Goal: Transaction & Acquisition: Book appointment/travel/reservation

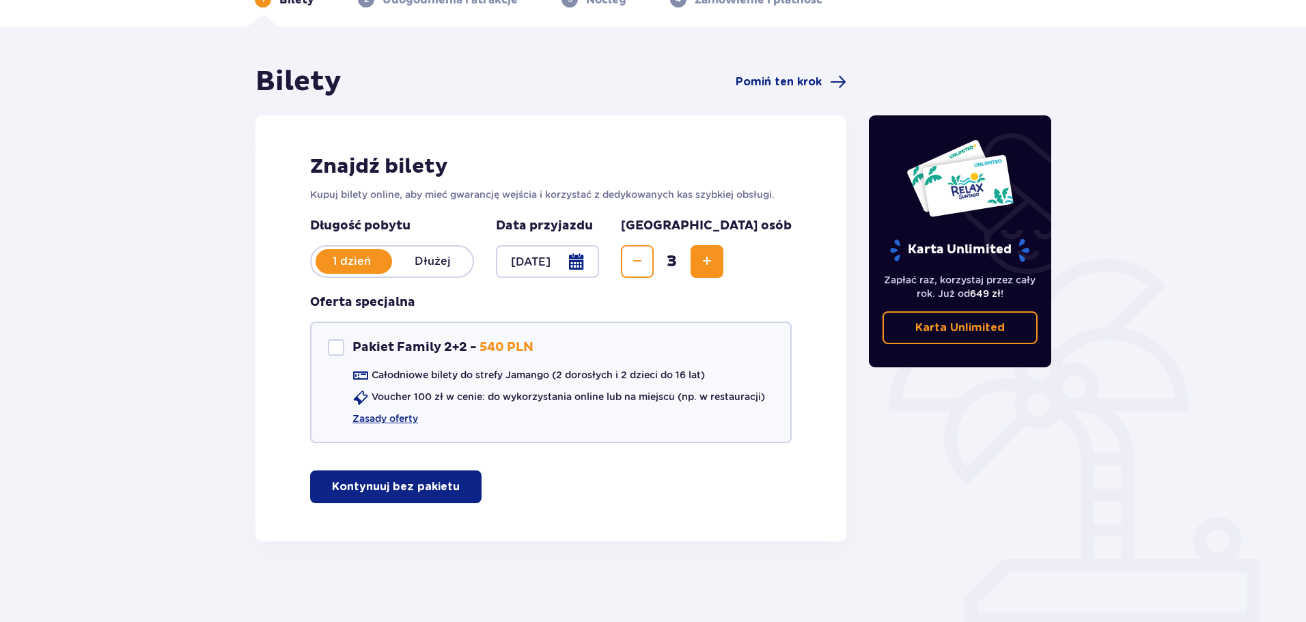
scroll to position [81, 0]
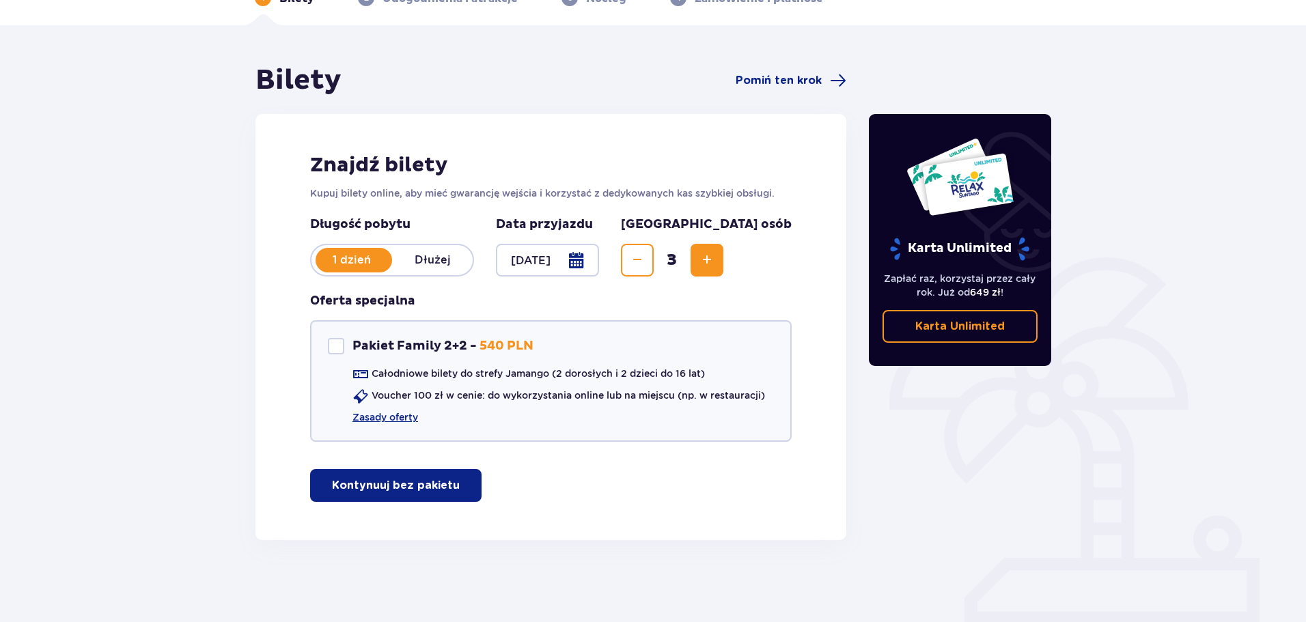
click at [422, 484] on p "Kontynuuj bez pakietu" at bounding box center [396, 485] width 128 height 15
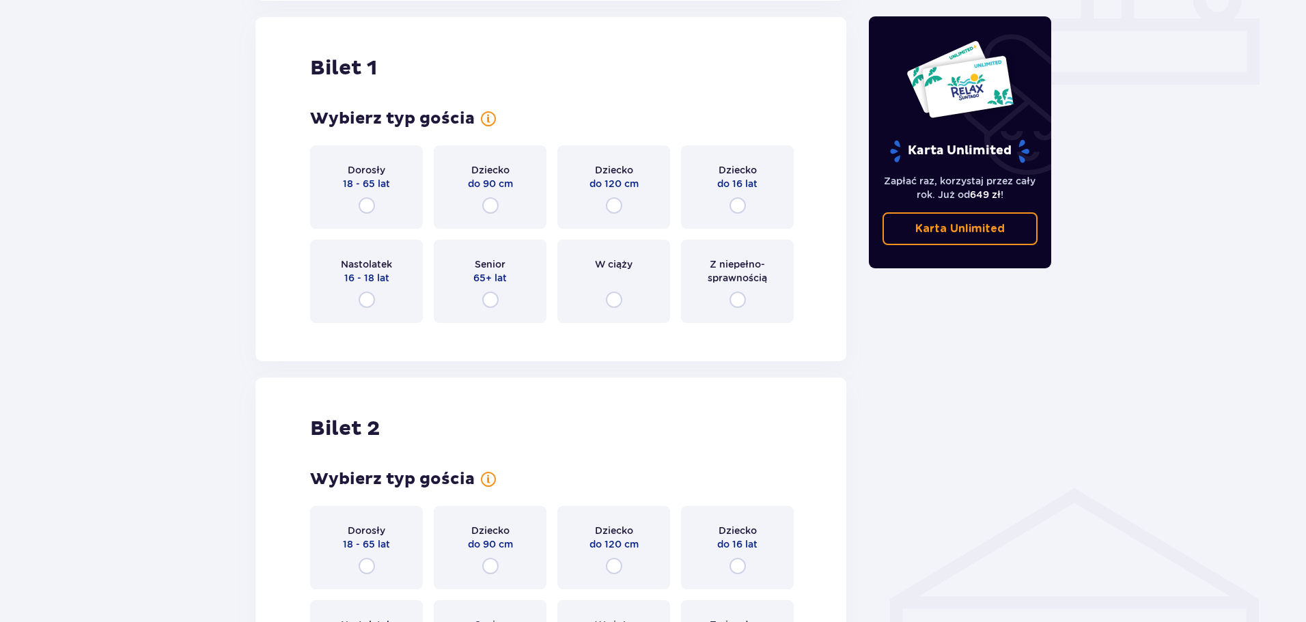
scroll to position [622, 0]
click at [368, 204] on input "radio" at bounding box center [367, 205] width 16 height 16
radio input "true"
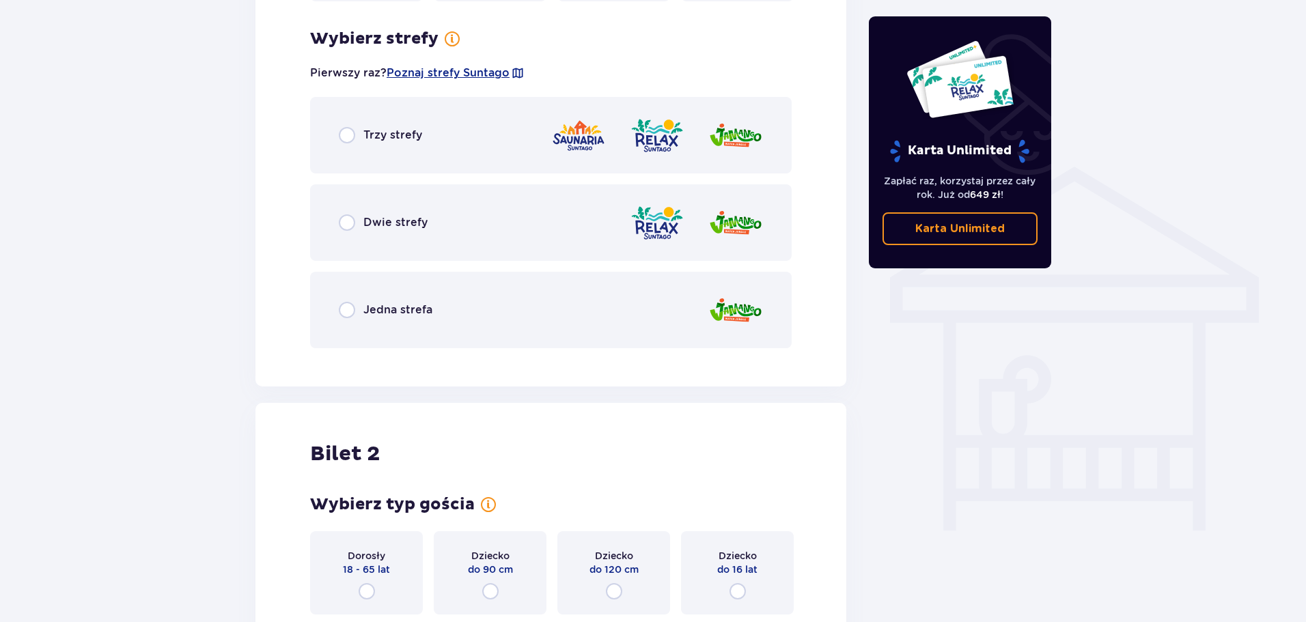
scroll to position [955, 0]
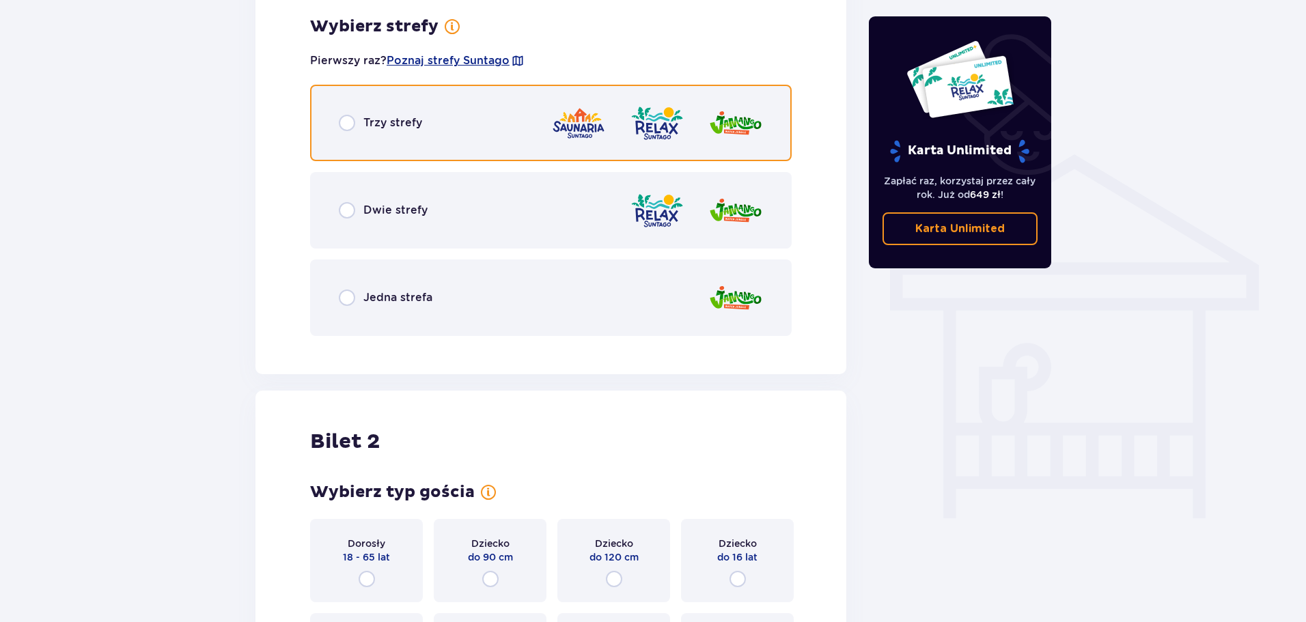
click at [350, 125] on input "radio" at bounding box center [347, 123] width 16 height 16
radio input "true"
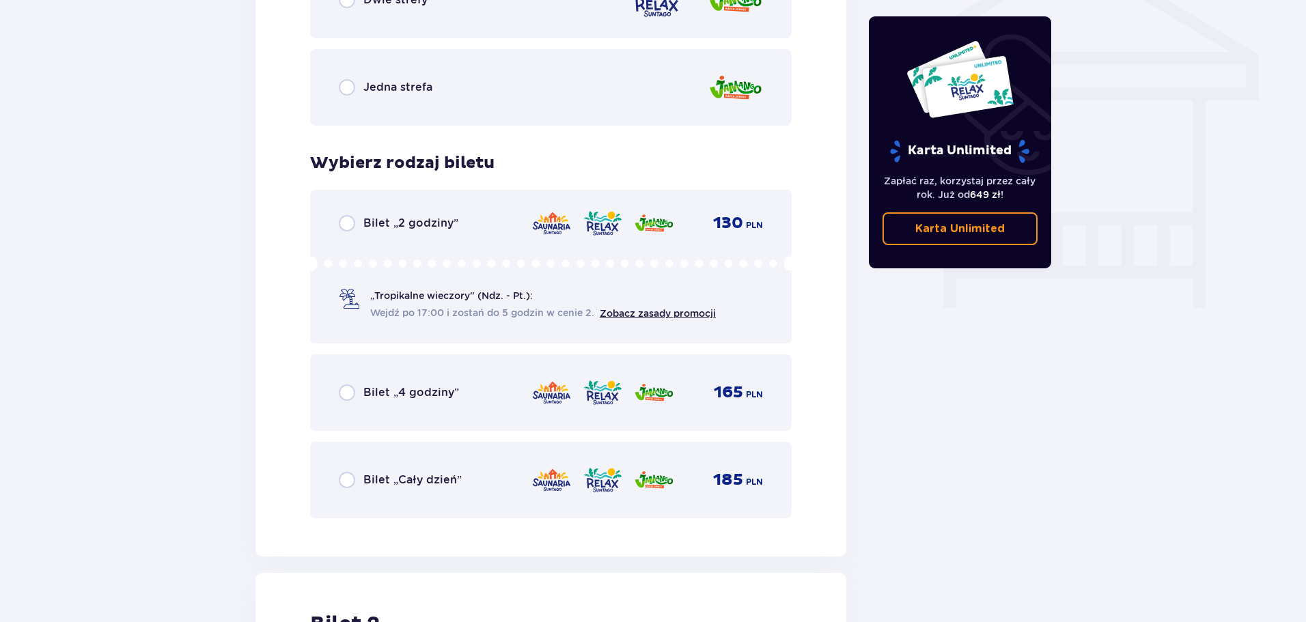
scroll to position [1234, 0]
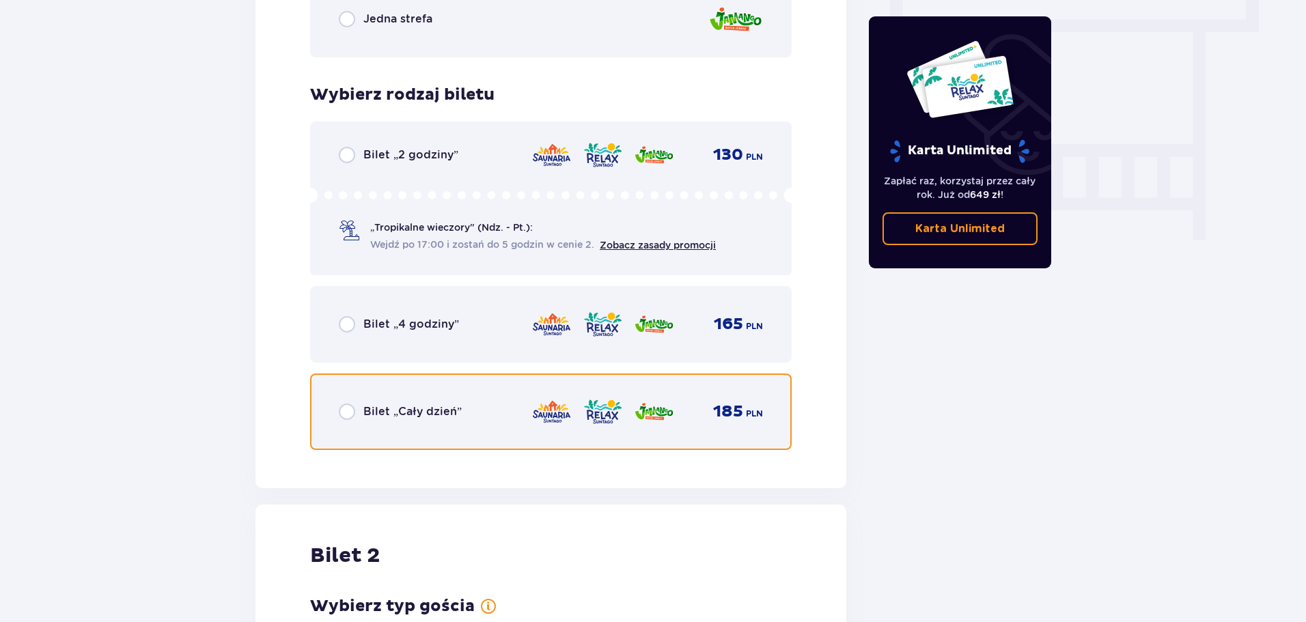
click at [343, 409] on input "radio" at bounding box center [347, 412] width 16 height 16
radio input "true"
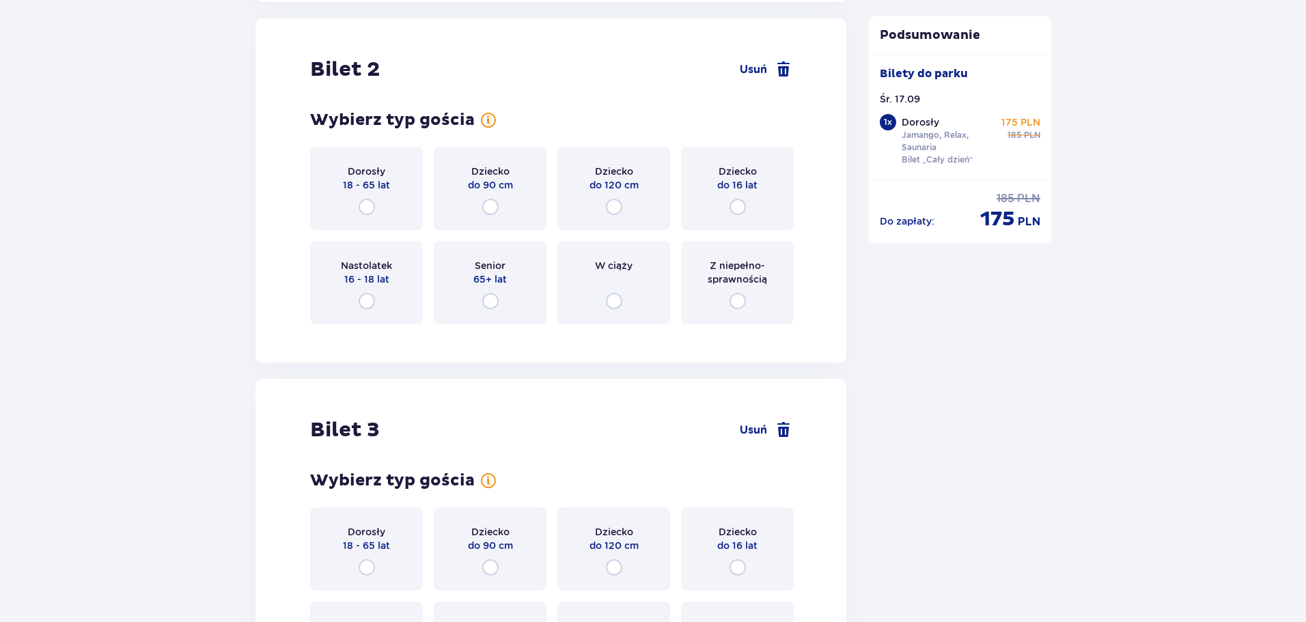
scroll to position [1723, 0]
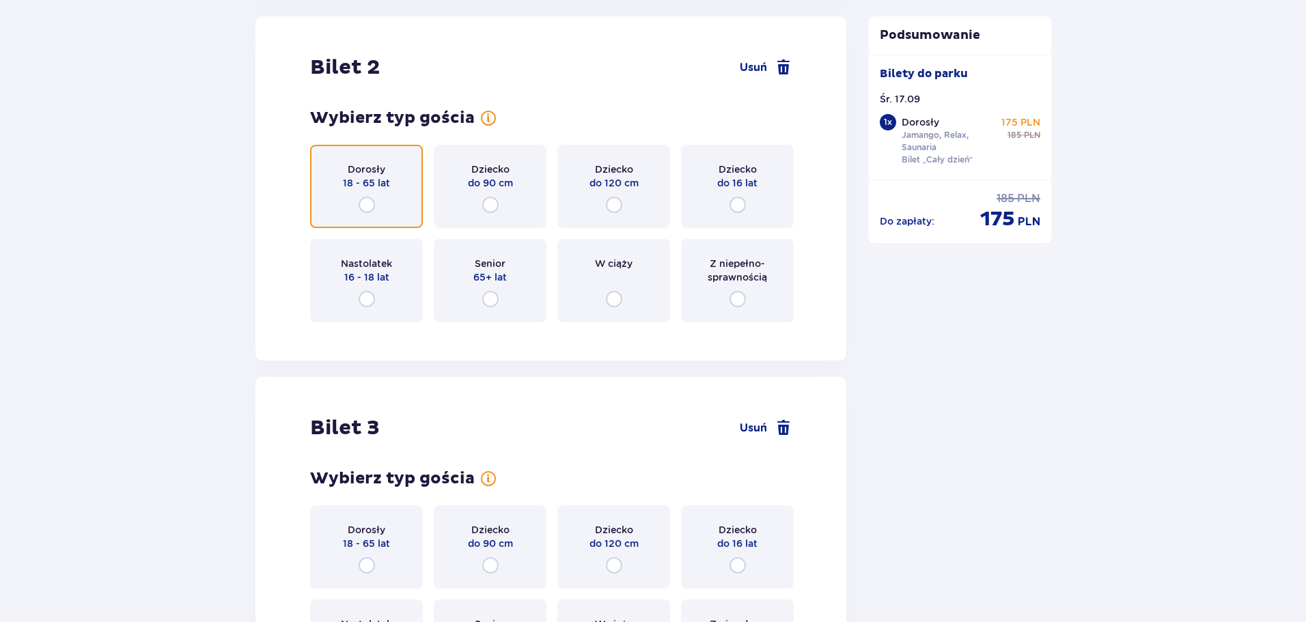
click at [363, 211] on input "radio" at bounding box center [367, 205] width 16 height 16
radio input "true"
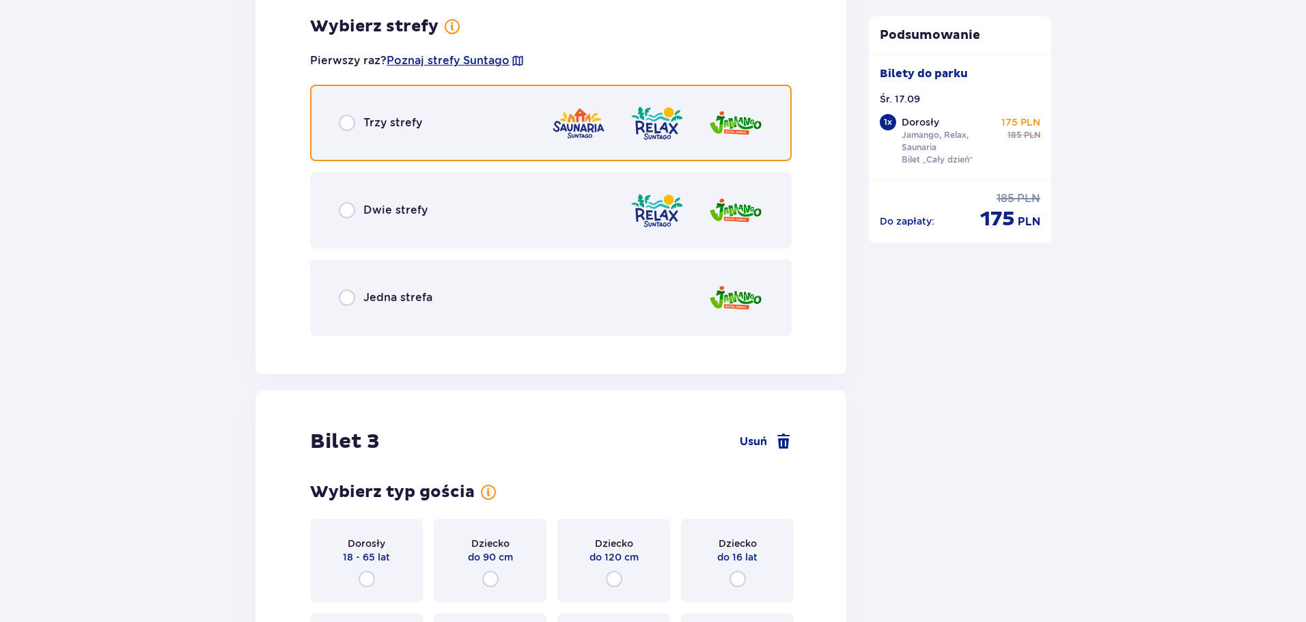
click at [342, 124] on input "radio" at bounding box center [347, 123] width 16 height 16
radio input "true"
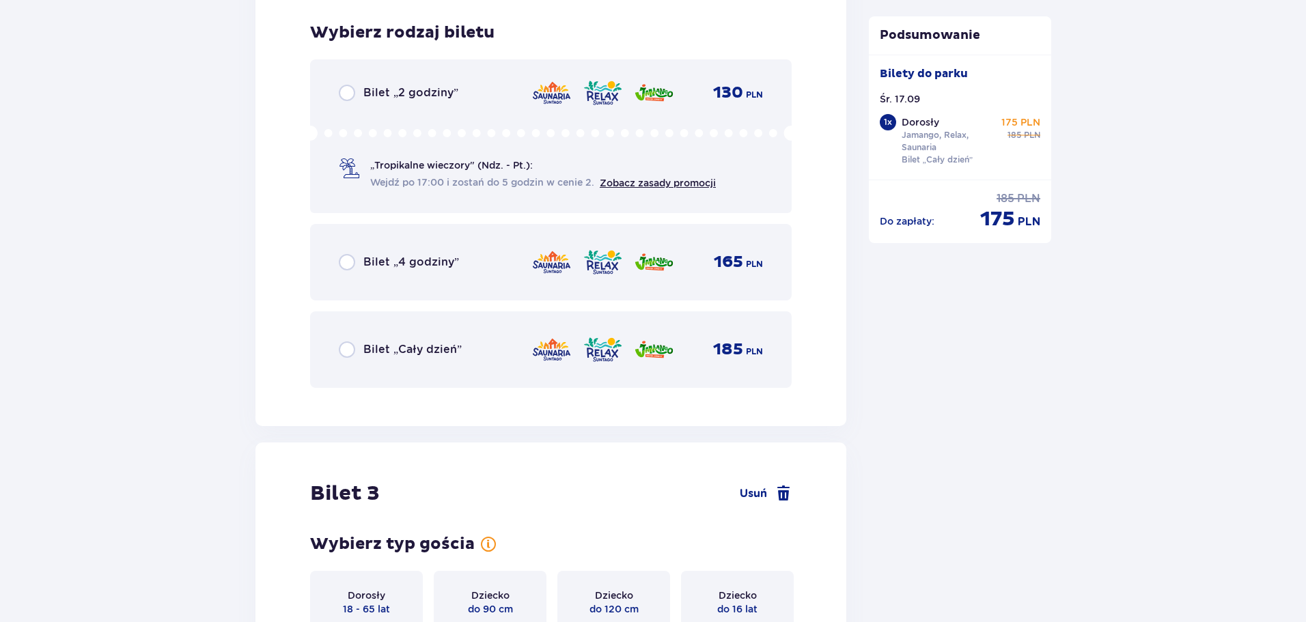
scroll to position [2403, 0]
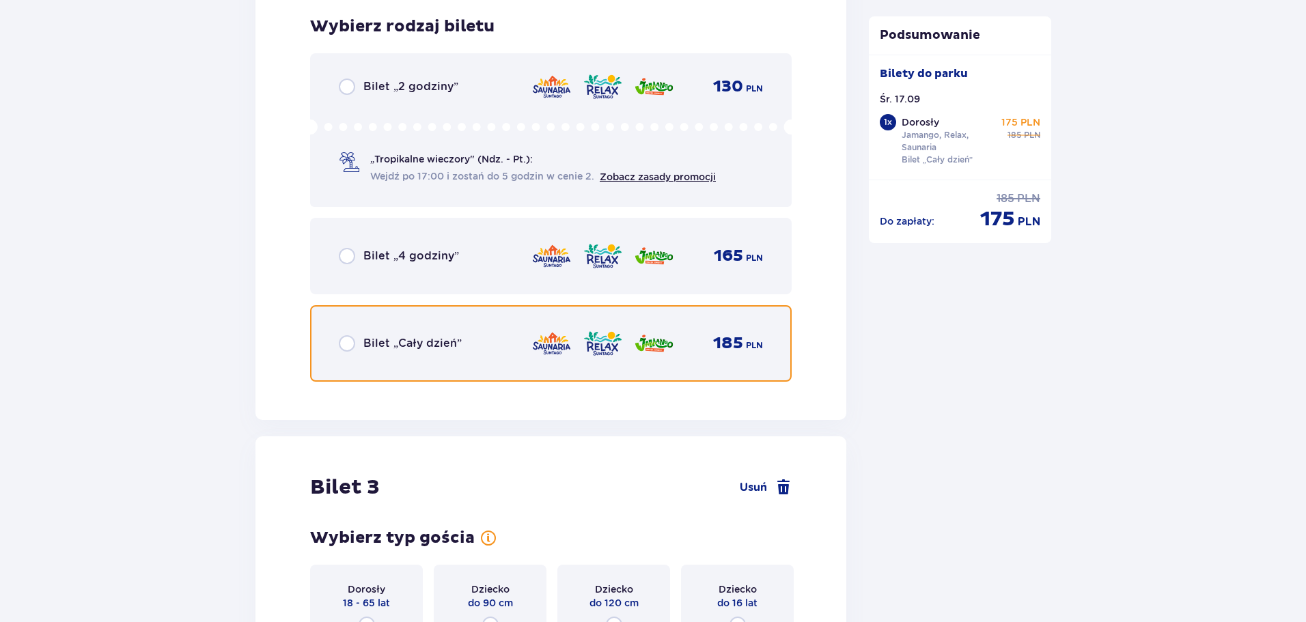
click at [347, 341] on input "radio" at bounding box center [347, 344] width 16 height 16
radio input "true"
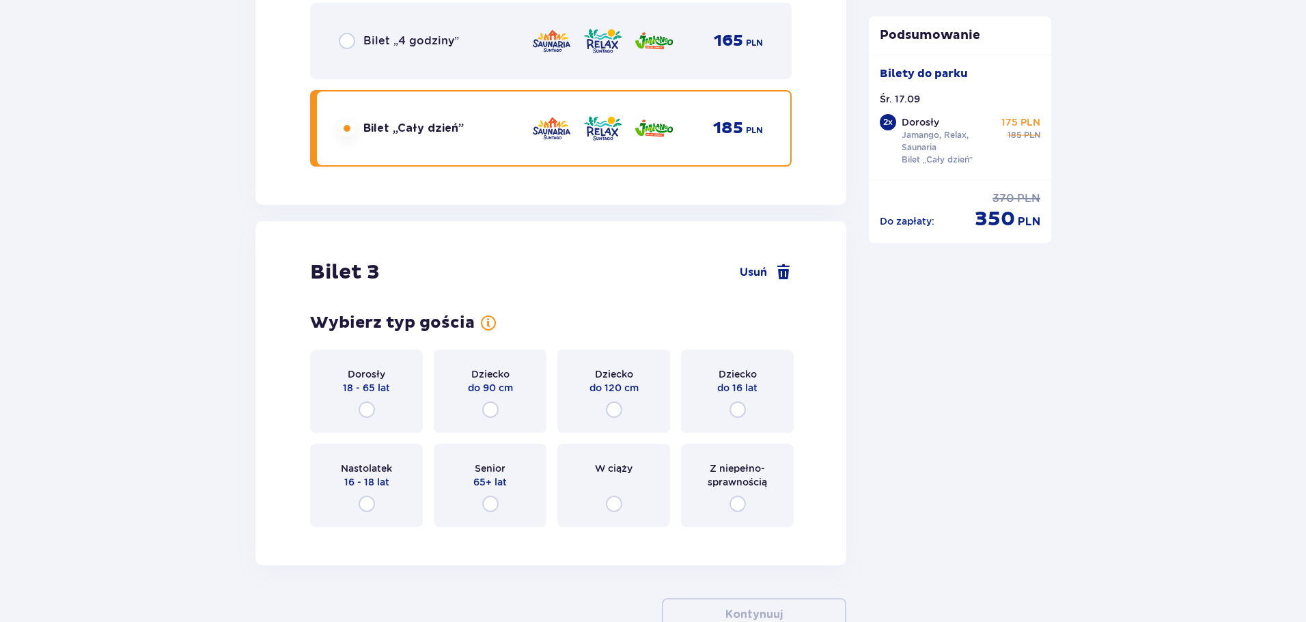
scroll to position [2709, 0]
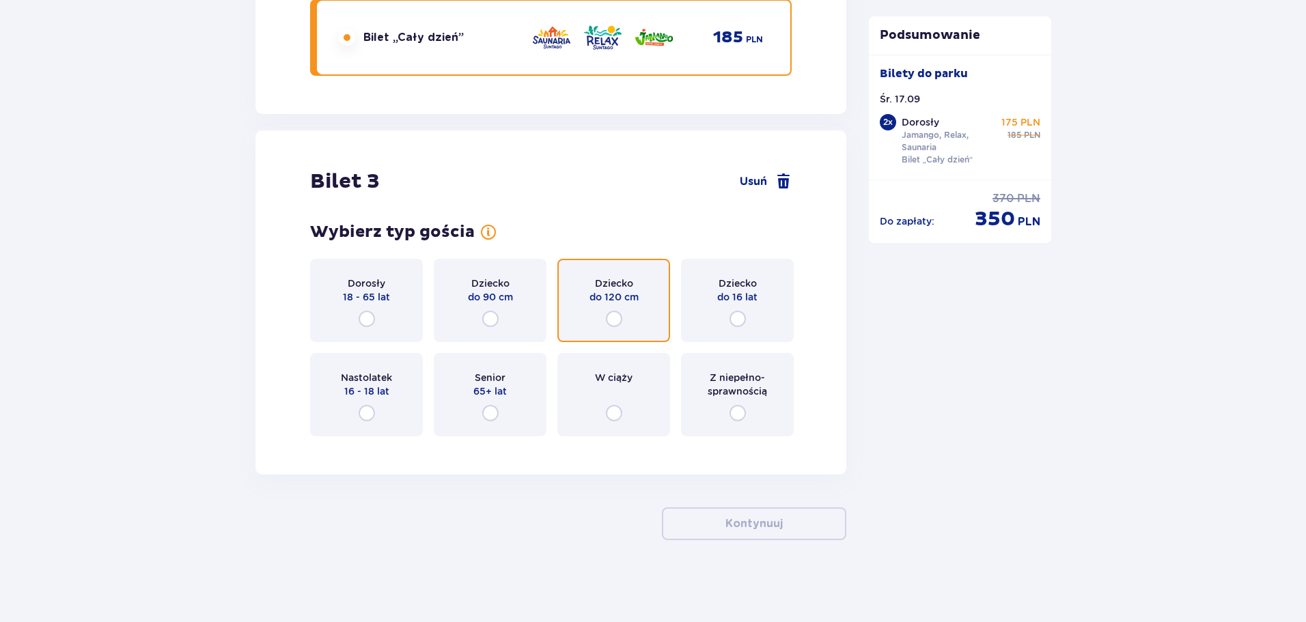
click at [613, 320] on input "radio" at bounding box center [614, 319] width 16 height 16
radio input "true"
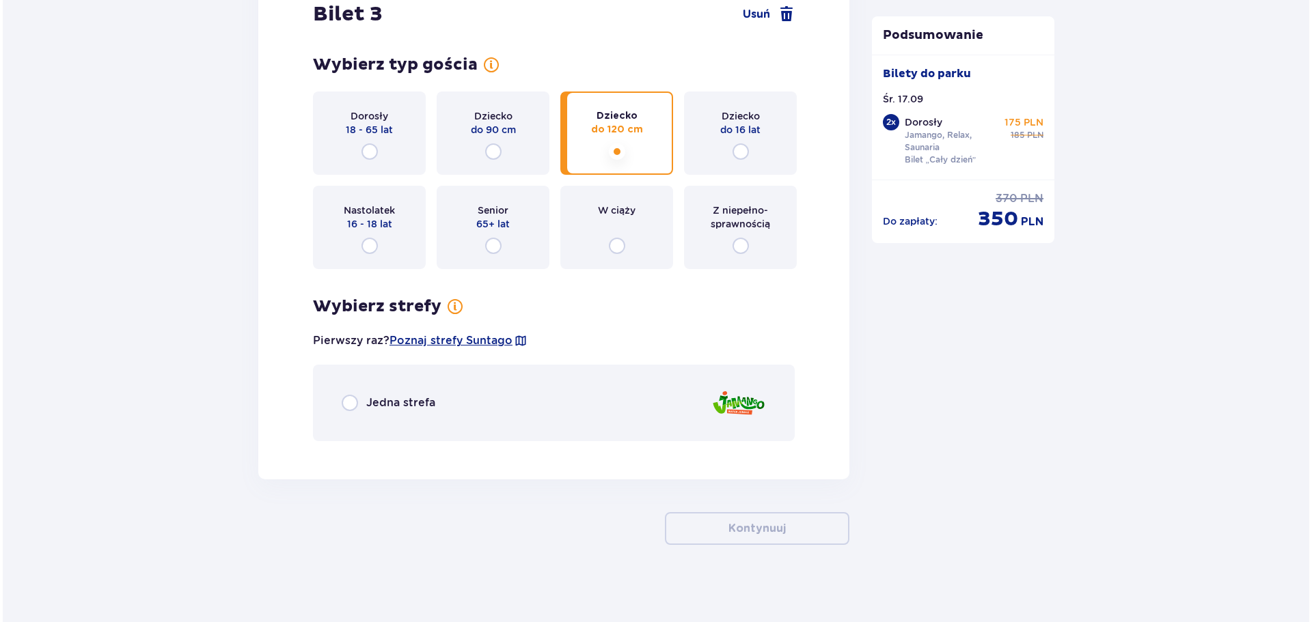
scroll to position [2882, 0]
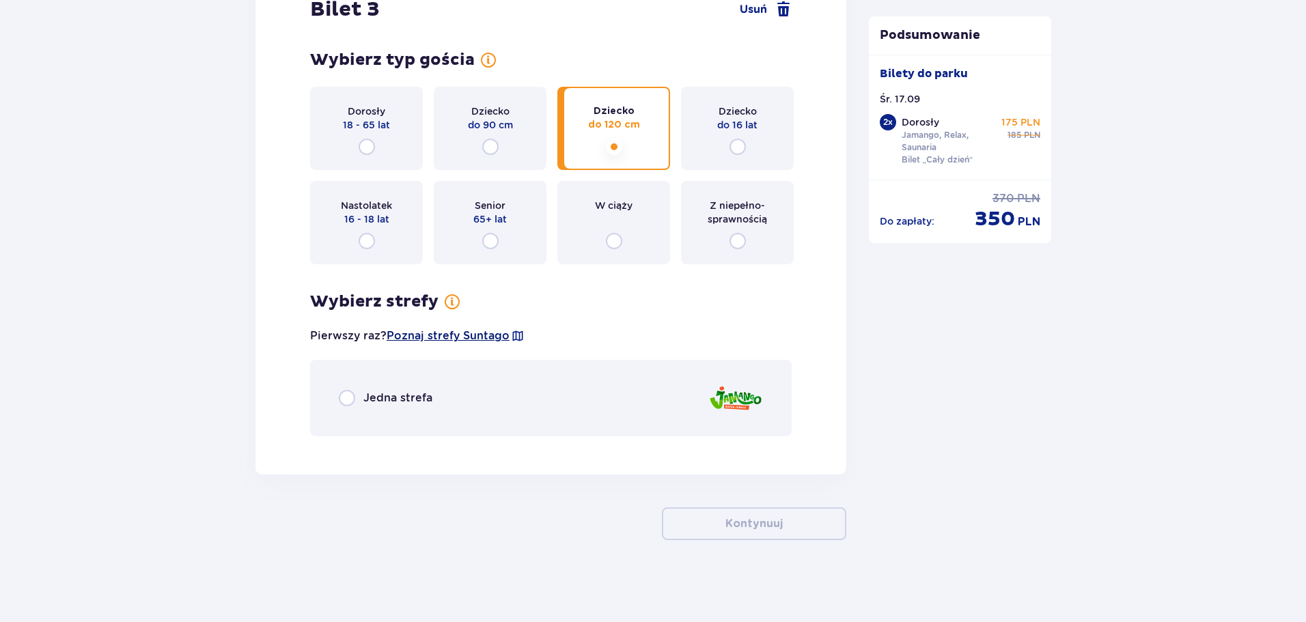
drag, startPoint x: 474, startPoint y: 336, endPoint x: 454, endPoint y: 340, distance: 19.6
click at [454, 340] on span "Poznaj strefy Suntago" at bounding box center [448, 336] width 123 height 15
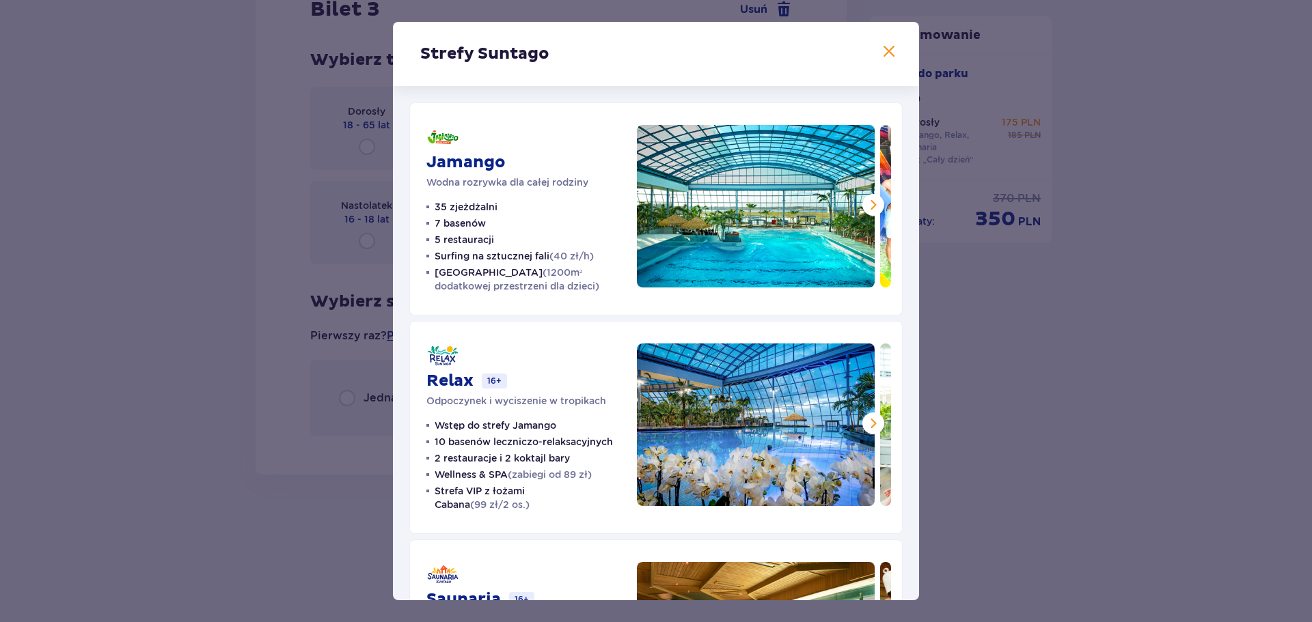
click at [870, 205] on span at bounding box center [873, 205] width 16 height 16
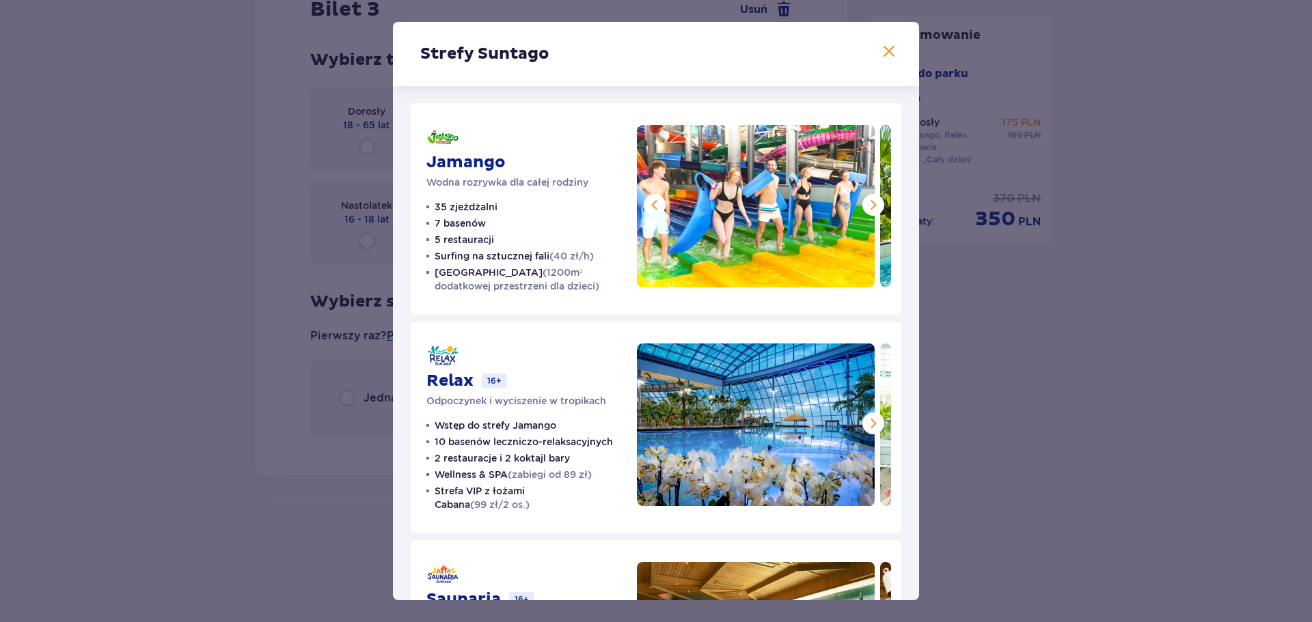
click at [870, 205] on span at bounding box center [873, 205] width 16 height 16
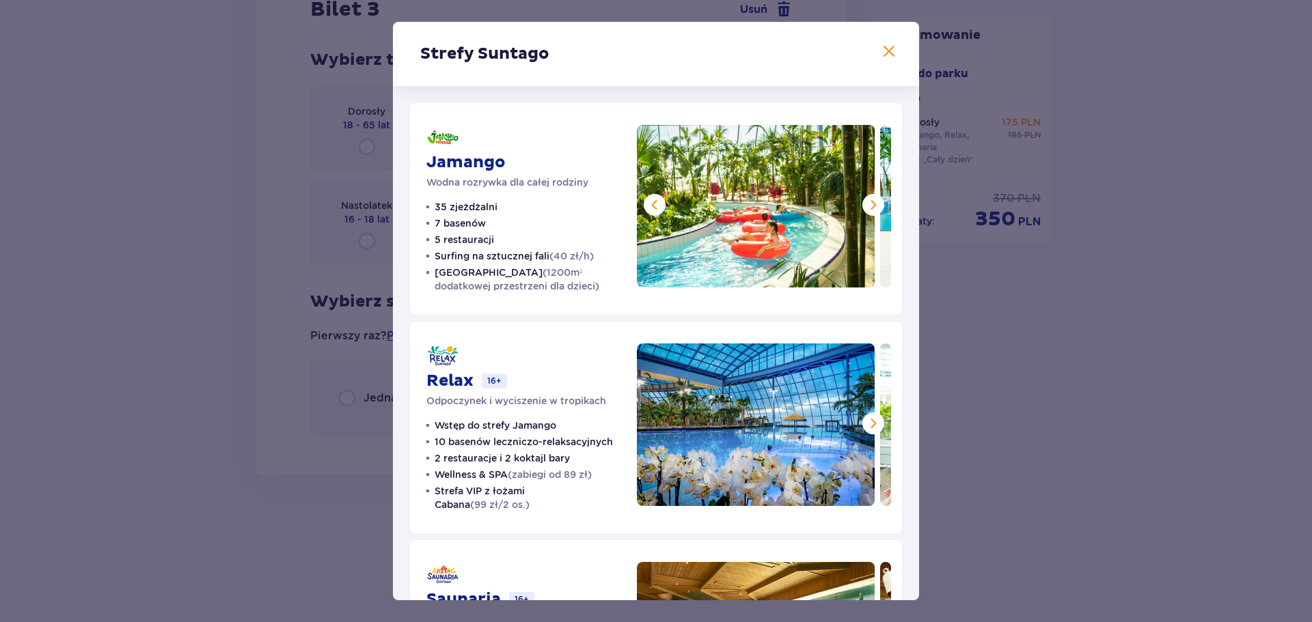
click at [870, 205] on span at bounding box center [873, 205] width 16 height 16
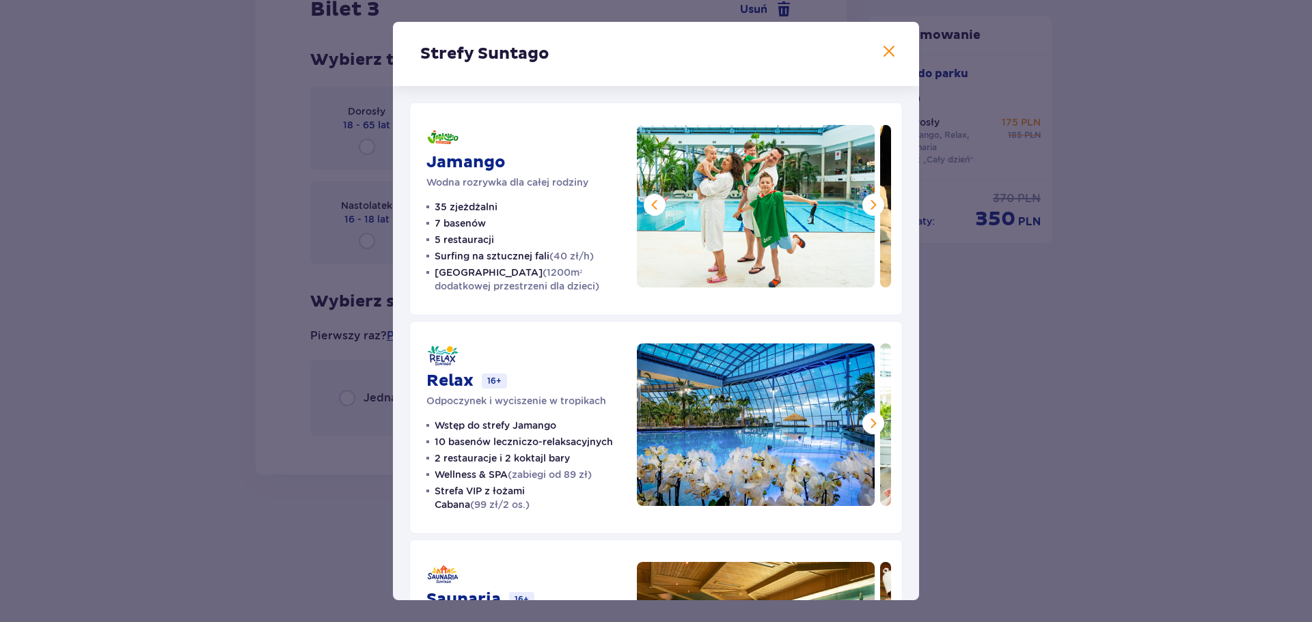
click at [871, 205] on span at bounding box center [873, 205] width 16 height 16
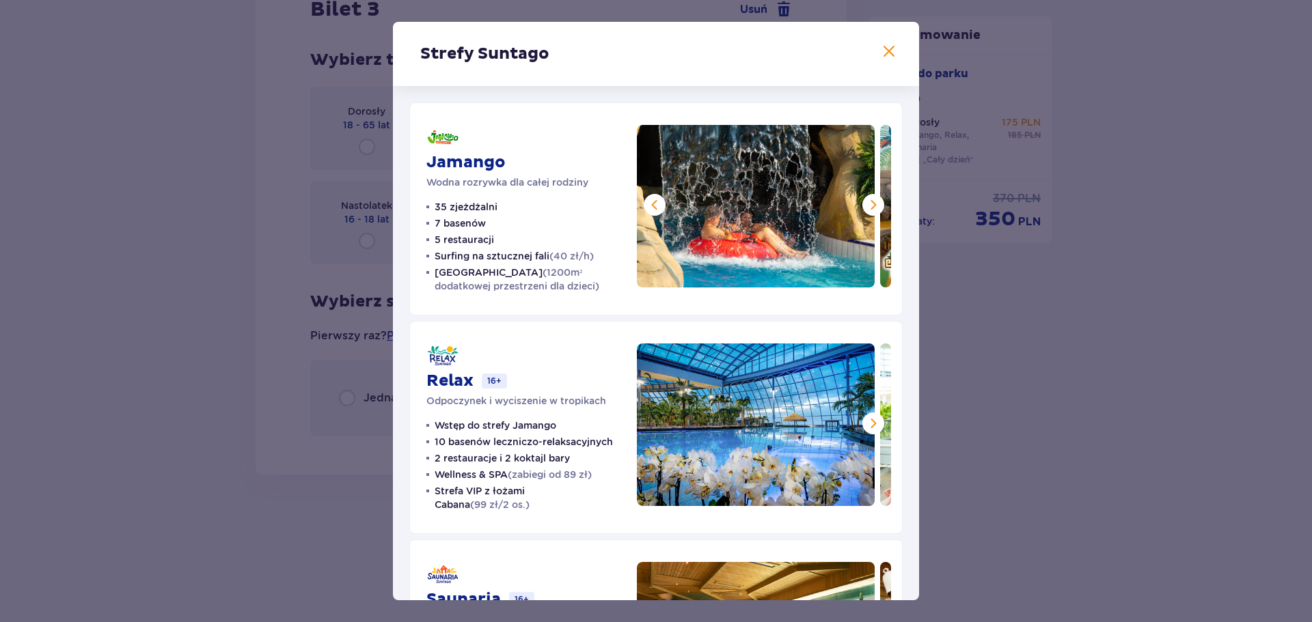
click at [871, 205] on span at bounding box center [873, 205] width 16 height 16
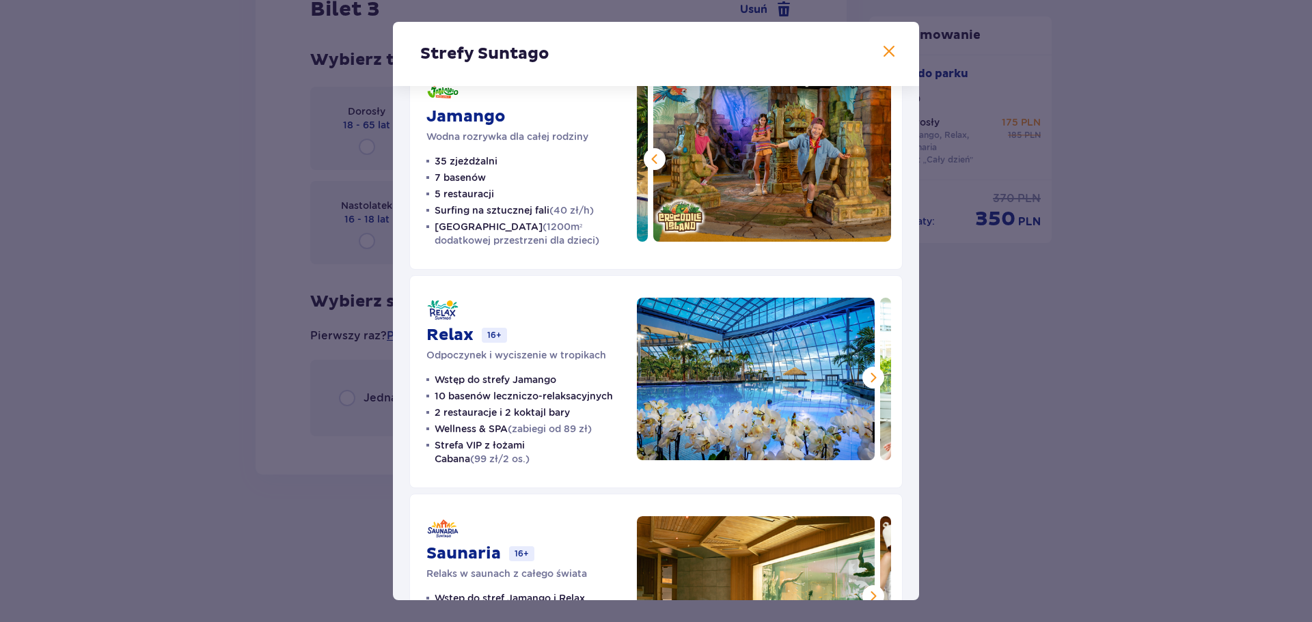
scroll to position [27, 0]
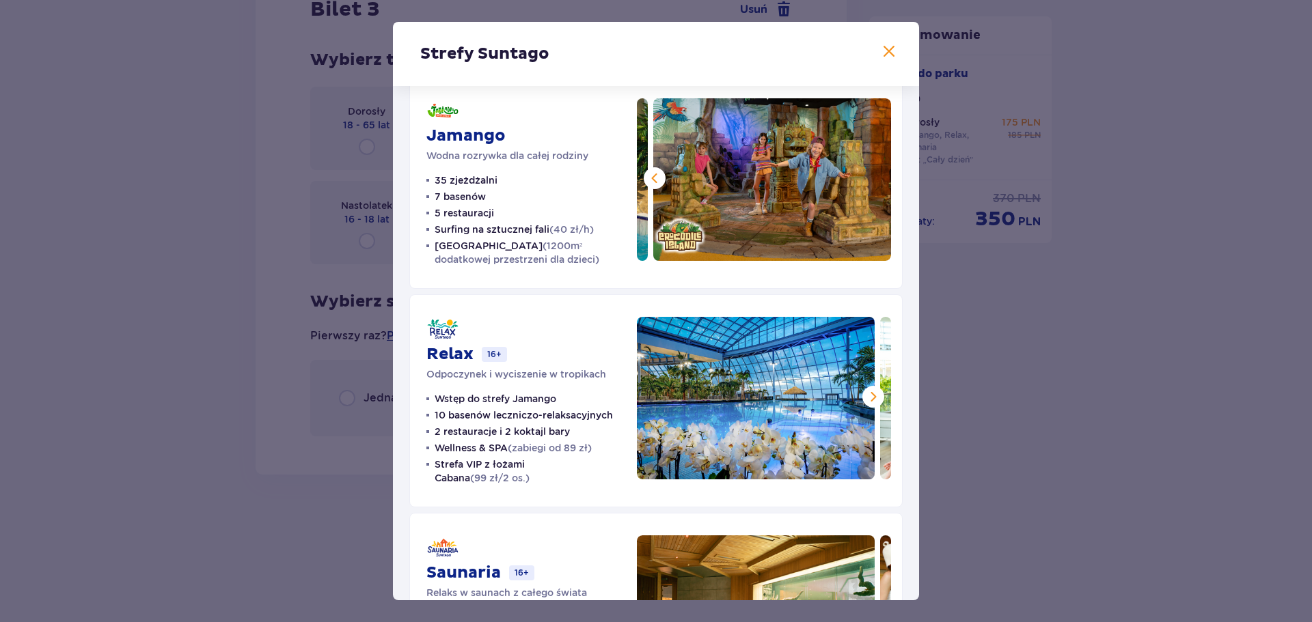
click at [869, 398] on span at bounding box center [873, 397] width 16 height 16
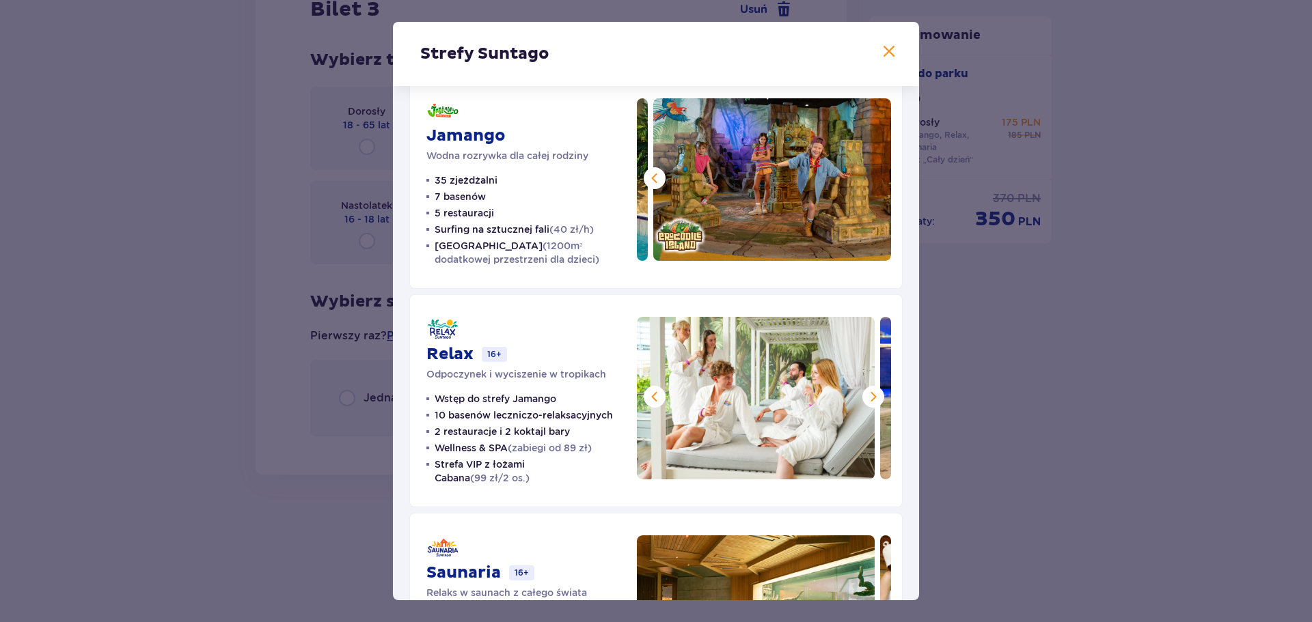
click at [869, 398] on span at bounding box center [873, 397] width 16 height 16
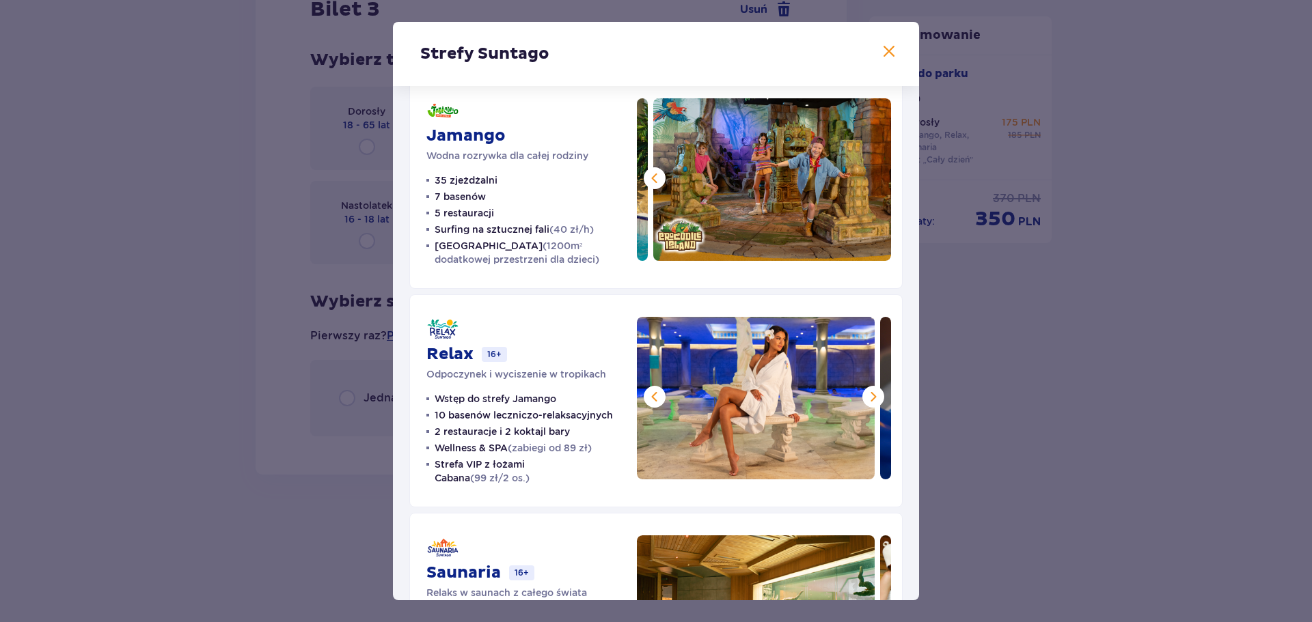
click at [869, 398] on span at bounding box center [873, 397] width 16 height 16
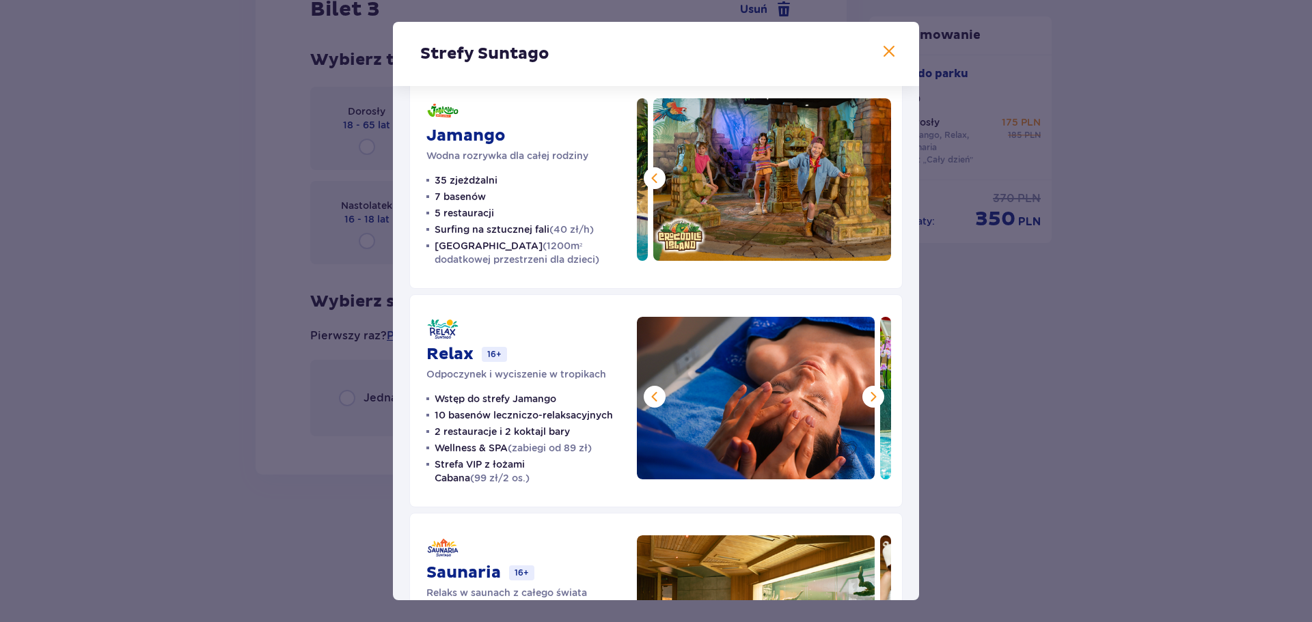
click at [870, 397] on span at bounding box center [873, 397] width 16 height 16
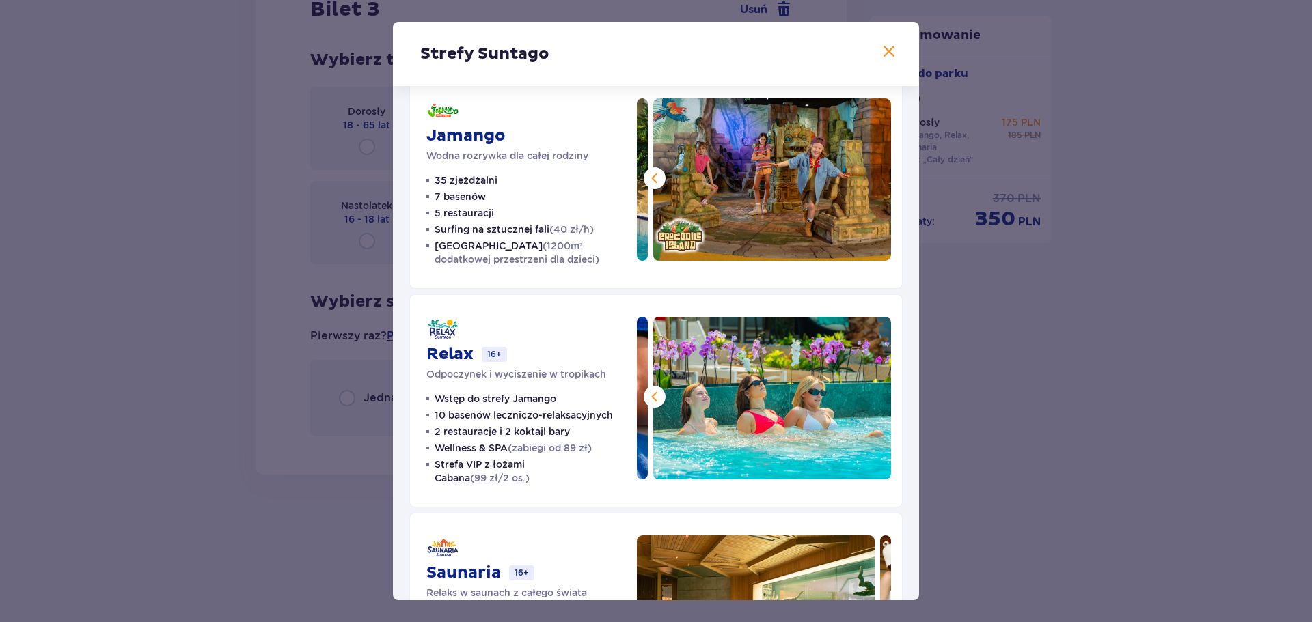
click at [870, 397] on img at bounding box center [772, 398] width 238 height 163
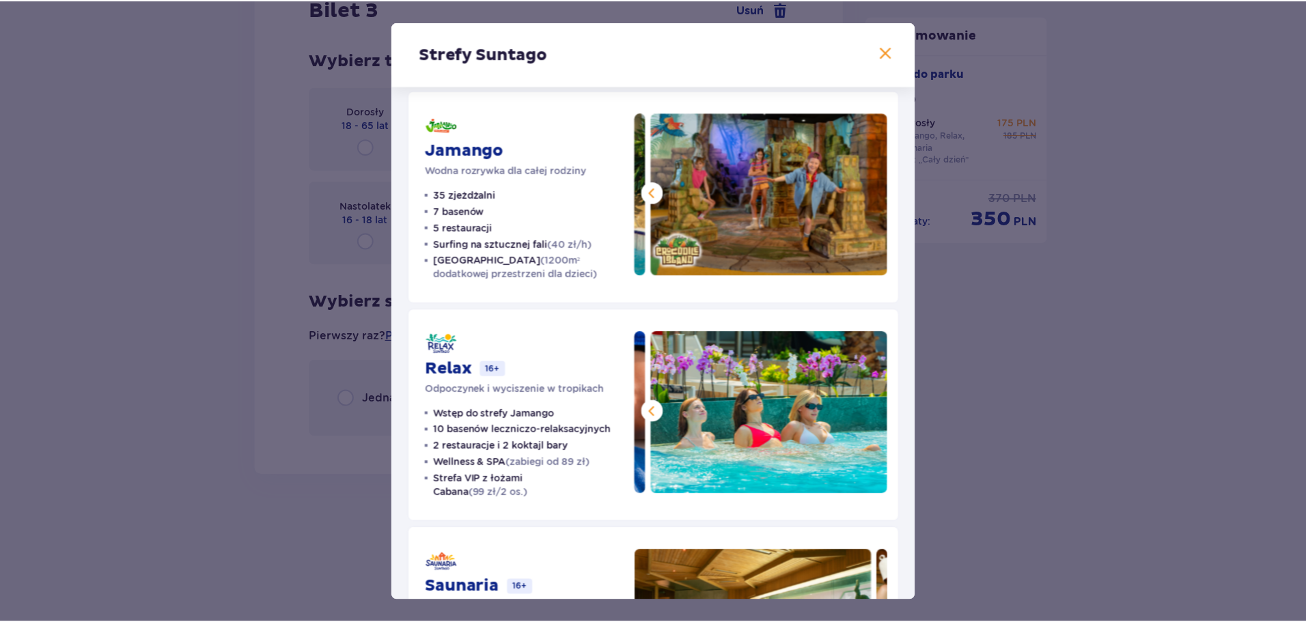
scroll to position [0, 0]
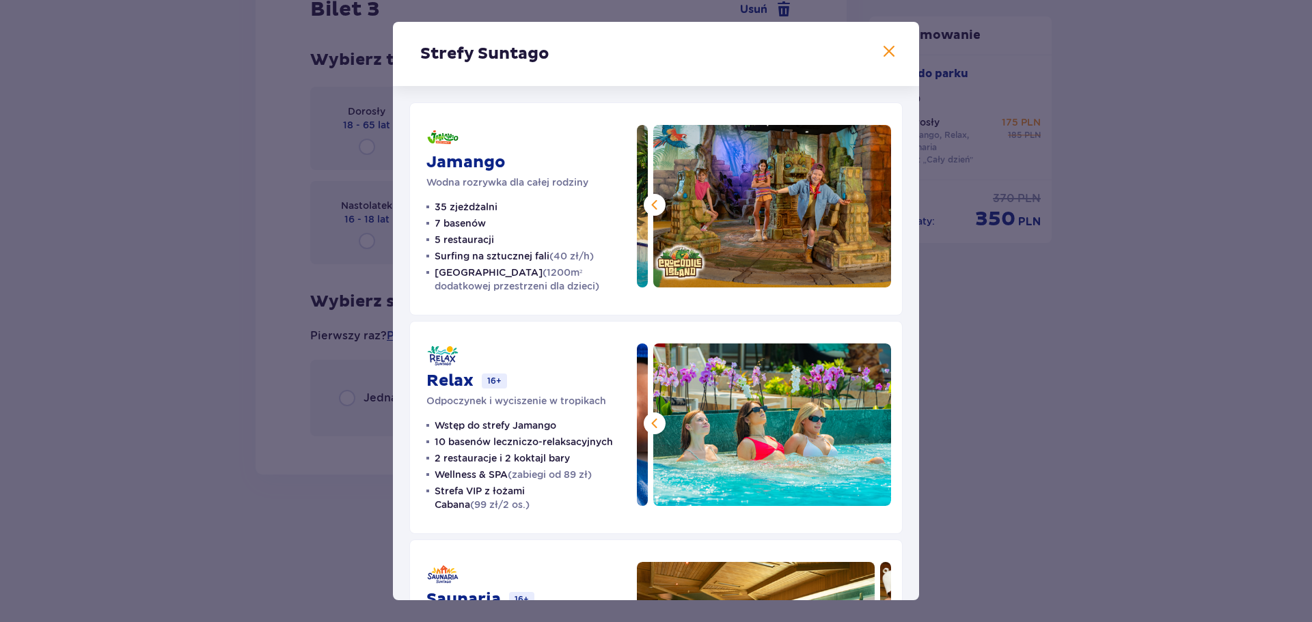
click at [888, 54] on span at bounding box center [889, 52] width 16 height 16
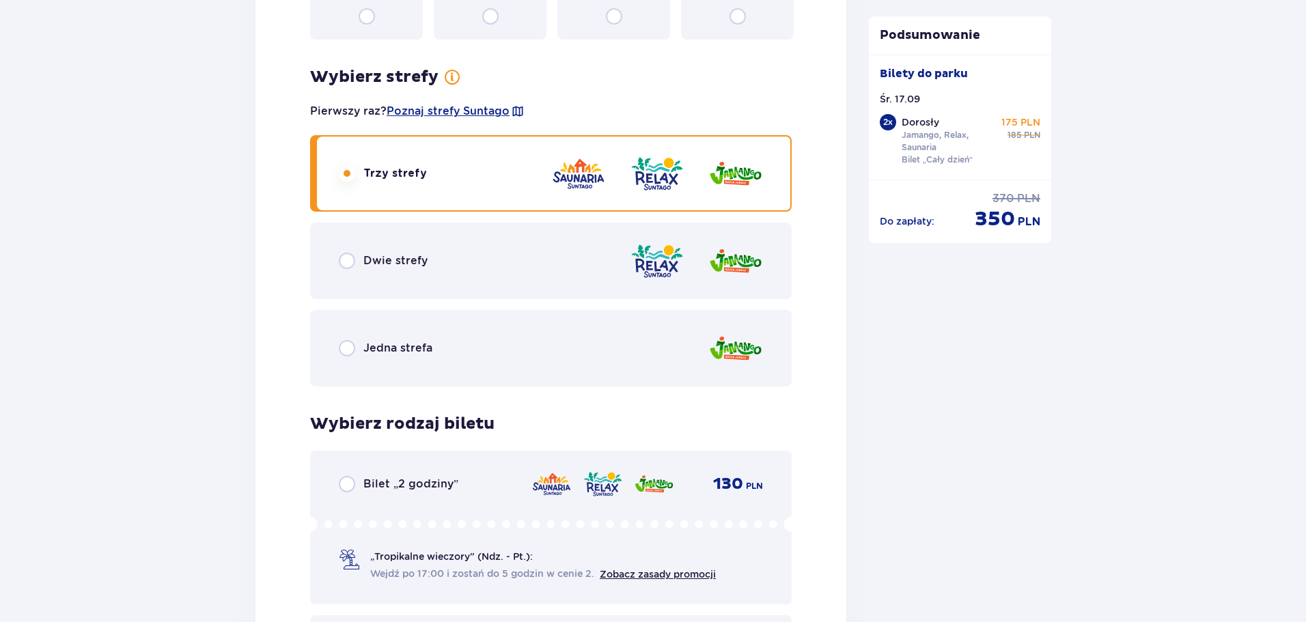
scroll to position [1993, 0]
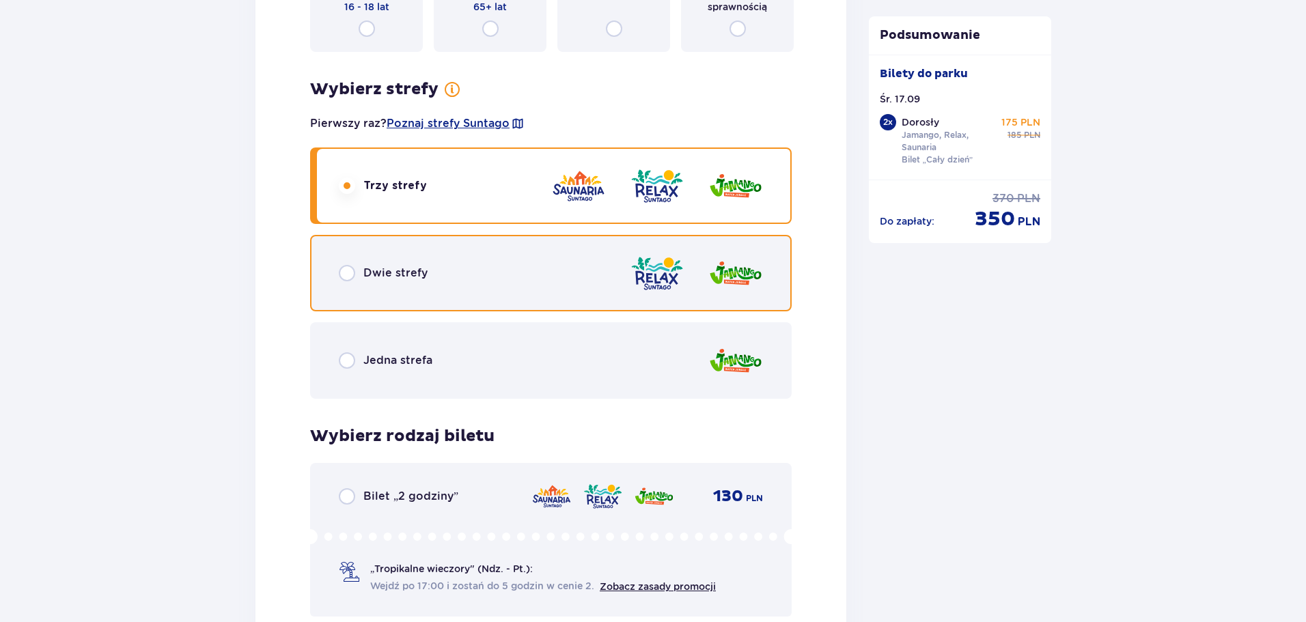
click at [349, 276] on input "radio" at bounding box center [347, 273] width 16 height 16
radio input "true"
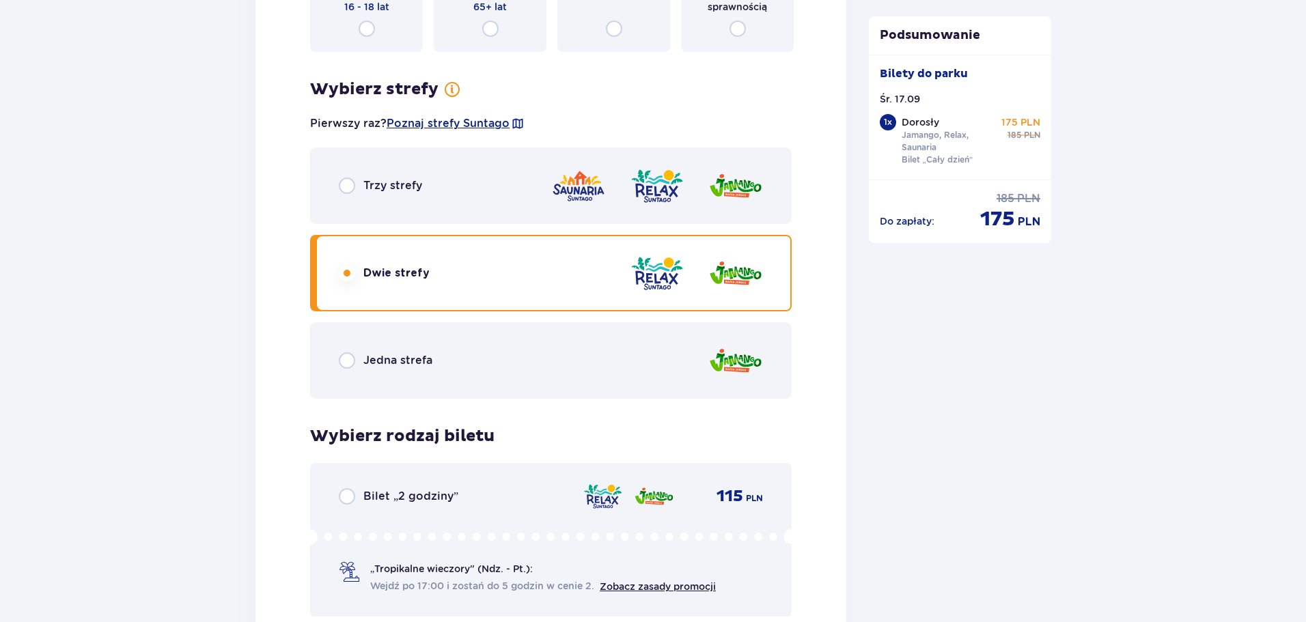
scroll to position [2403, 0]
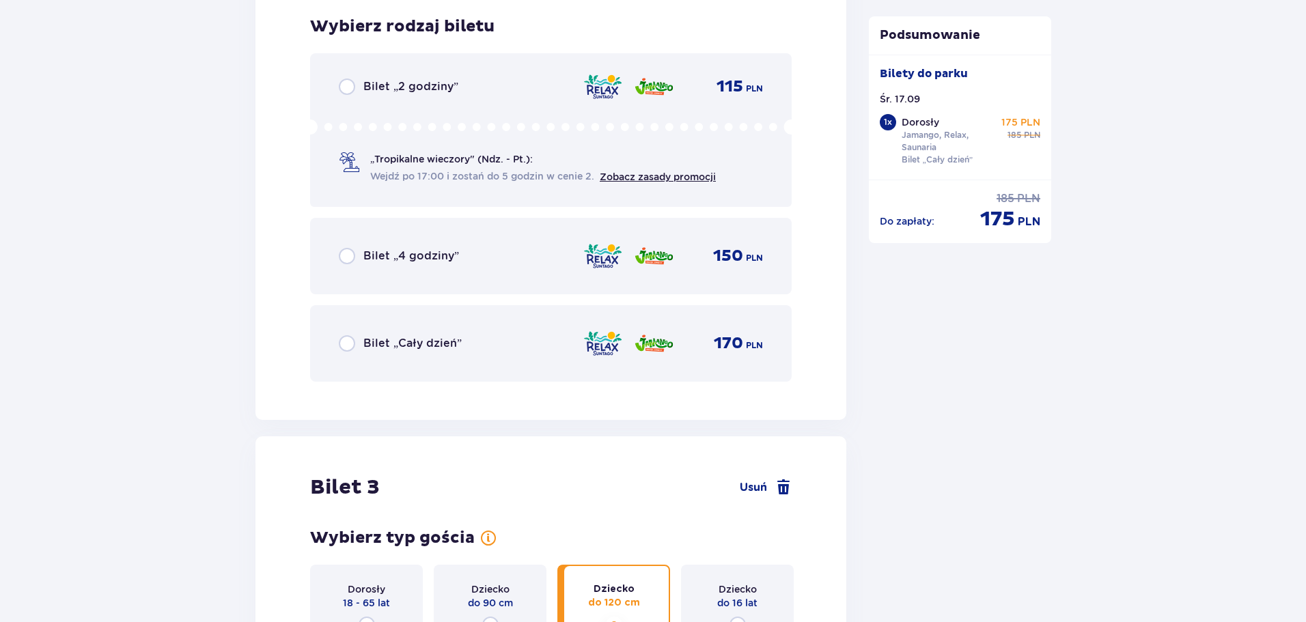
click at [340, 353] on div "Bilet „Cały dzień” 170 PLN" at bounding box center [551, 343] width 424 height 29
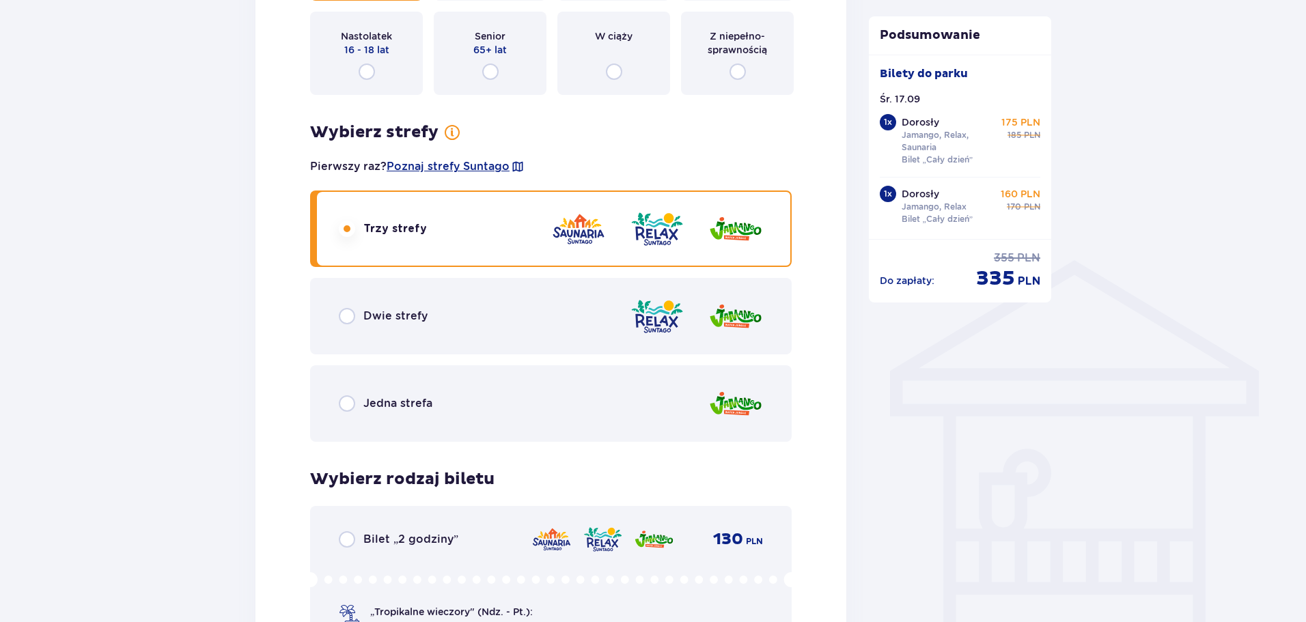
scroll to position [888, 0]
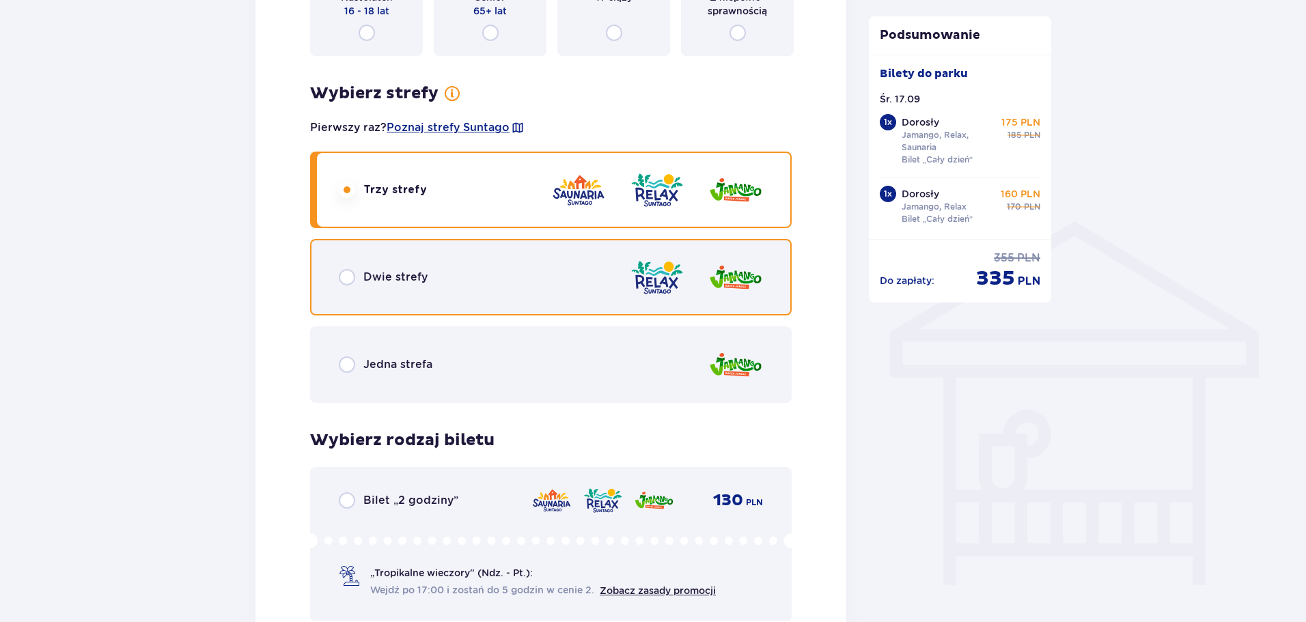
click at [346, 277] on input "radio" at bounding box center [347, 277] width 16 height 16
radio input "true"
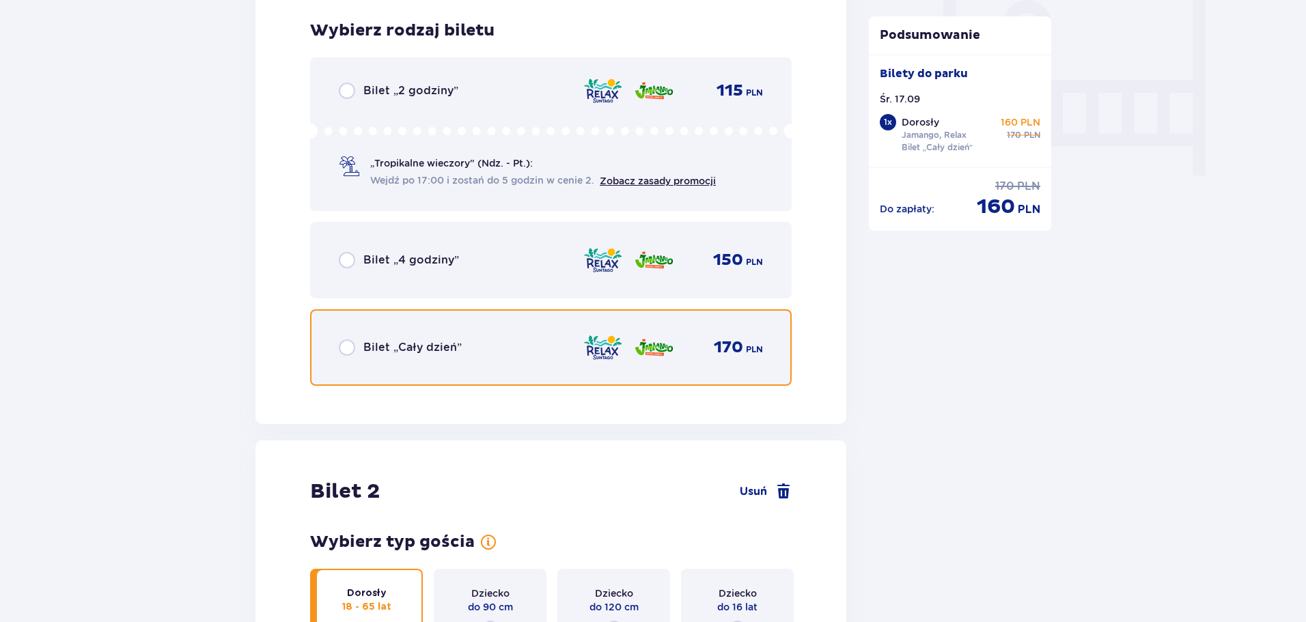
click at [351, 355] on input "radio" at bounding box center [347, 348] width 16 height 16
radio input "true"
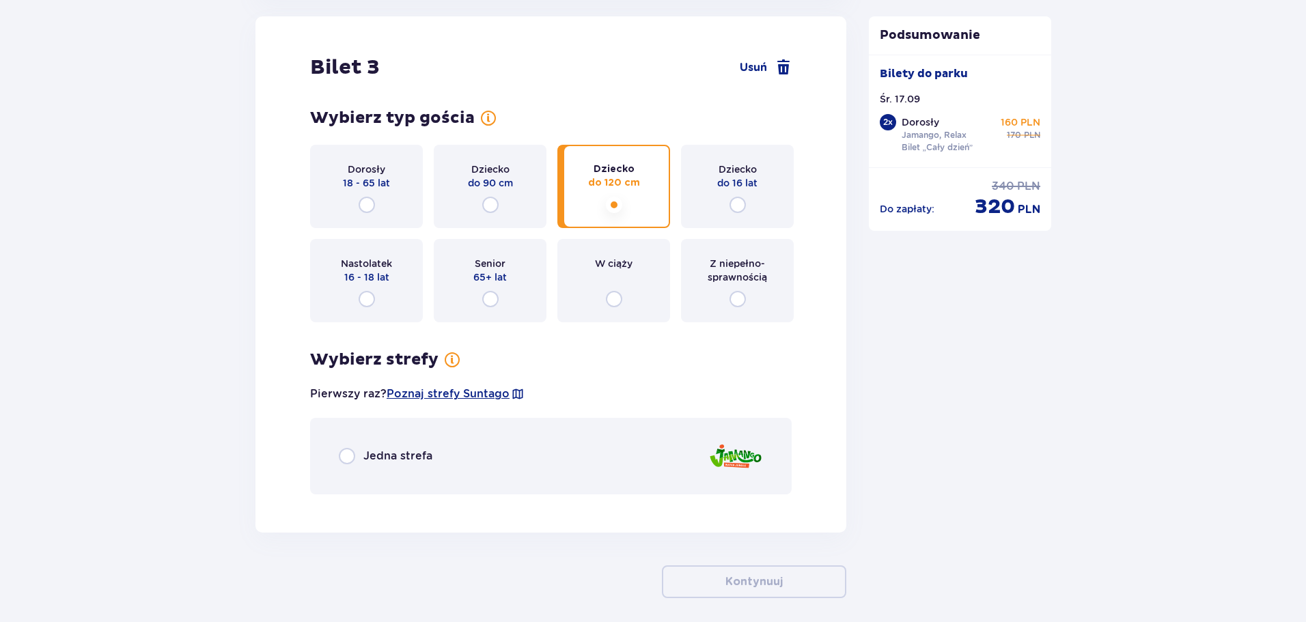
scroll to position [2882, 0]
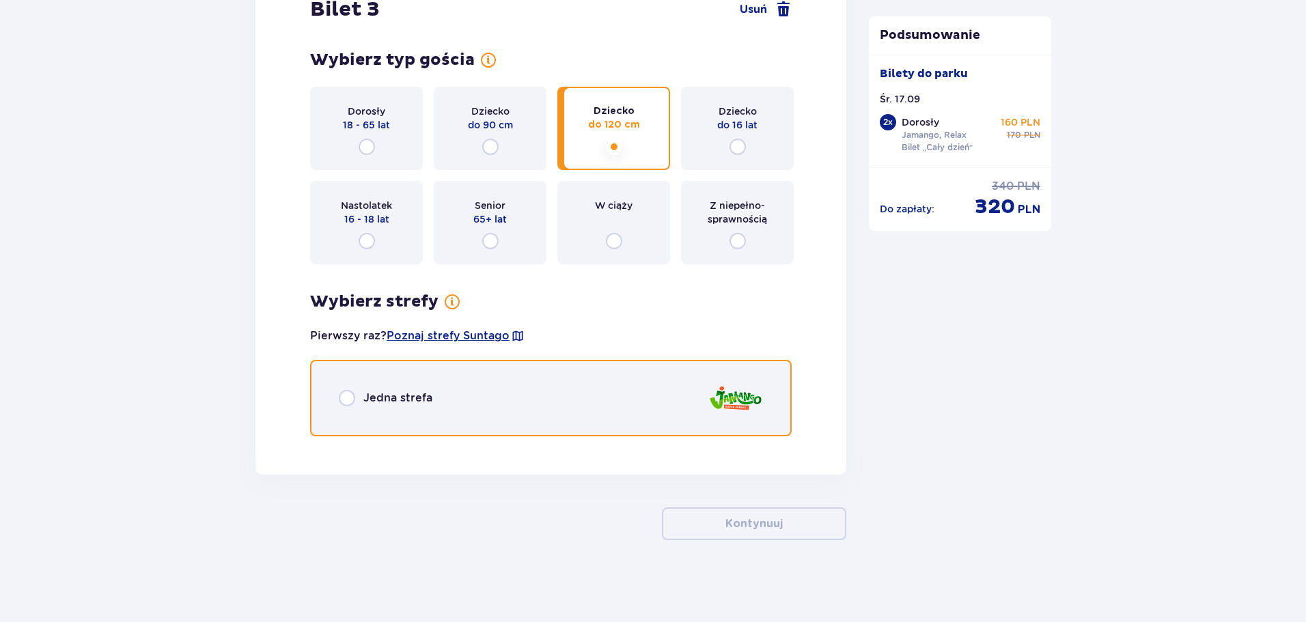
click at [354, 398] on input "radio" at bounding box center [347, 398] width 16 height 16
radio input "true"
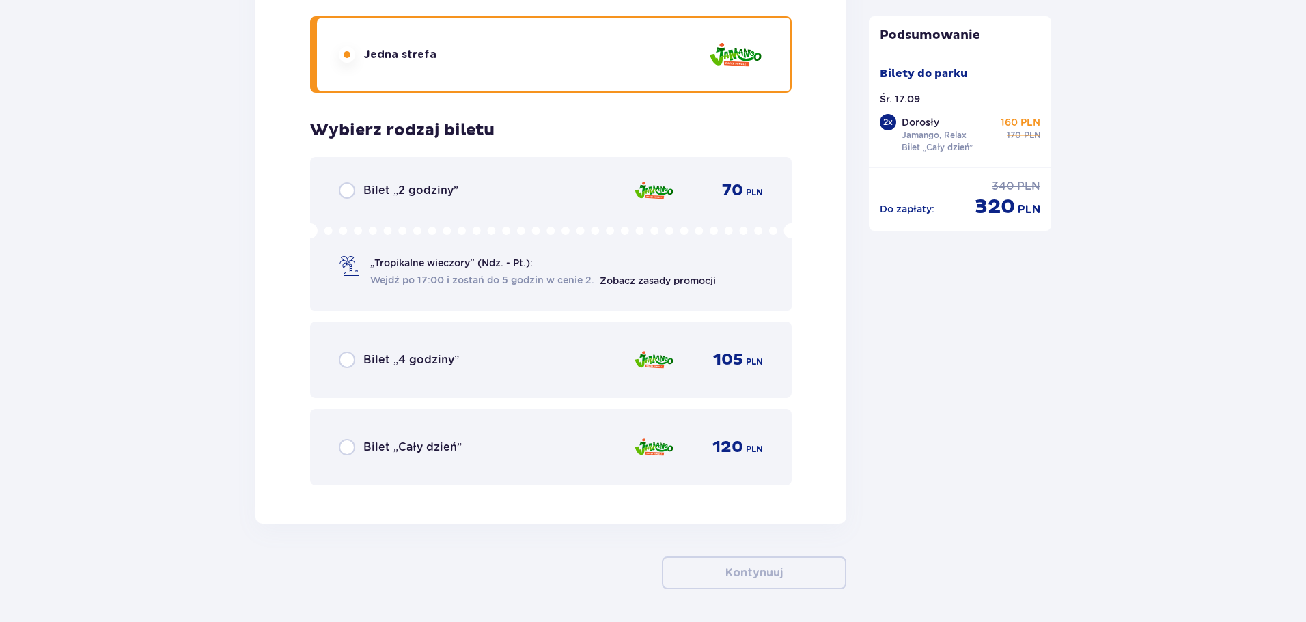
scroll to position [3274, 0]
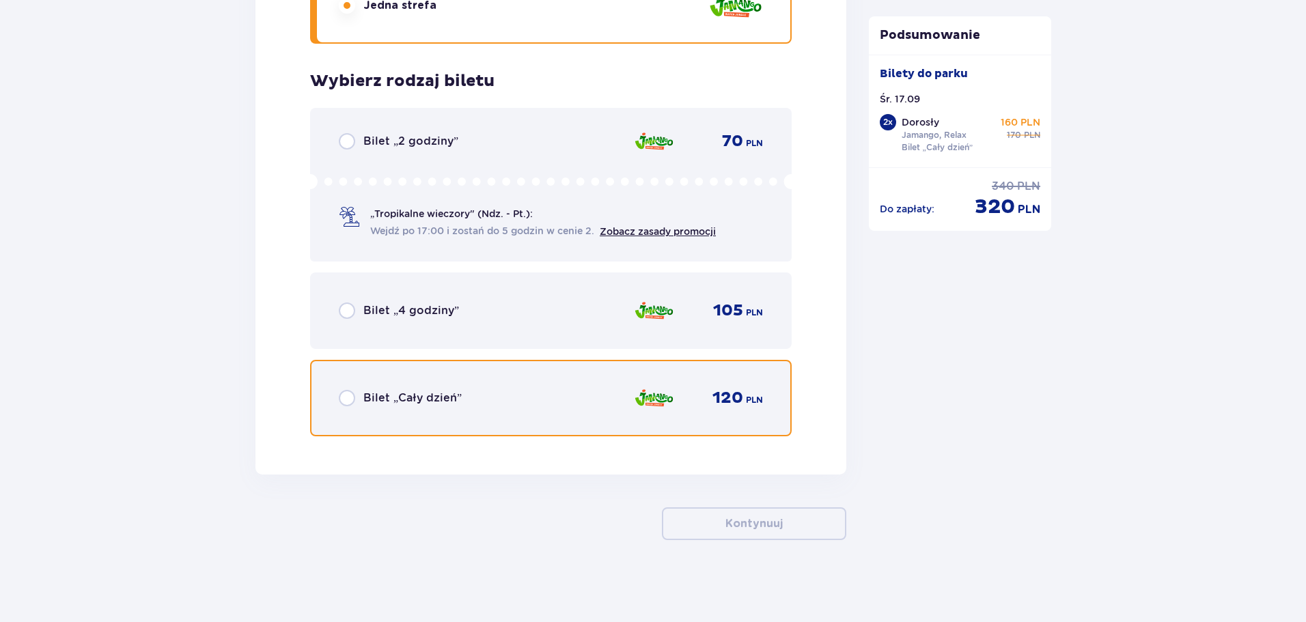
click at [351, 405] on input "radio" at bounding box center [347, 398] width 16 height 16
radio input "true"
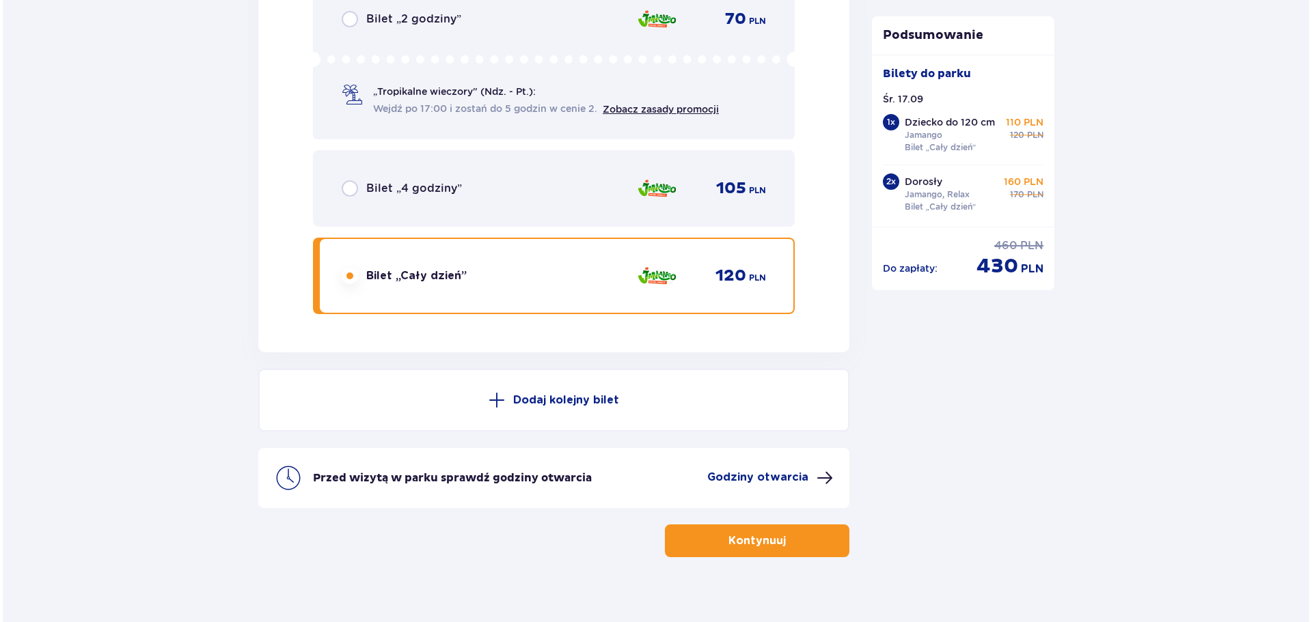
scroll to position [3414, 0]
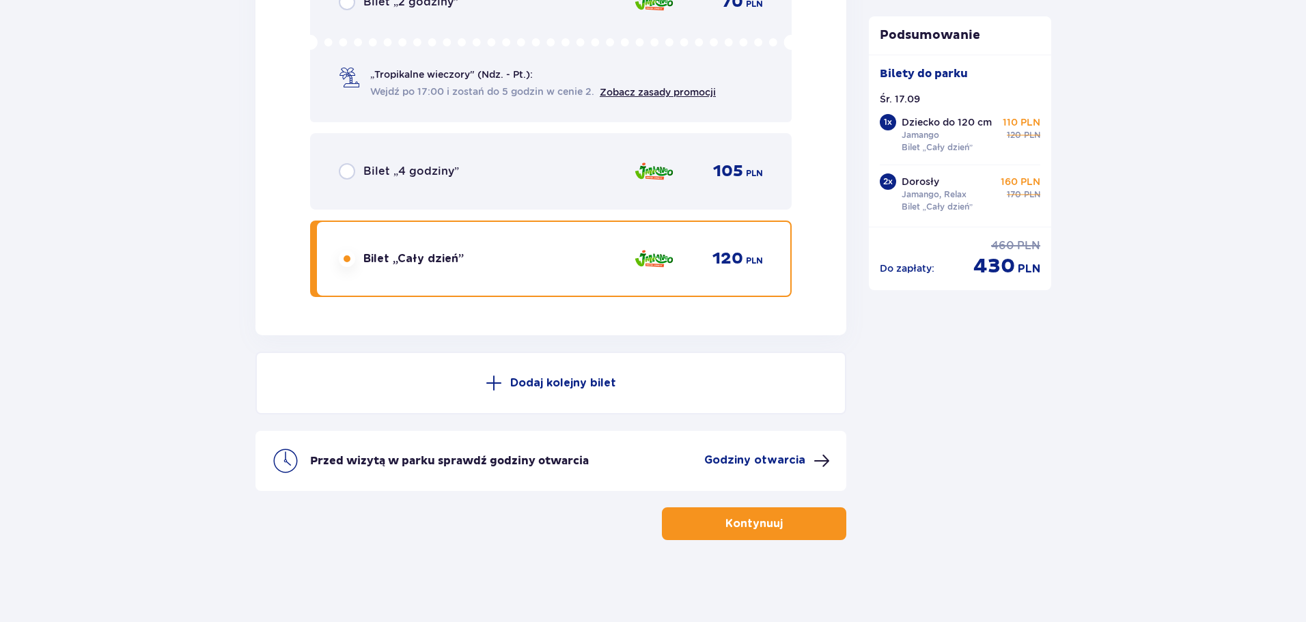
click at [797, 458] on p "Godziny otwarcia" at bounding box center [754, 460] width 101 height 15
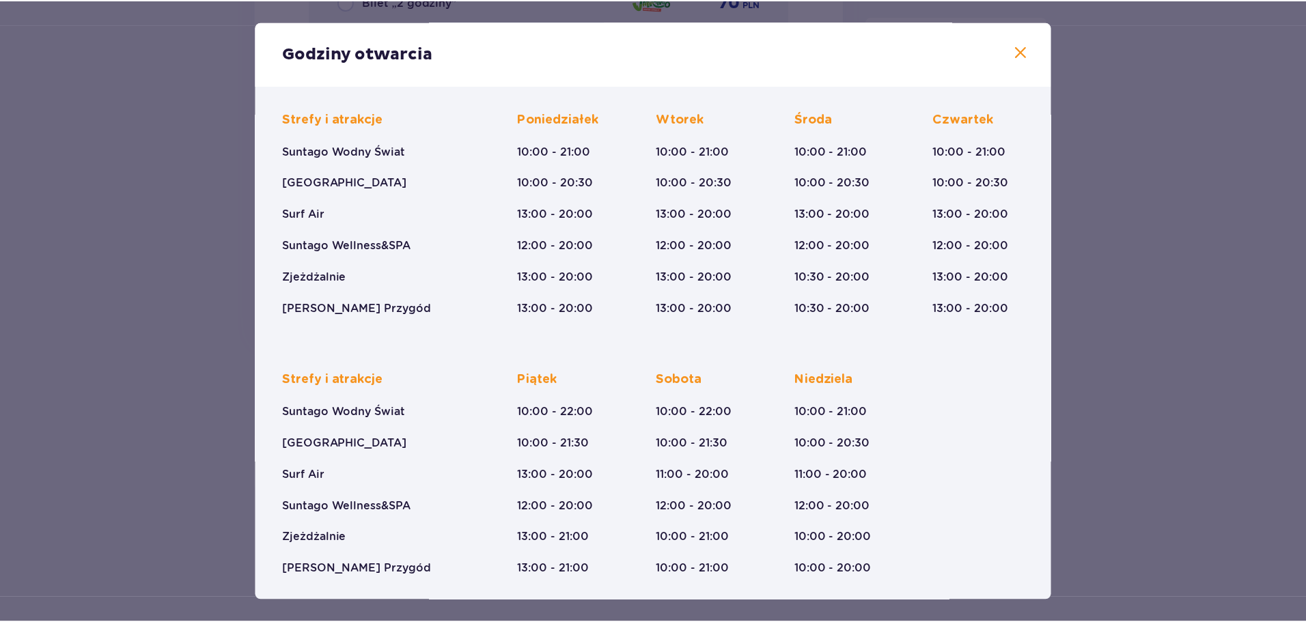
scroll to position [87, 0]
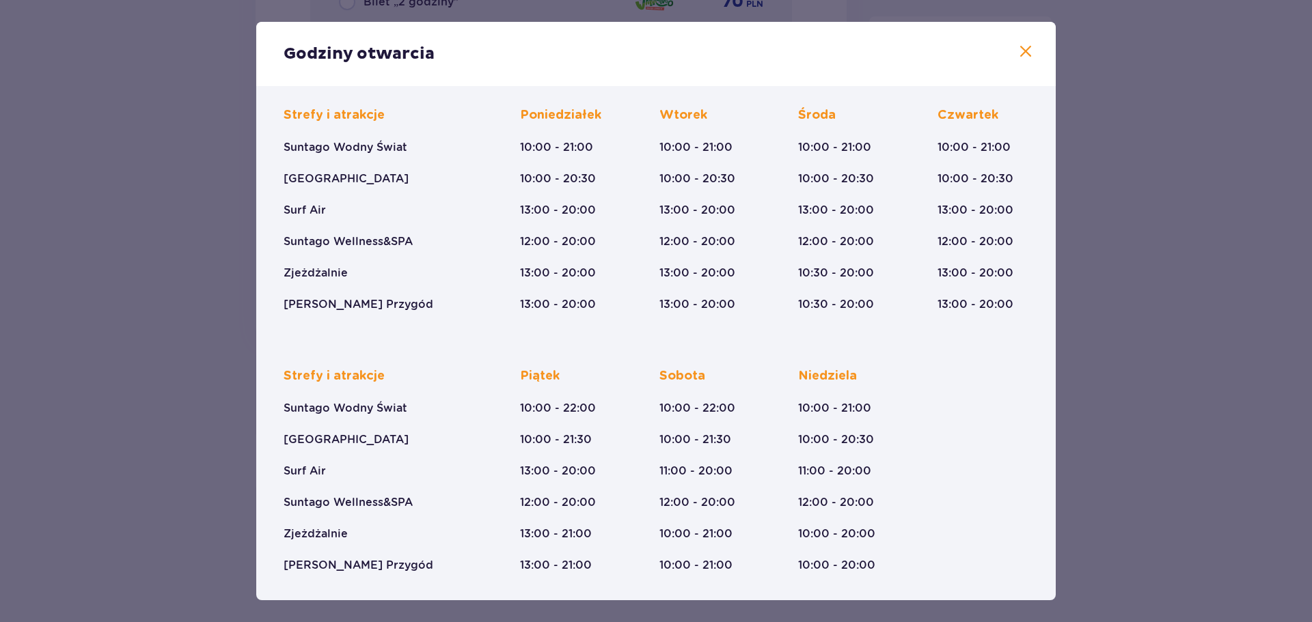
click at [1019, 53] on span at bounding box center [1025, 52] width 16 height 16
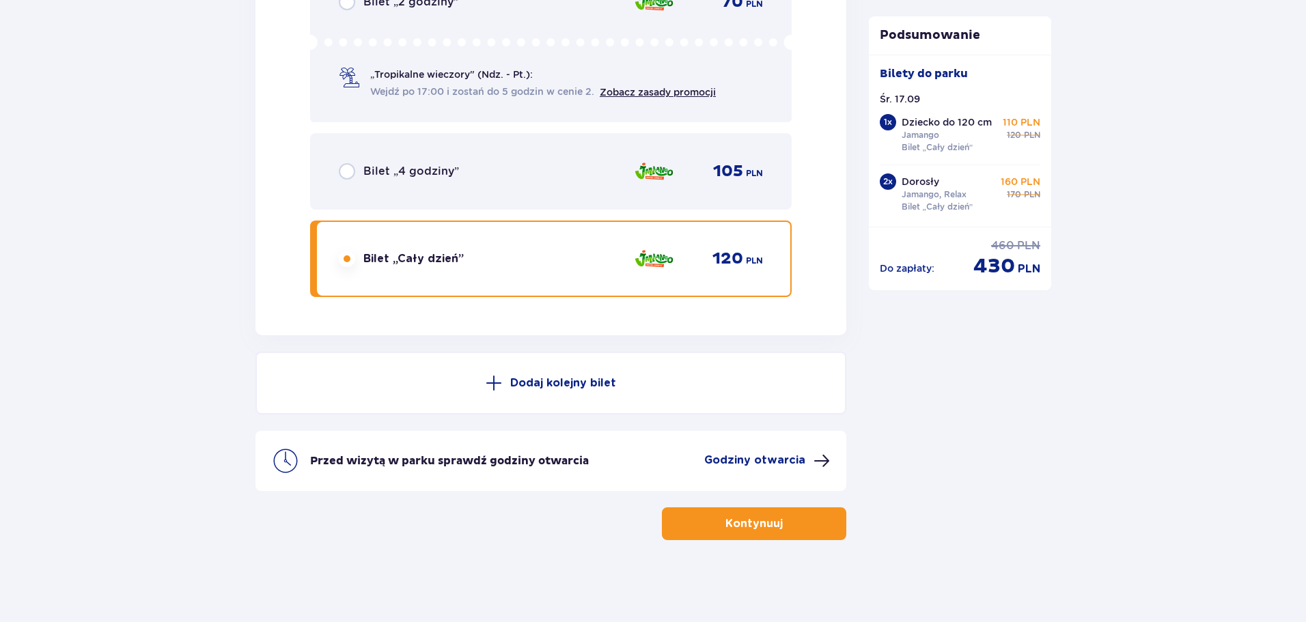
click at [808, 521] on button "Kontynuuj" at bounding box center [754, 524] width 184 height 33
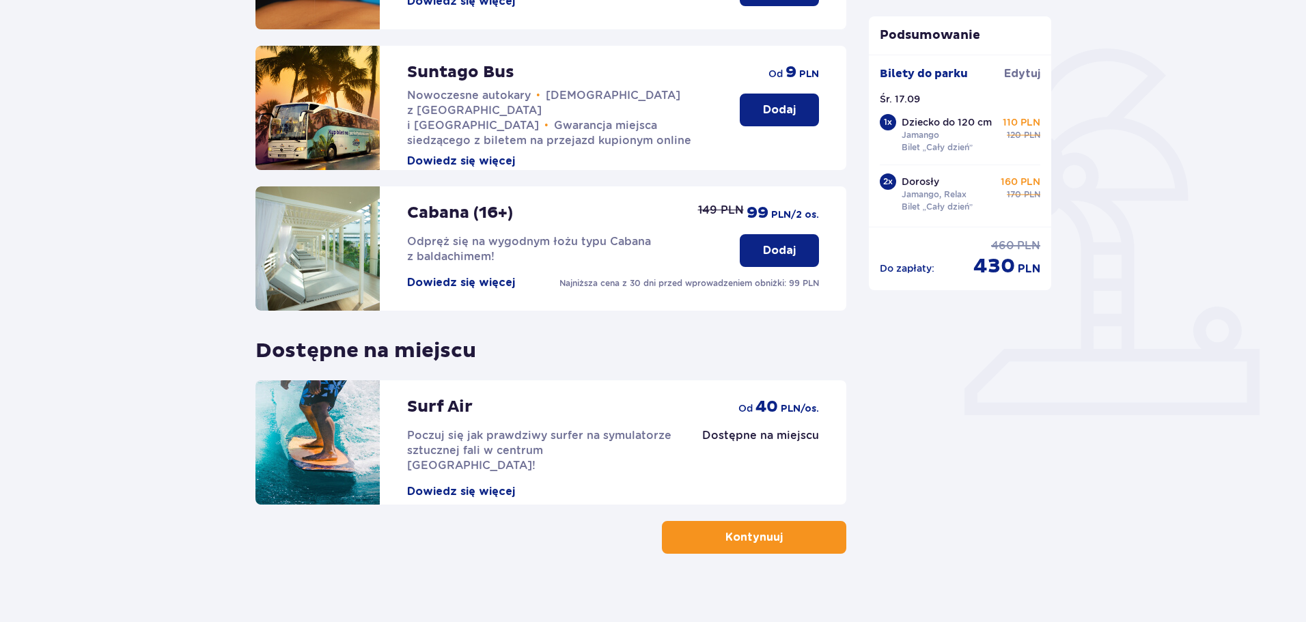
scroll to position [304, 0]
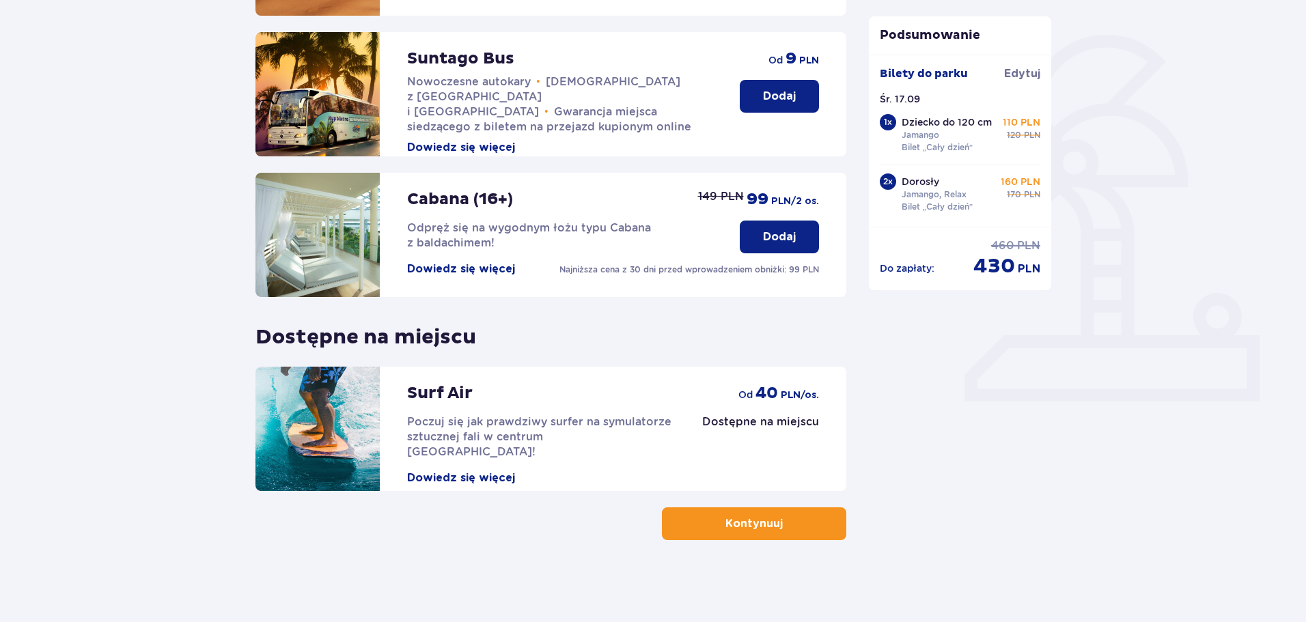
click at [781, 535] on button "Kontynuuj" at bounding box center [754, 524] width 184 height 33
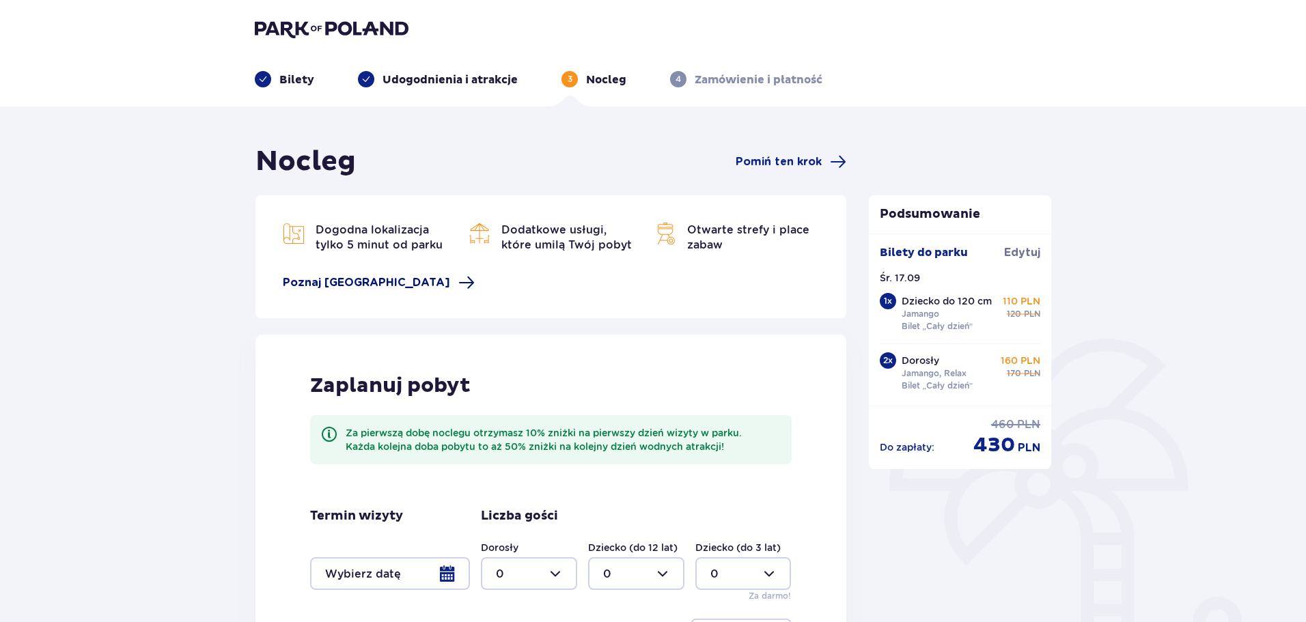
click at [349, 283] on span "Poznaj Suntago Village" at bounding box center [366, 282] width 167 height 15
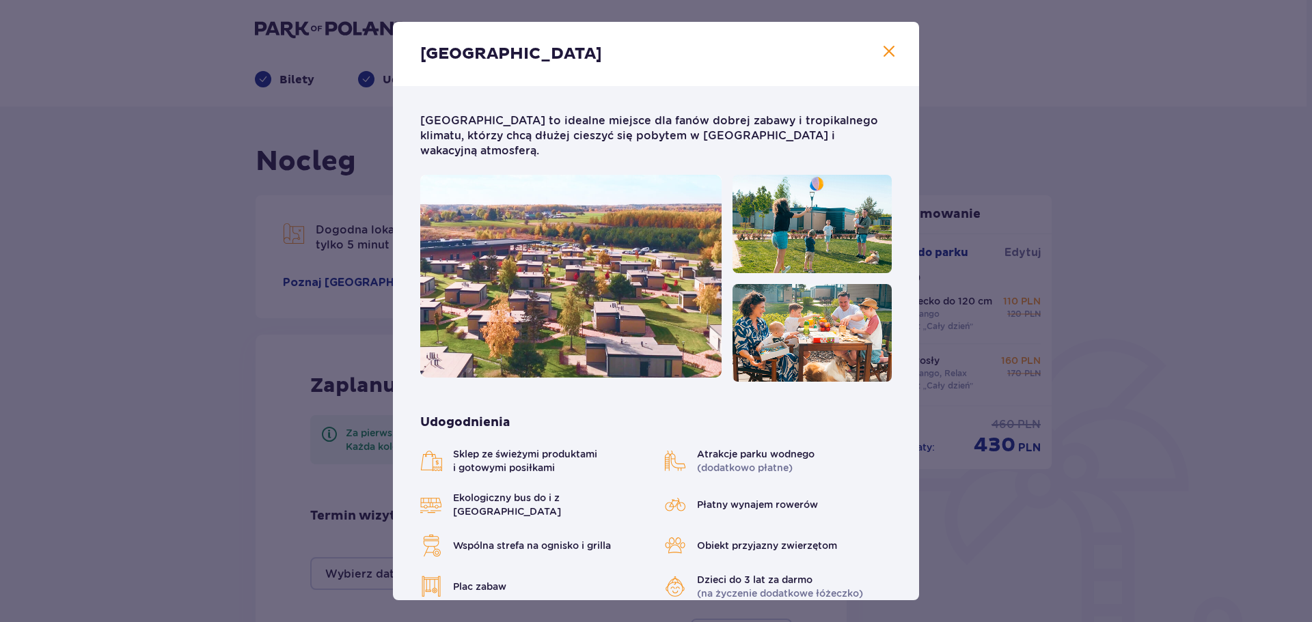
click at [884, 57] on span at bounding box center [889, 52] width 16 height 16
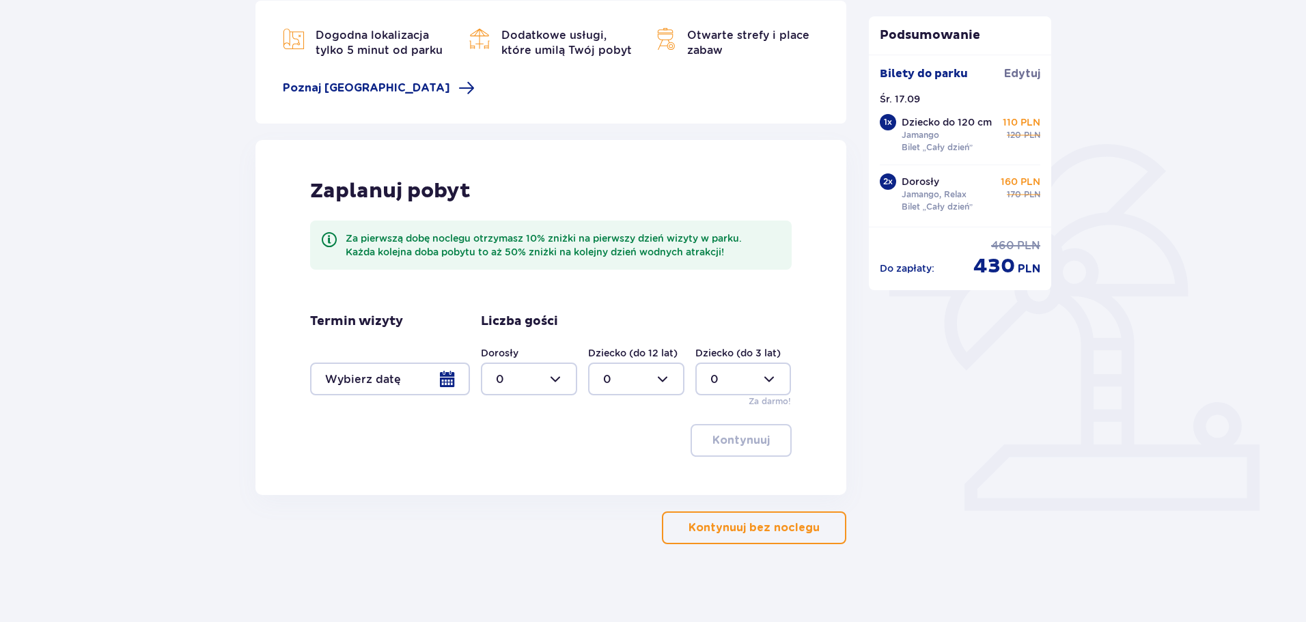
scroll to position [199, 0]
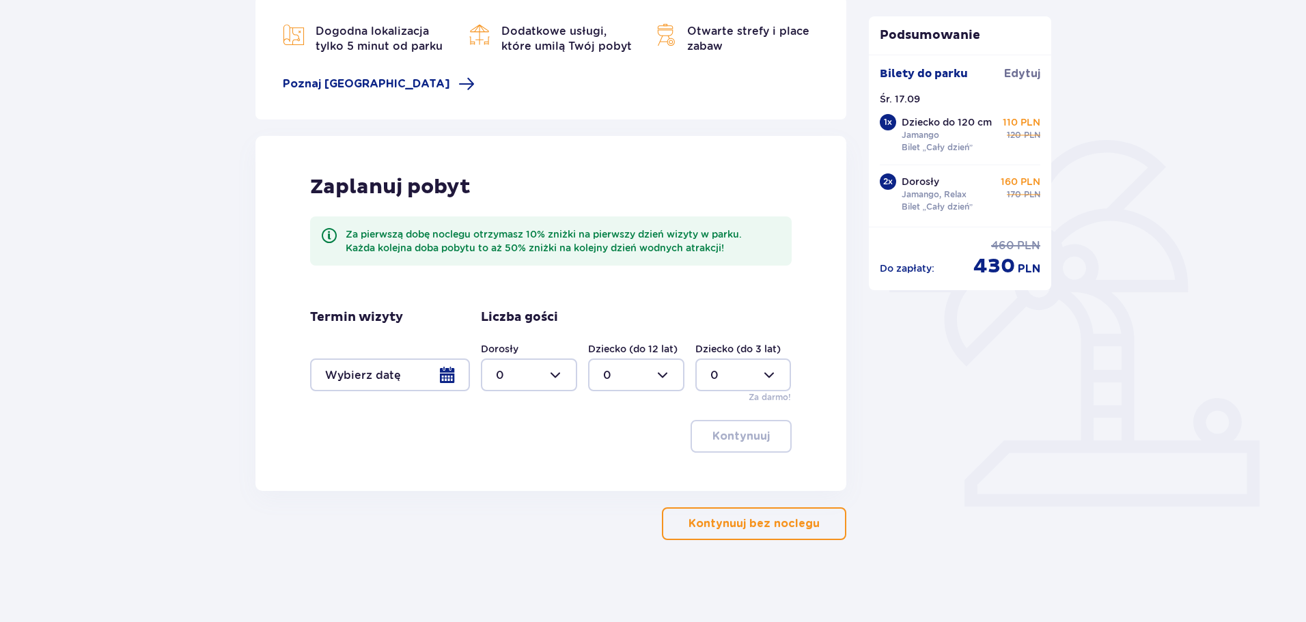
click at [831, 519] on button "Kontynuuj bez noclegu" at bounding box center [754, 524] width 184 height 33
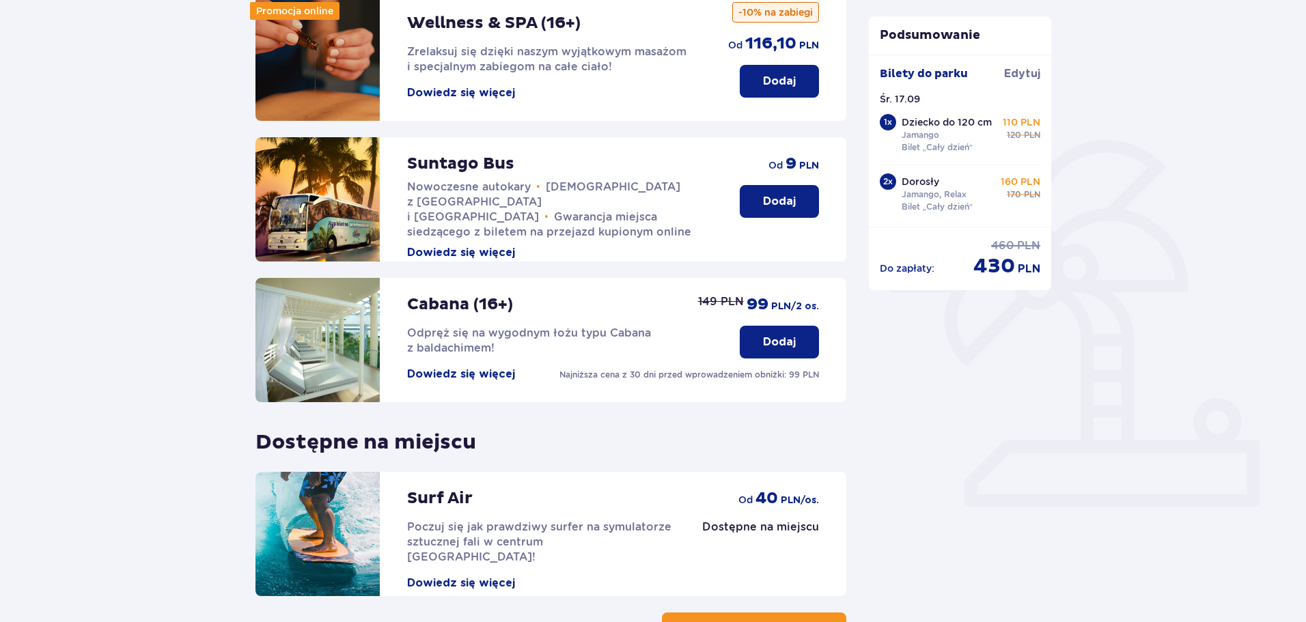
scroll to position [304, 0]
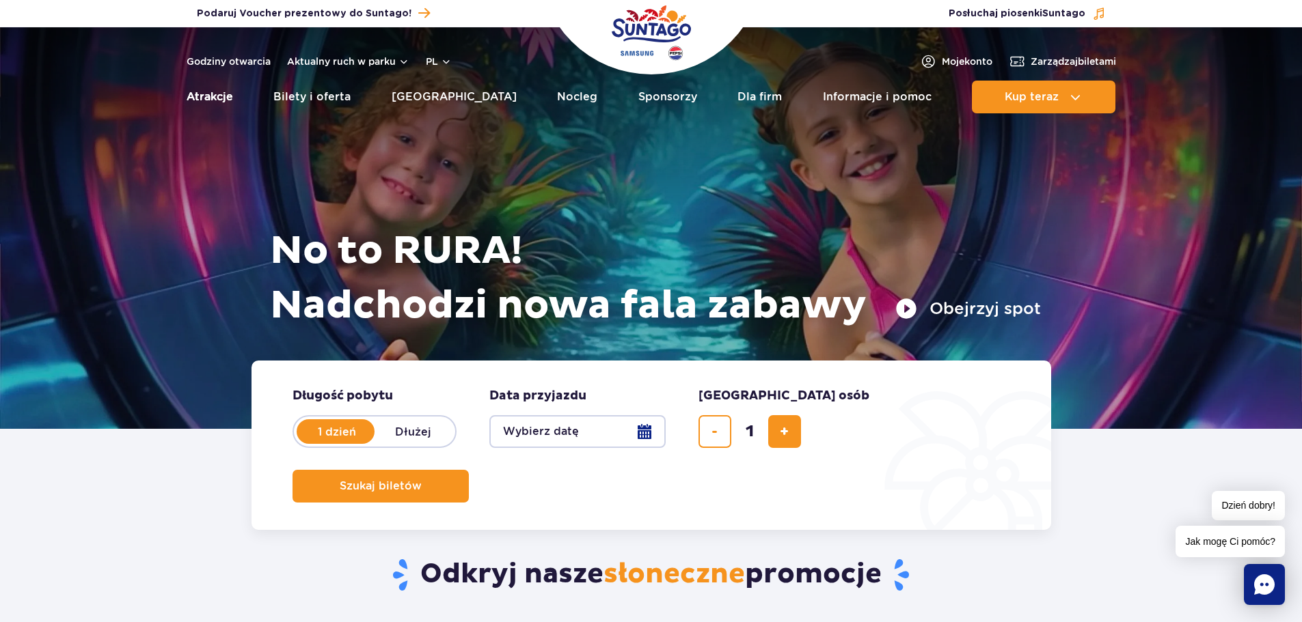
click at [221, 100] on link "Atrakcje" at bounding box center [210, 97] width 46 height 33
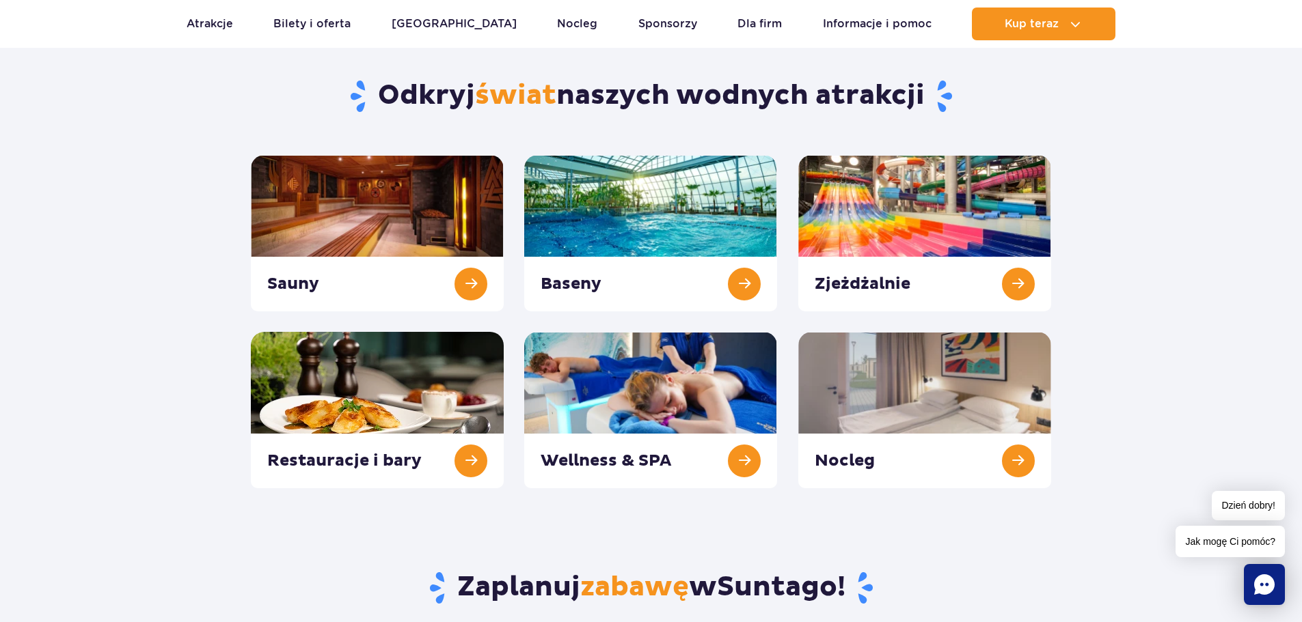
scroll to position [137, 0]
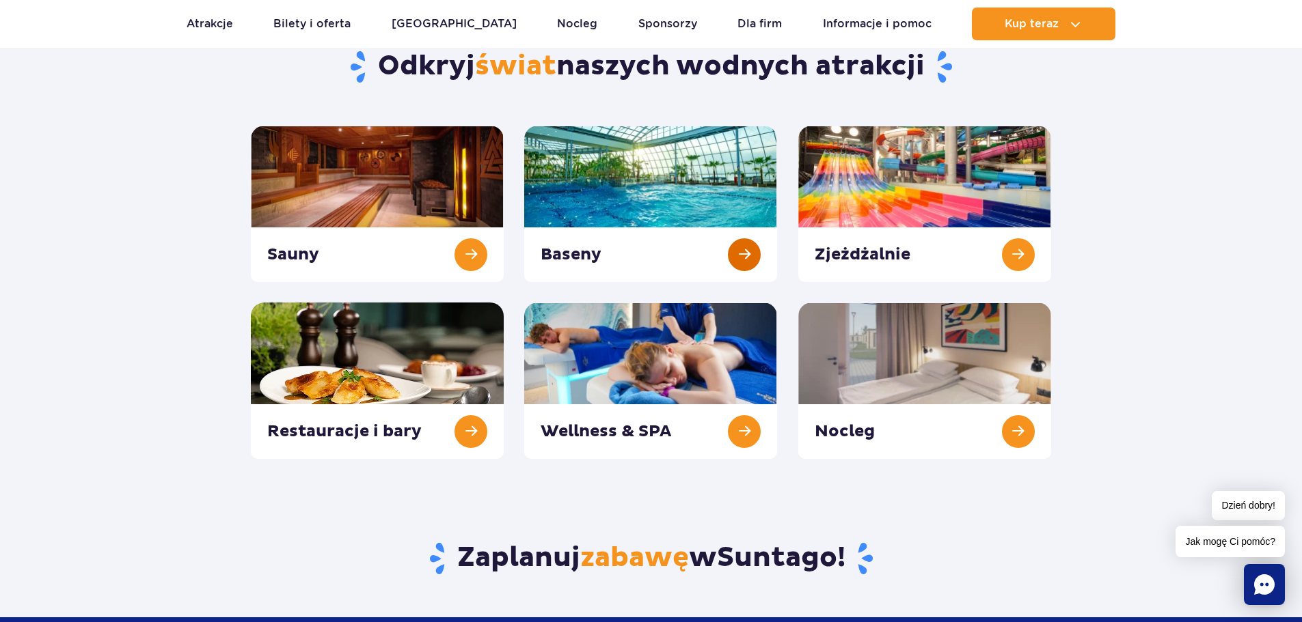
click at [740, 254] on link at bounding box center [650, 204] width 253 height 156
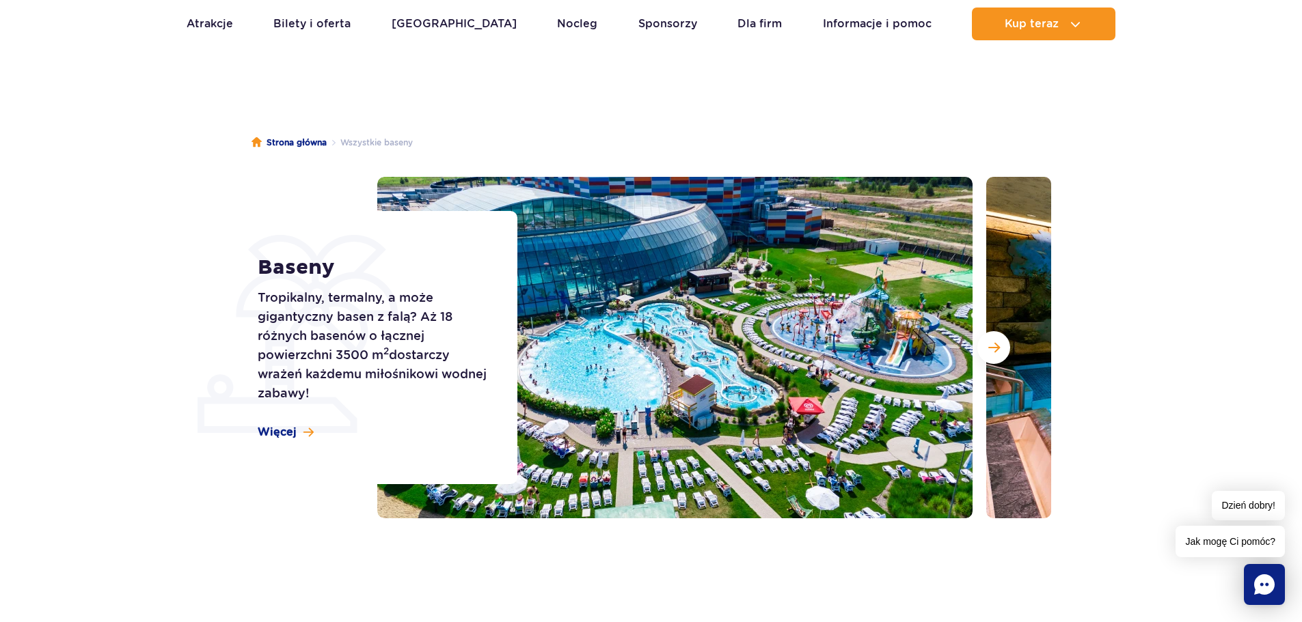
scroll to position [68, 0]
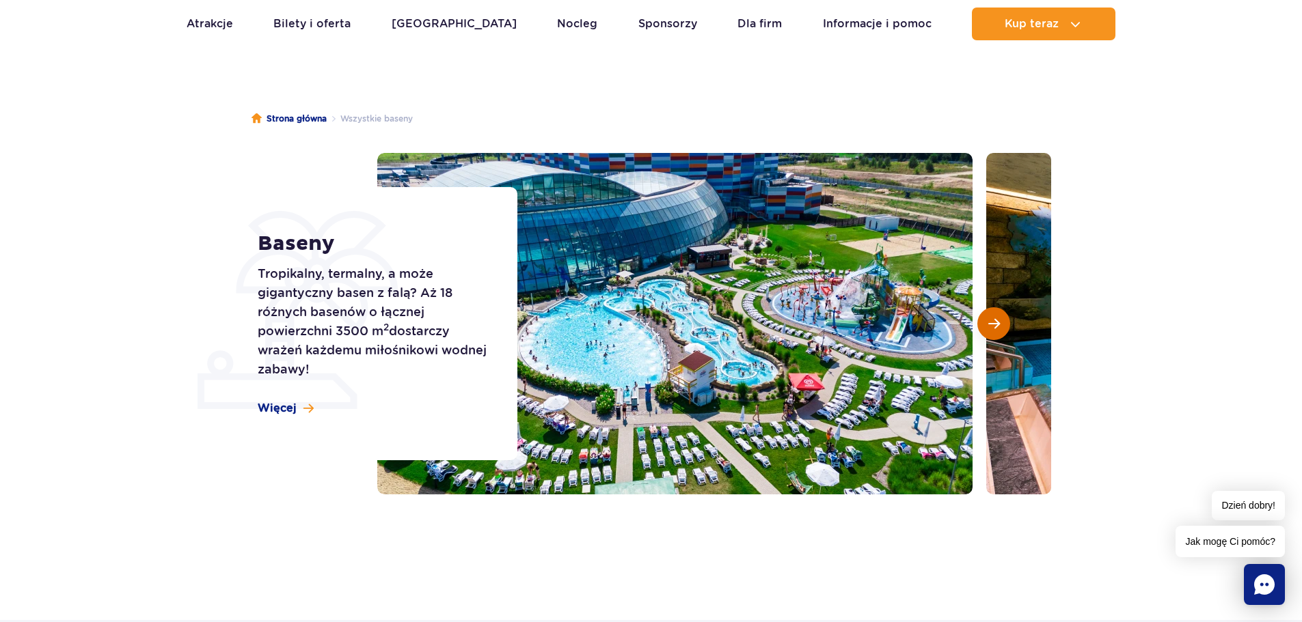
click at [988, 325] on span "Następny slajd" at bounding box center [994, 324] width 12 height 12
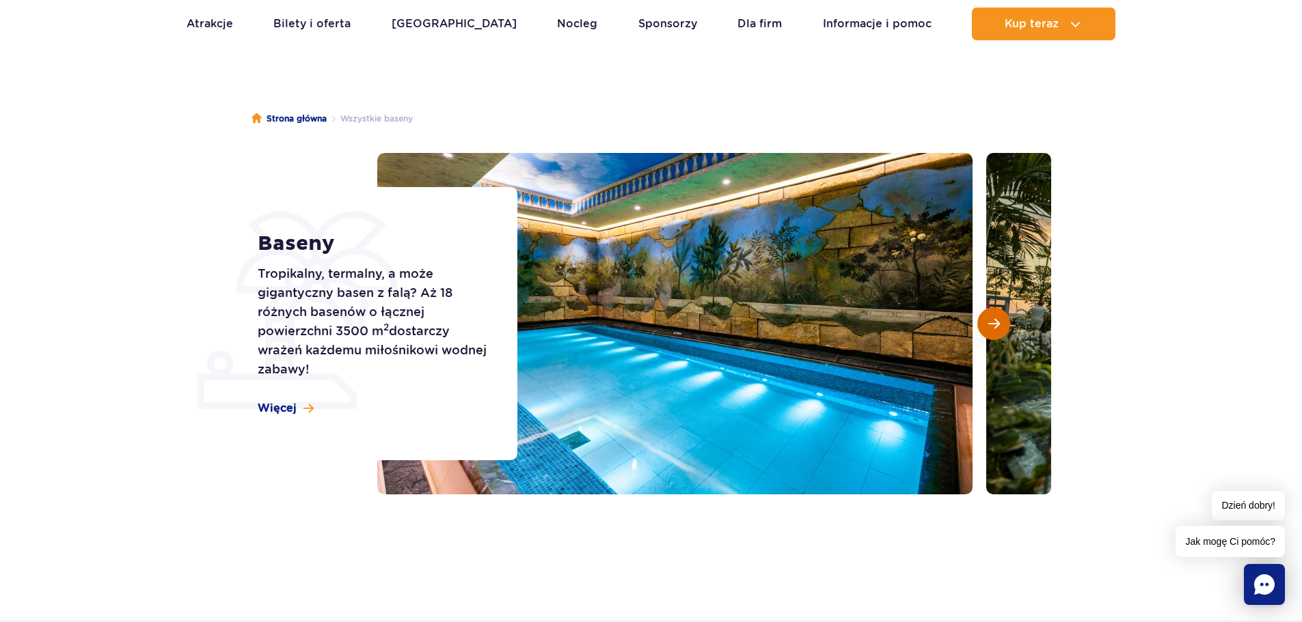
click at [988, 325] on span "Następny slajd" at bounding box center [994, 324] width 12 height 12
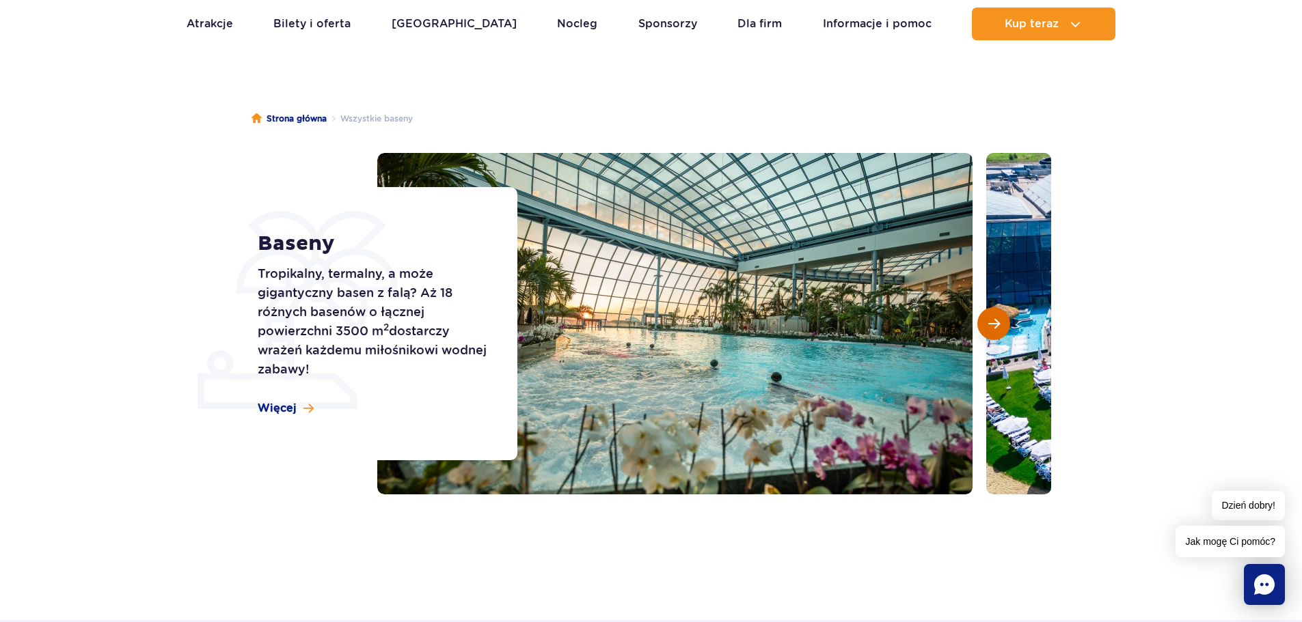
click at [1000, 323] on button "Następny slajd" at bounding box center [993, 323] width 33 height 33
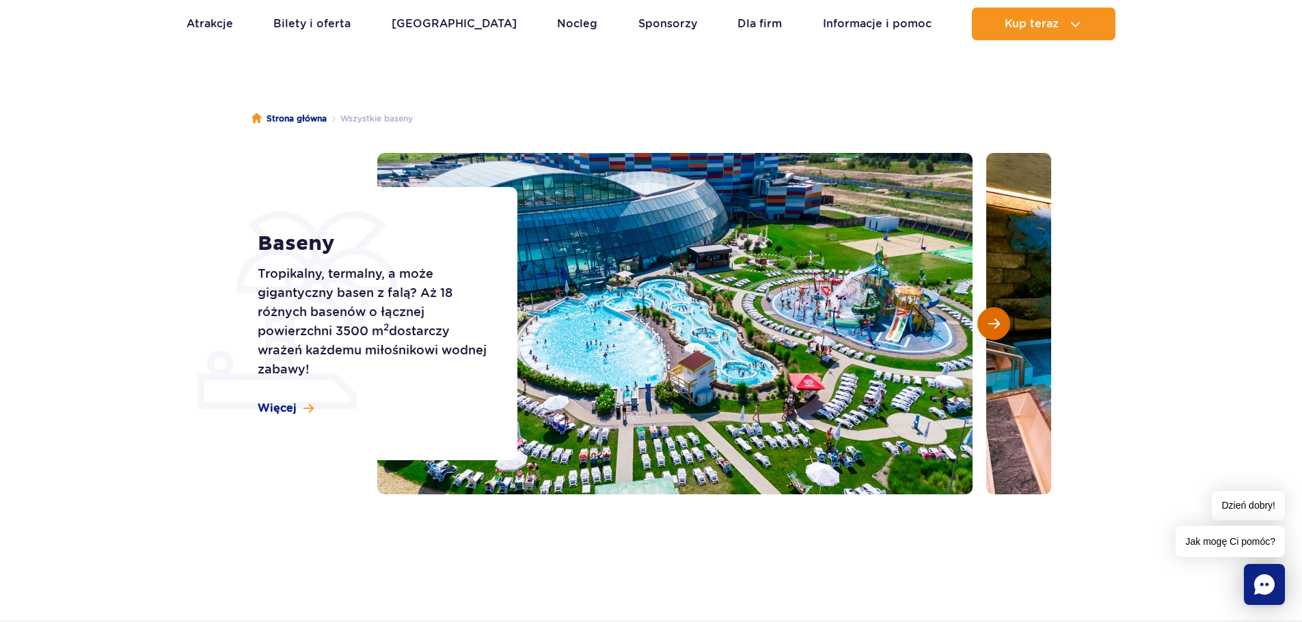
click at [998, 323] on span "Następny slajd" at bounding box center [994, 324] width 12 height 12
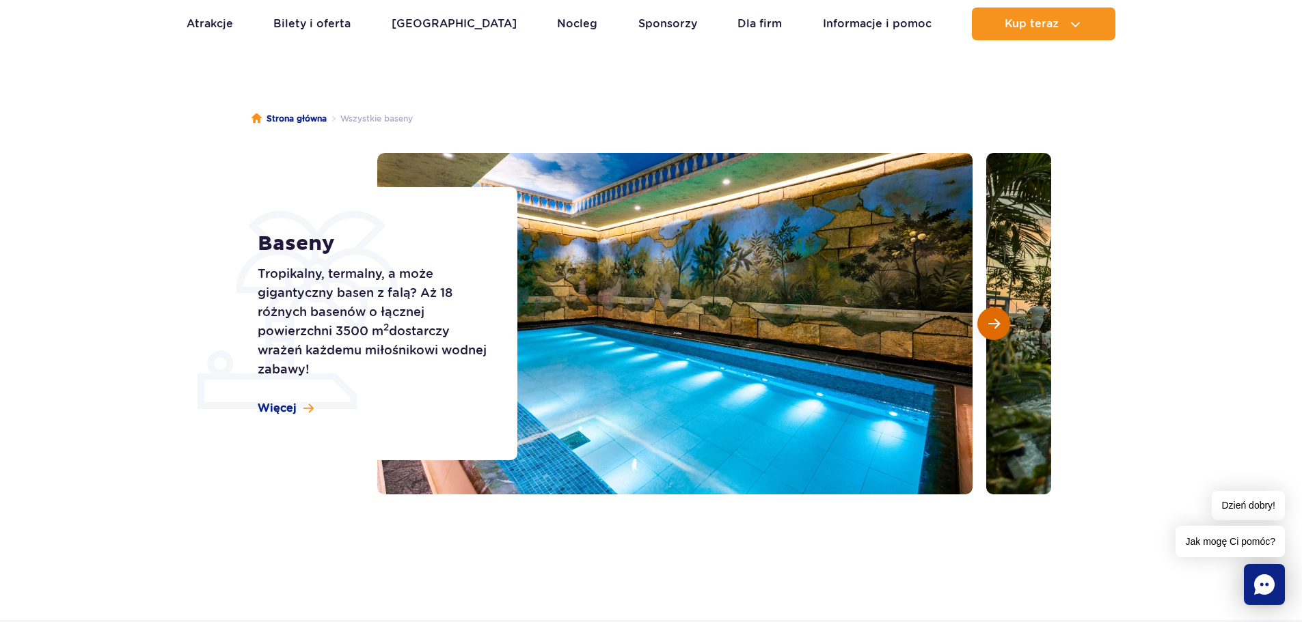
click at [998, 331] on button "Następny slajd" at bounding box center [993, 323] width 33 height 33
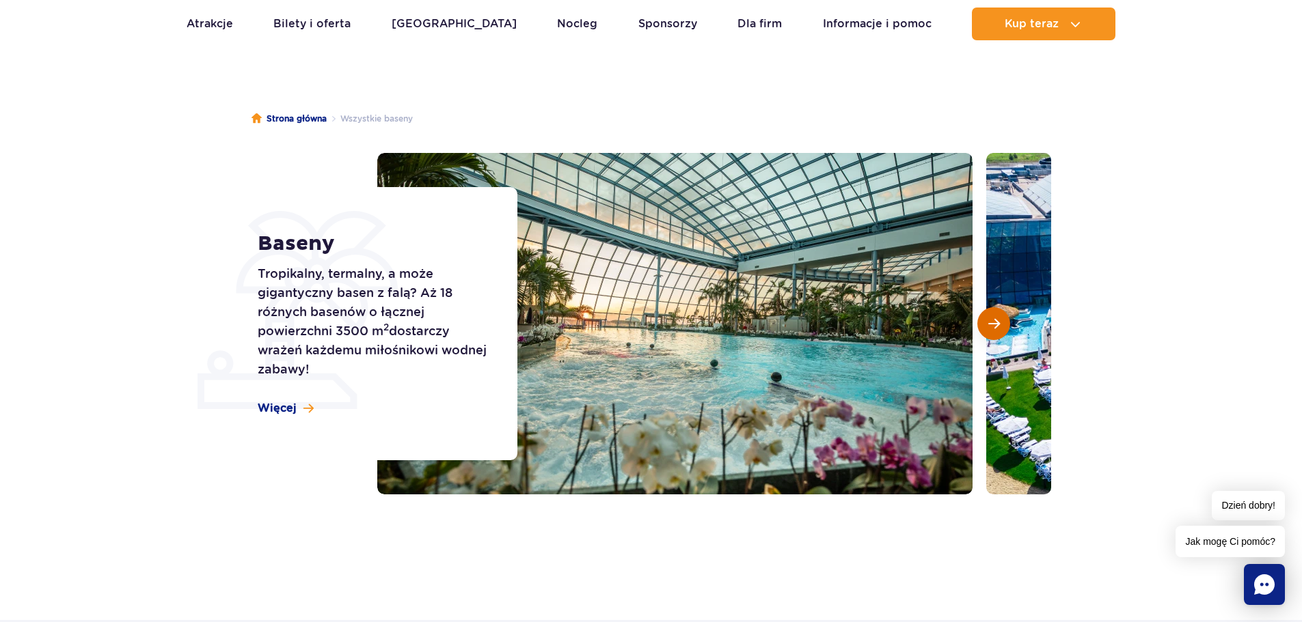
click at [996, 331] on button "Następny slajd" at bounding box center [993, 323] width 33 height 33
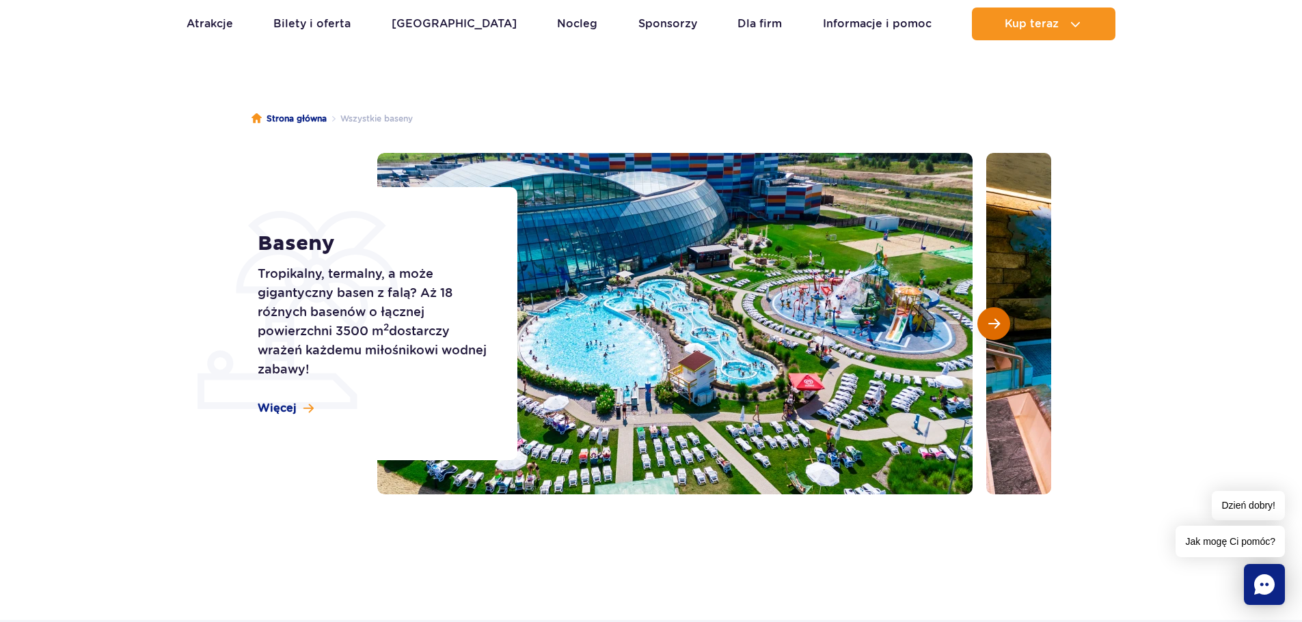
click at [996, 332] on button "Następny slajd" at bounding box center [993, 323] width 33 height 33
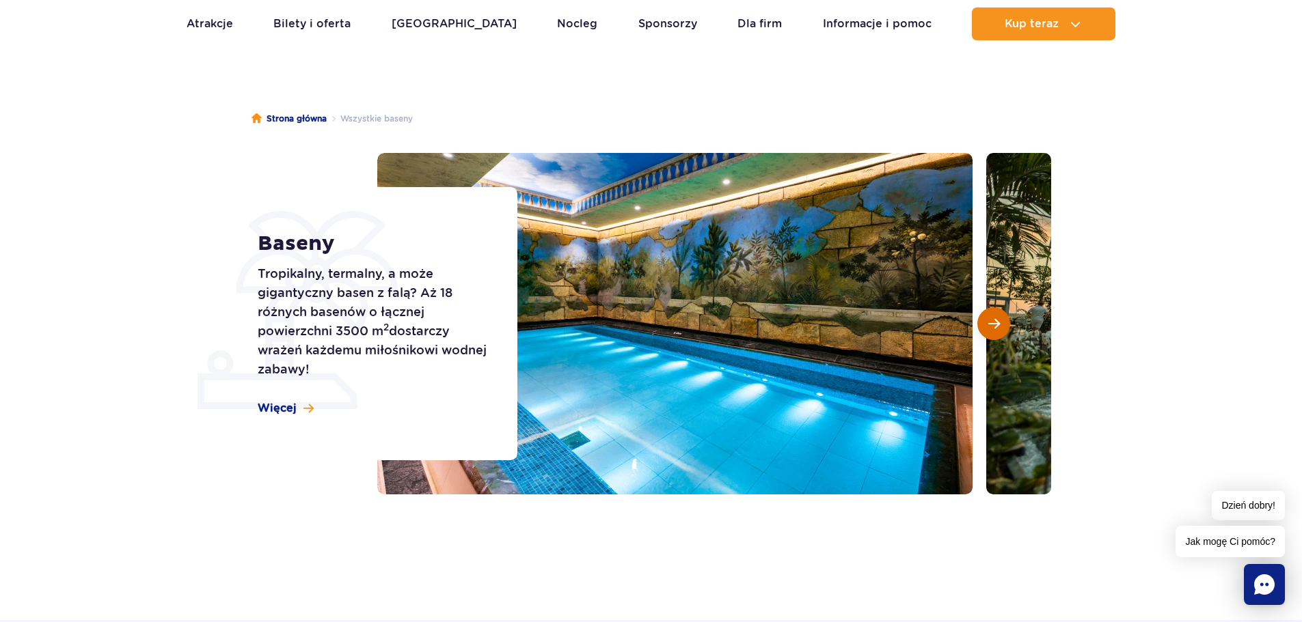
click at [996, 332] on button "Następny slajd" at bounding box center [993, 323] width 33 height 33
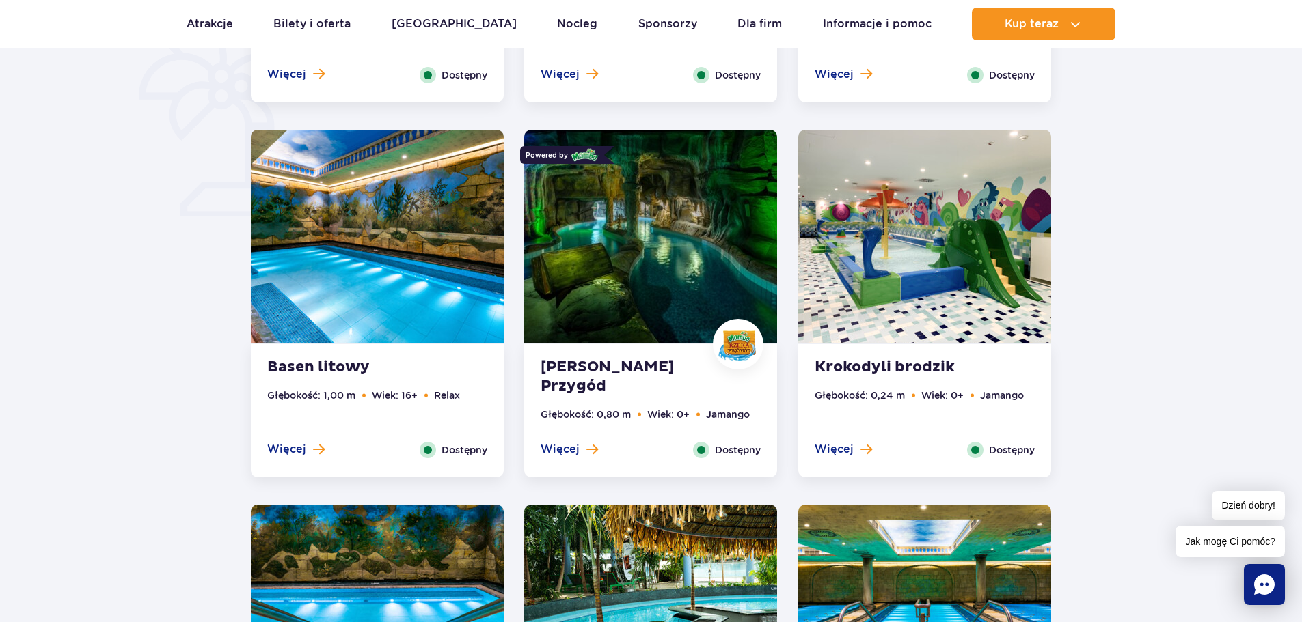
scroll to position [1162, 0]
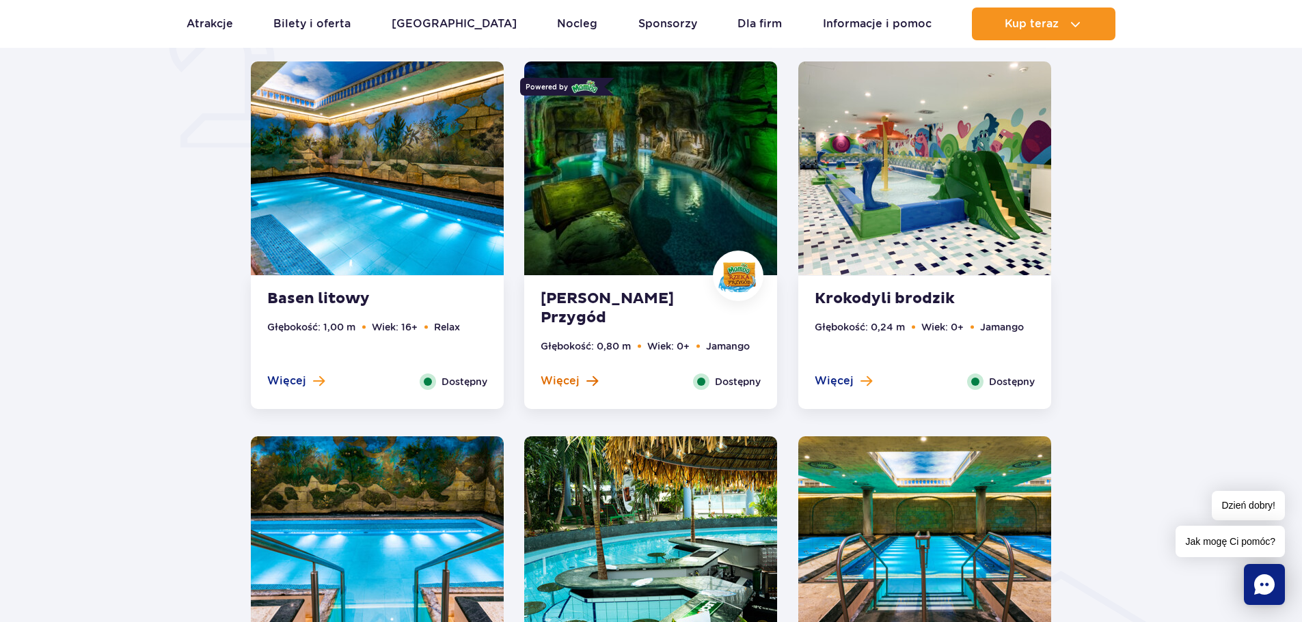
click at [587, 381] on span at bounding box center [592, 381] width 12 height 12
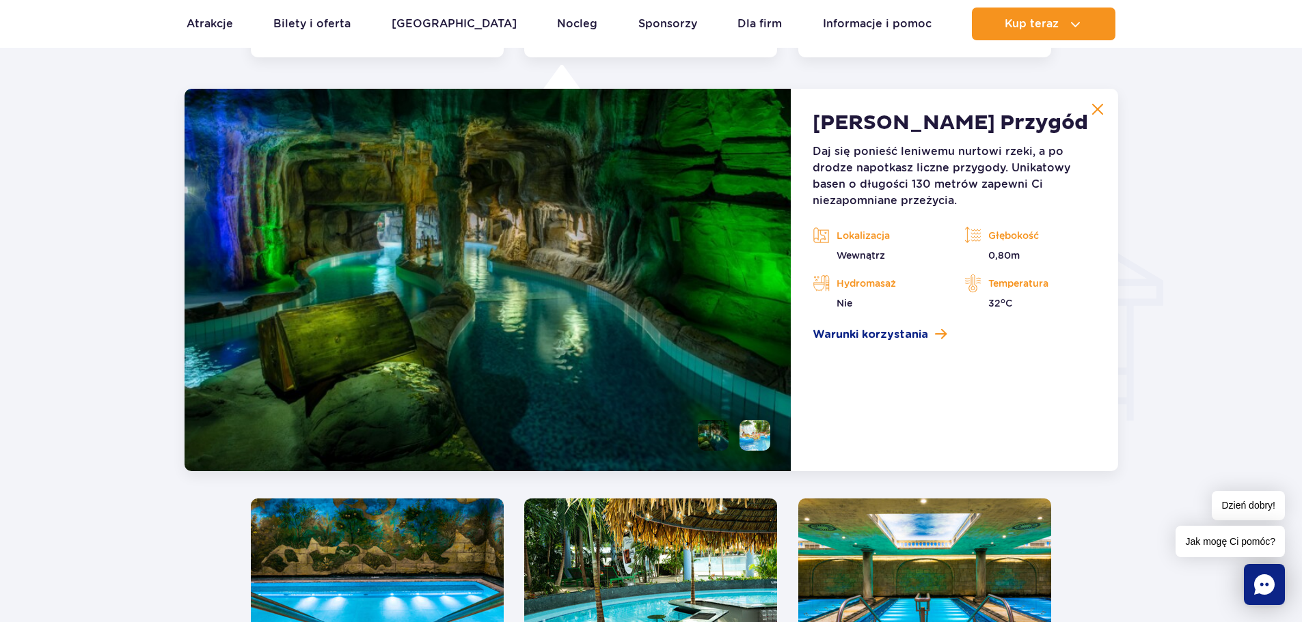
scroll to position [1520, 0]
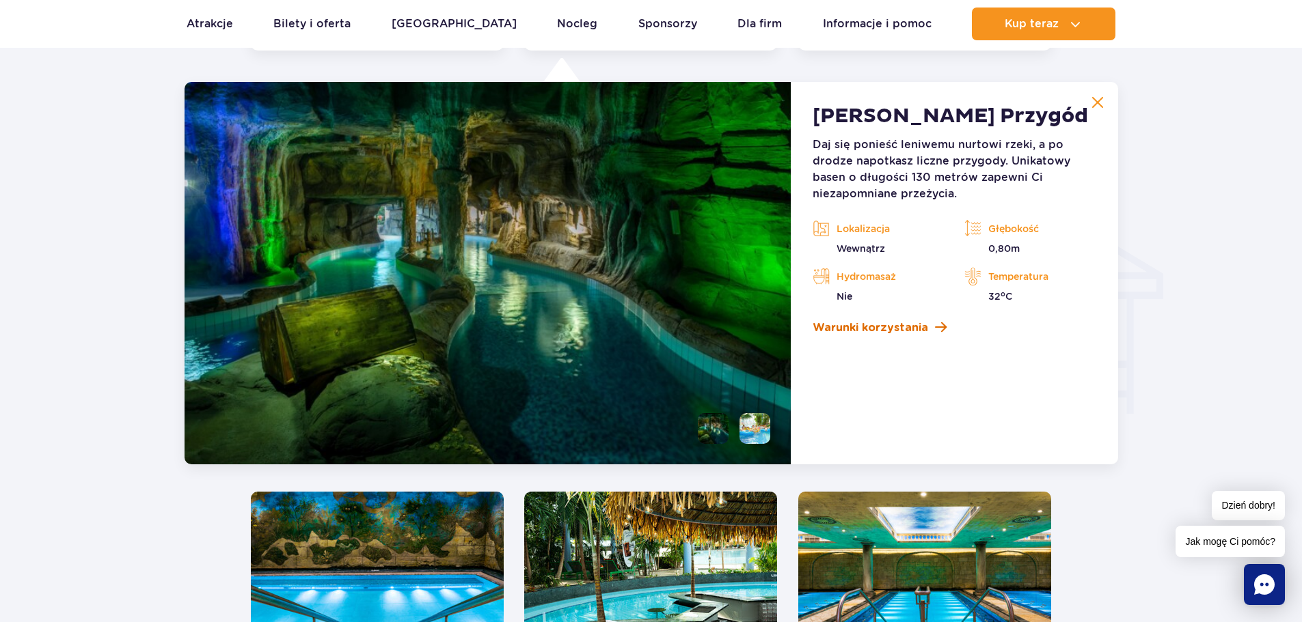
click at [872, 327] on span "Warunki korzystania" at bounding box center [869, 328] width 115 height 16
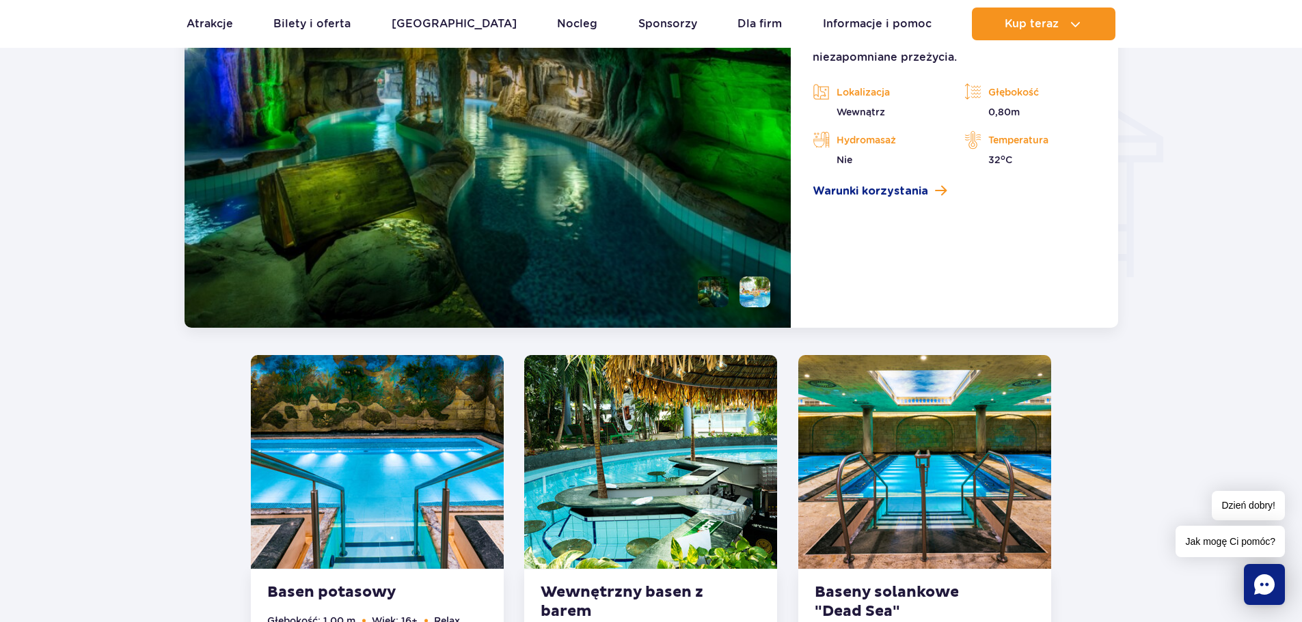
scroll to position [1247, 0]
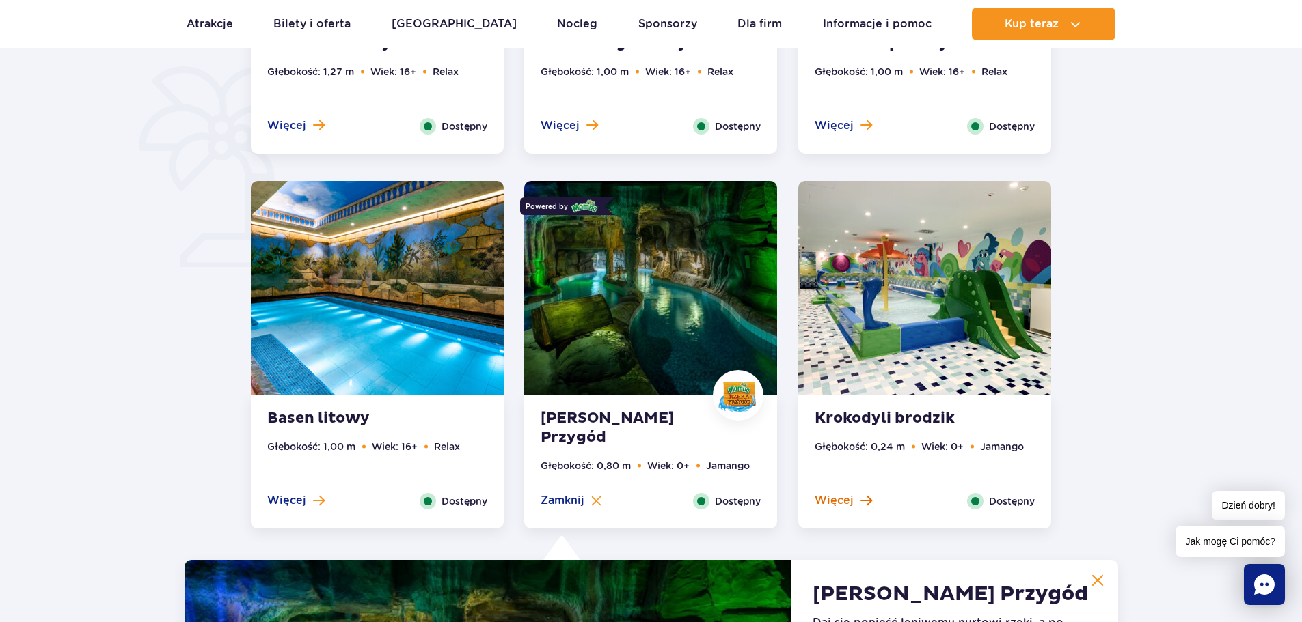
click at [832, 502] on span "Więcej" at bounding box center [834, 500] width 39 height 15
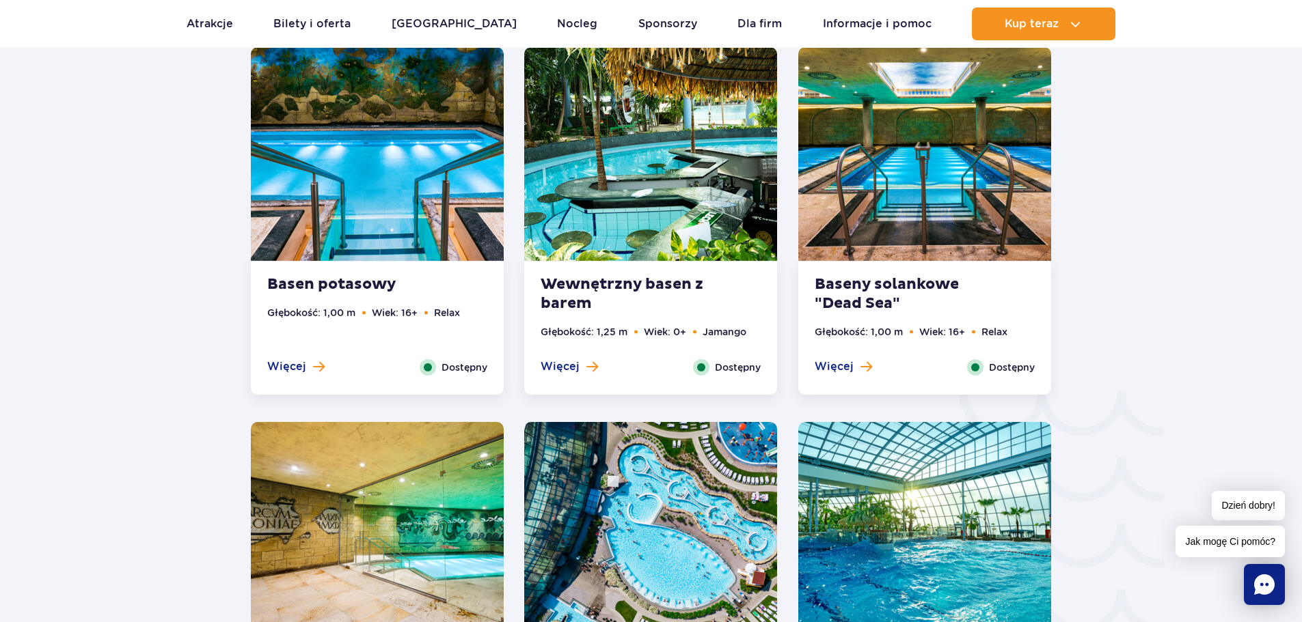
scroll to position [1999, 0]
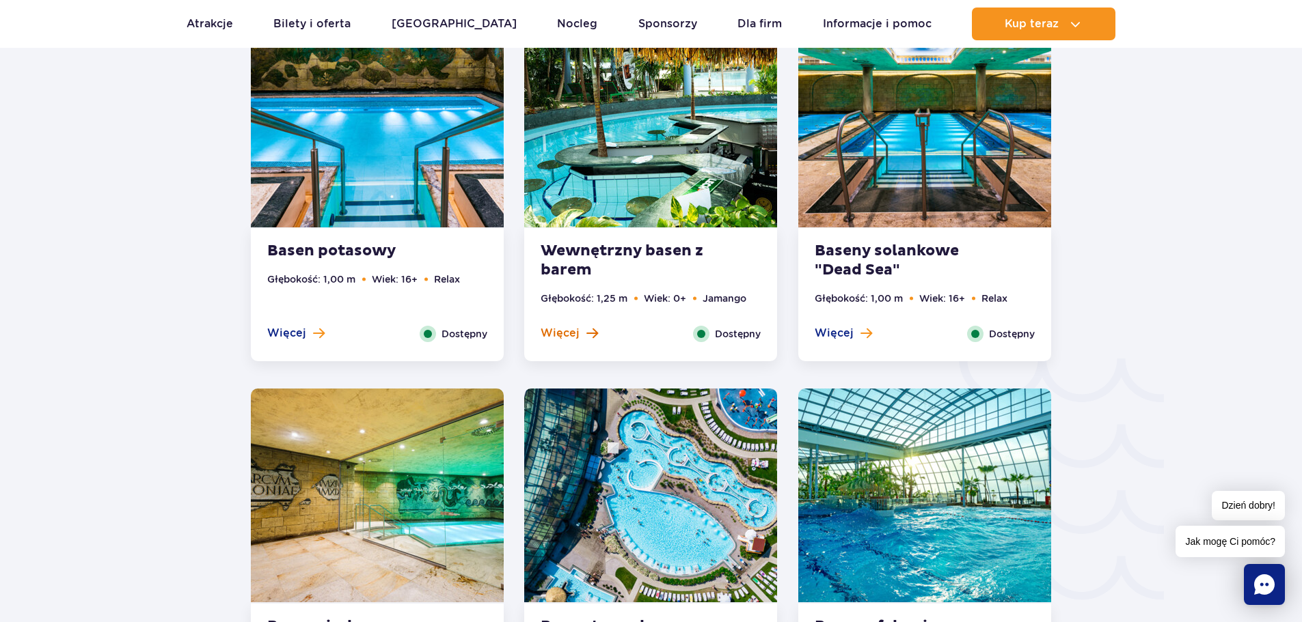
click at [576, 332] on span "Więcej" at bounding box center [559, 333] width 39 height 15
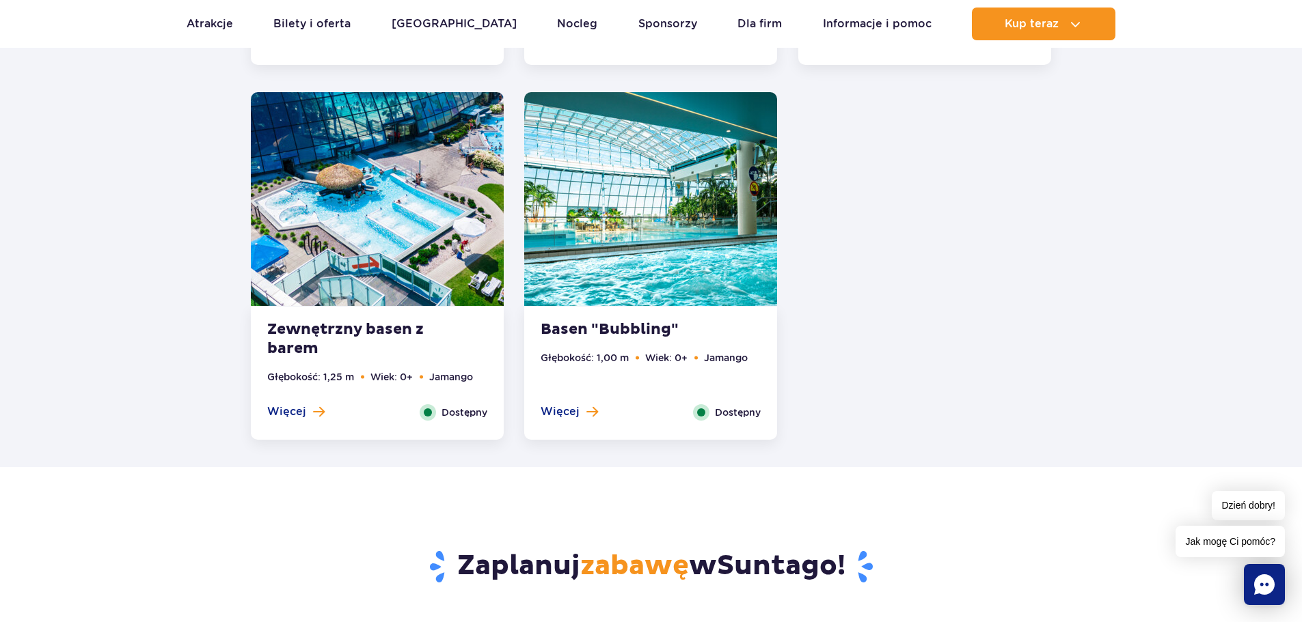
scroll to position [2647, 0]
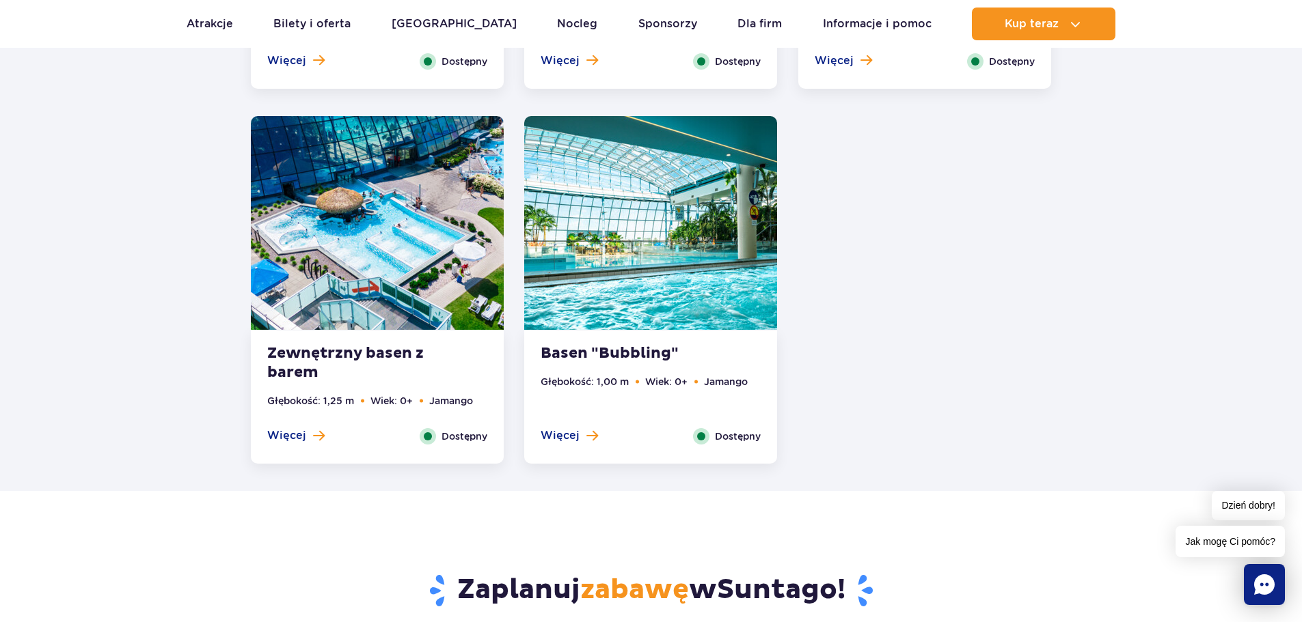
click at [733, 437] on span "Dostępny" at bounding box center [738, 436] width 46 height 15
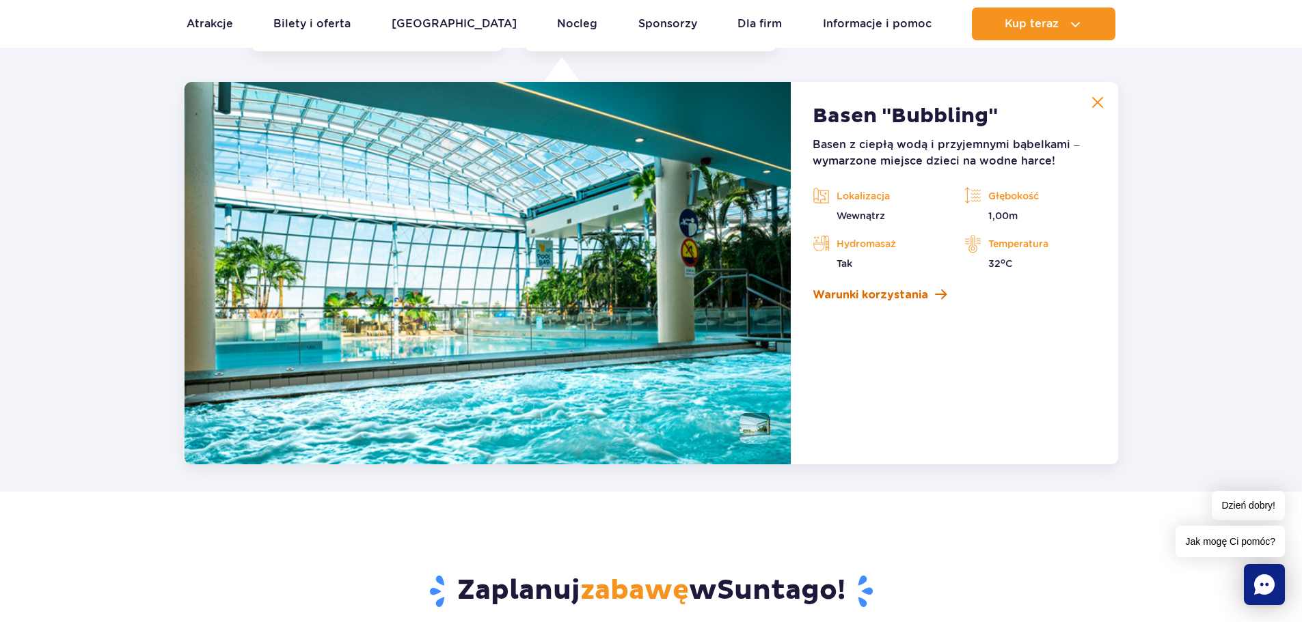
click at [903, 299] on span "Warunki korzystania" at bounding box center [869, 295] width 115 height 16
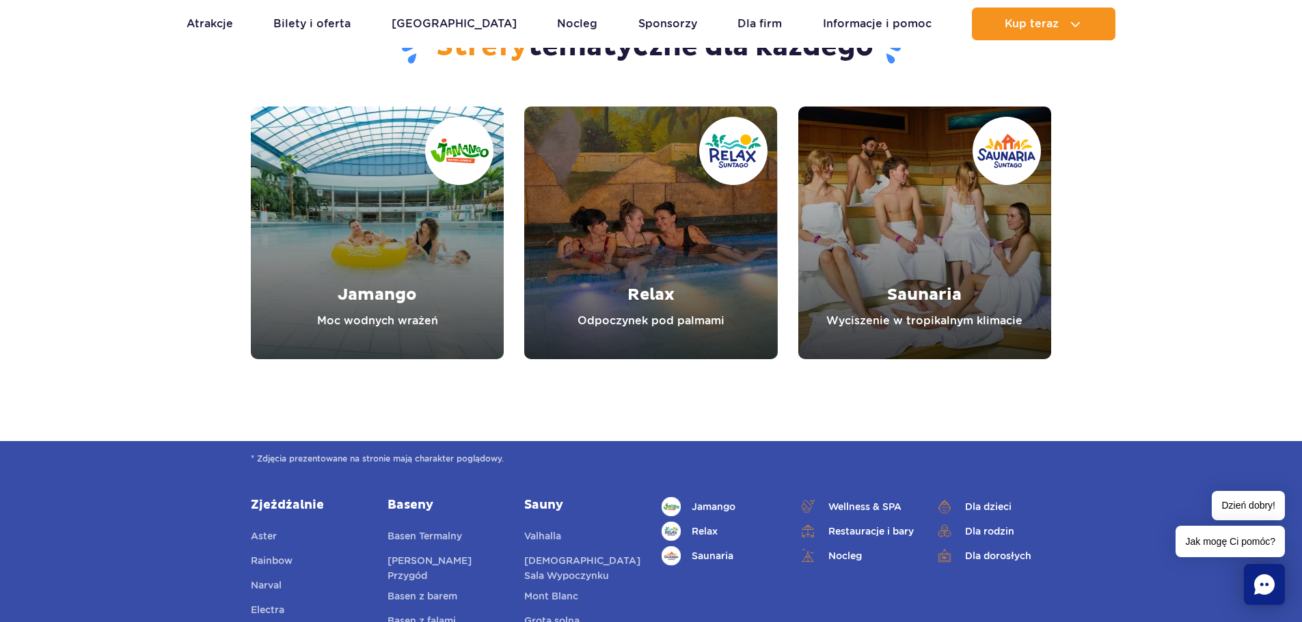
scroll to position [4150, 0]
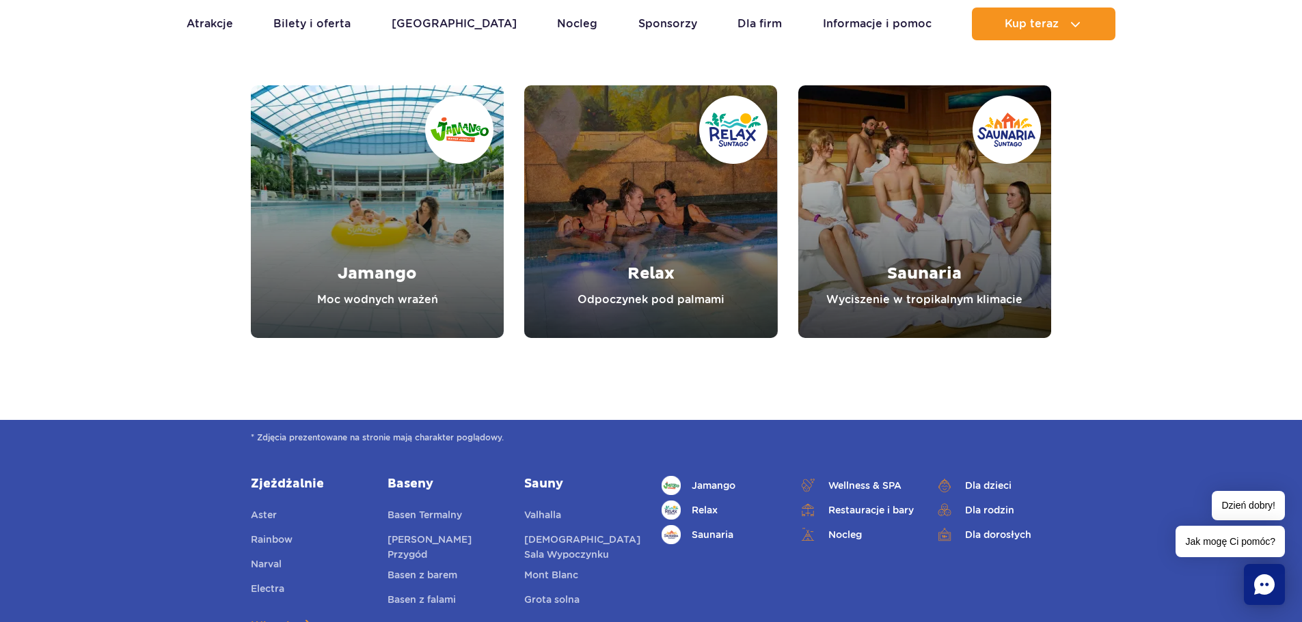
click at [418, 272] on link "Jamango" at bounding box center [377, 211] width 253 height 253
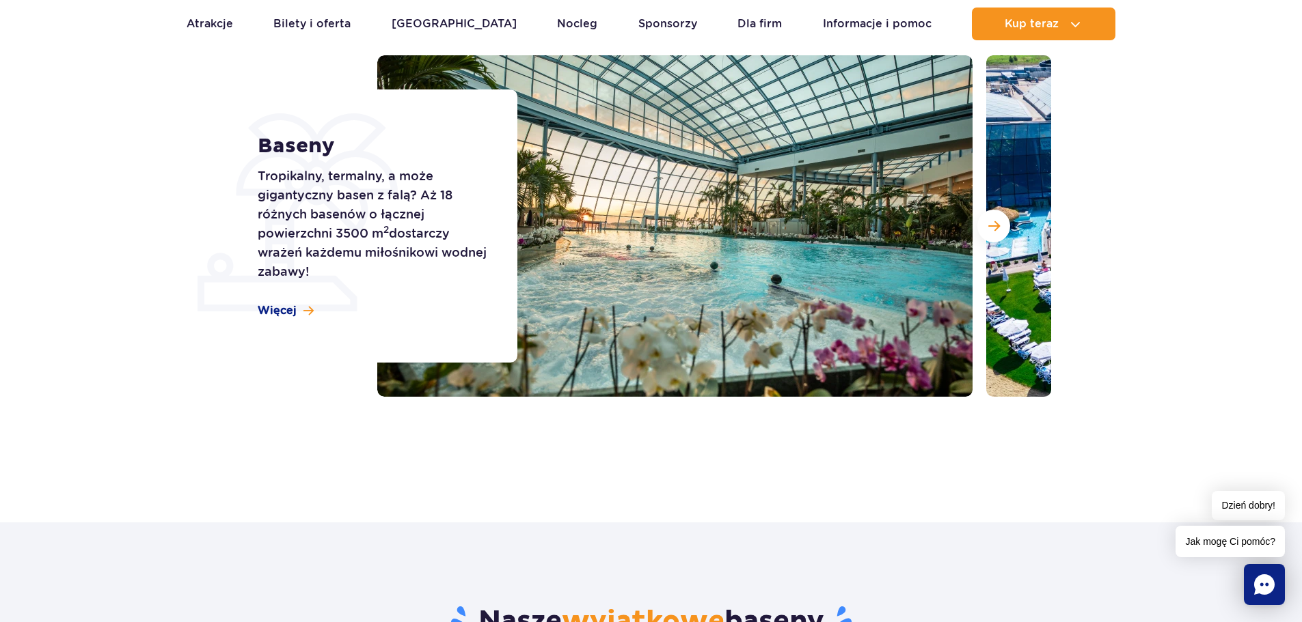
scroll to position [0, 0]
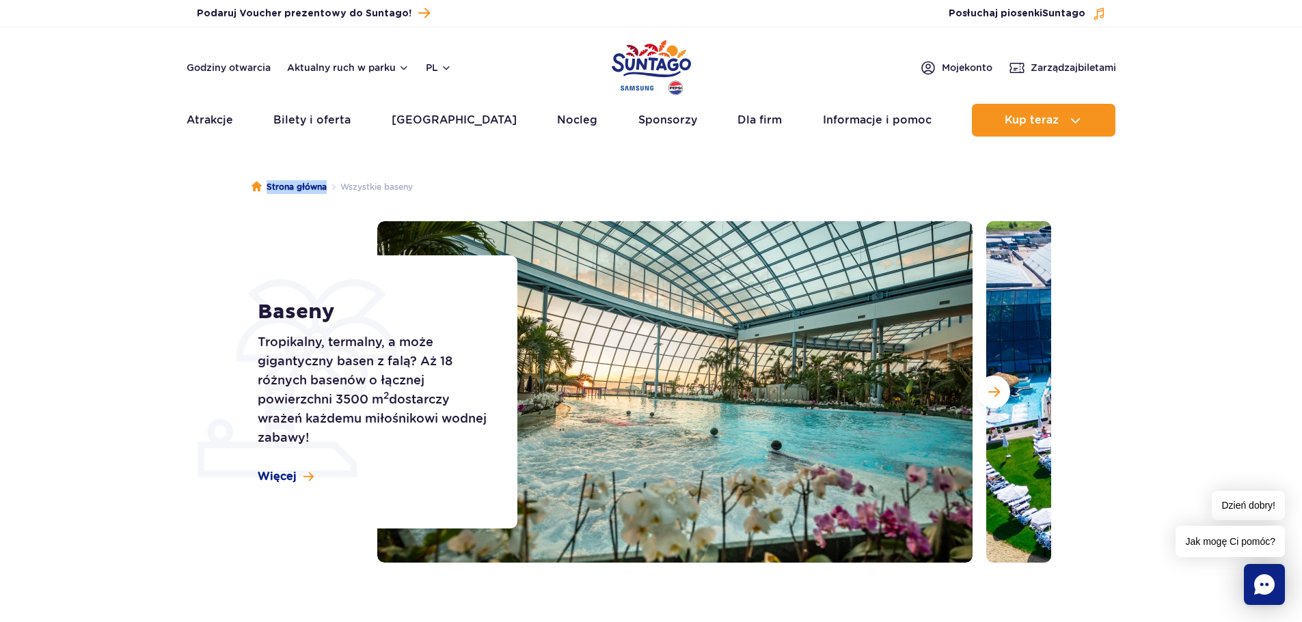
drag, startPoint x: 310, startPoint y: 202, endPoint x: 361, endPoint y: 183, distance: 54.5
click at [361, 193] on div "Strona główna Wszystkie baseny Baseny Tropikalny, termalny, a może gigantyczny …" at bounding box center [651, 399] width 1302 height 492
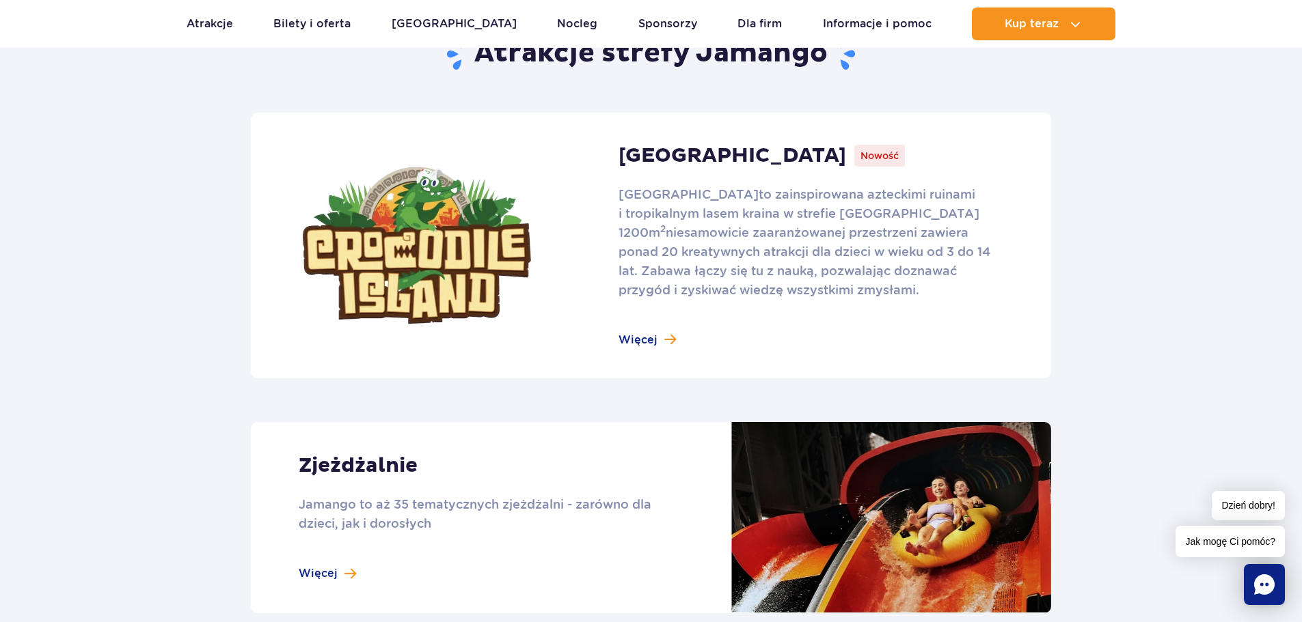
scroll to position [888, 0]
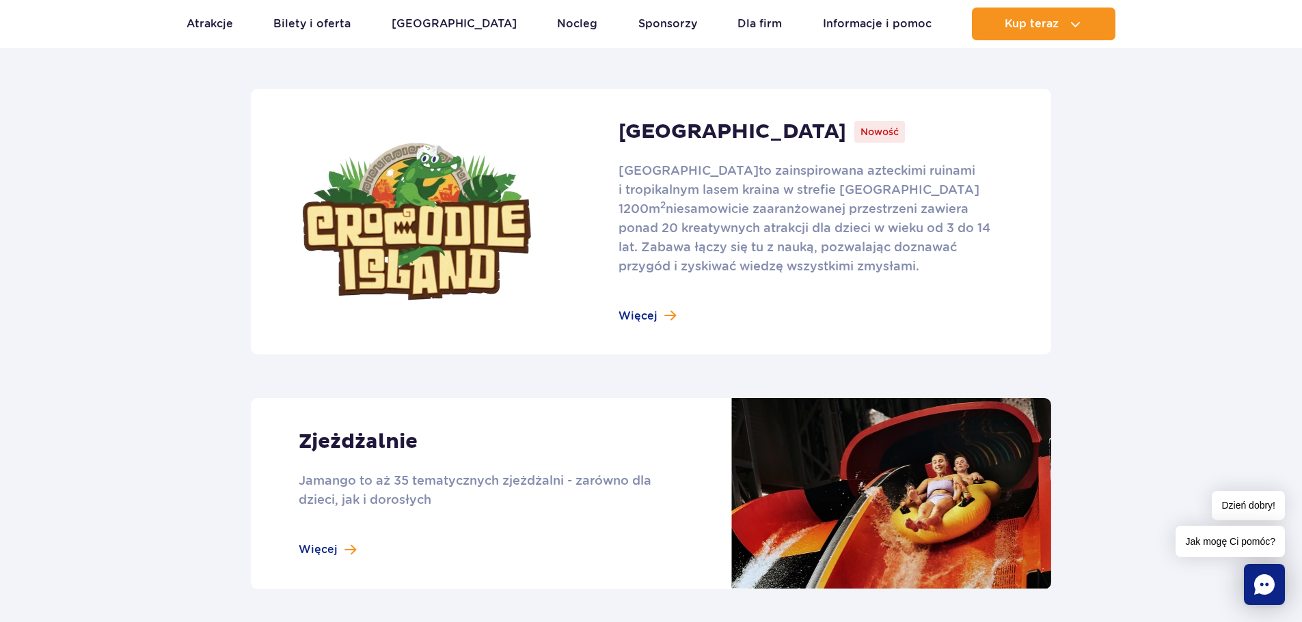
click at [646, 314] on link at bounding box center [651, 222] width 800 height 266
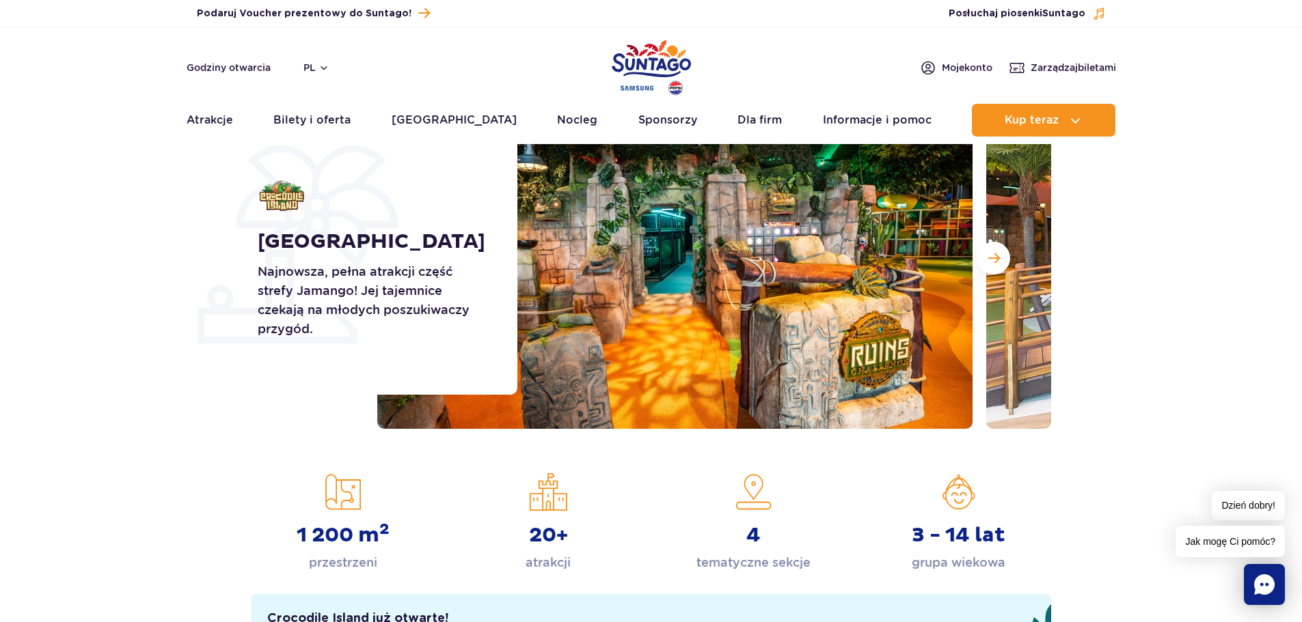
scroll to position [137, 0]
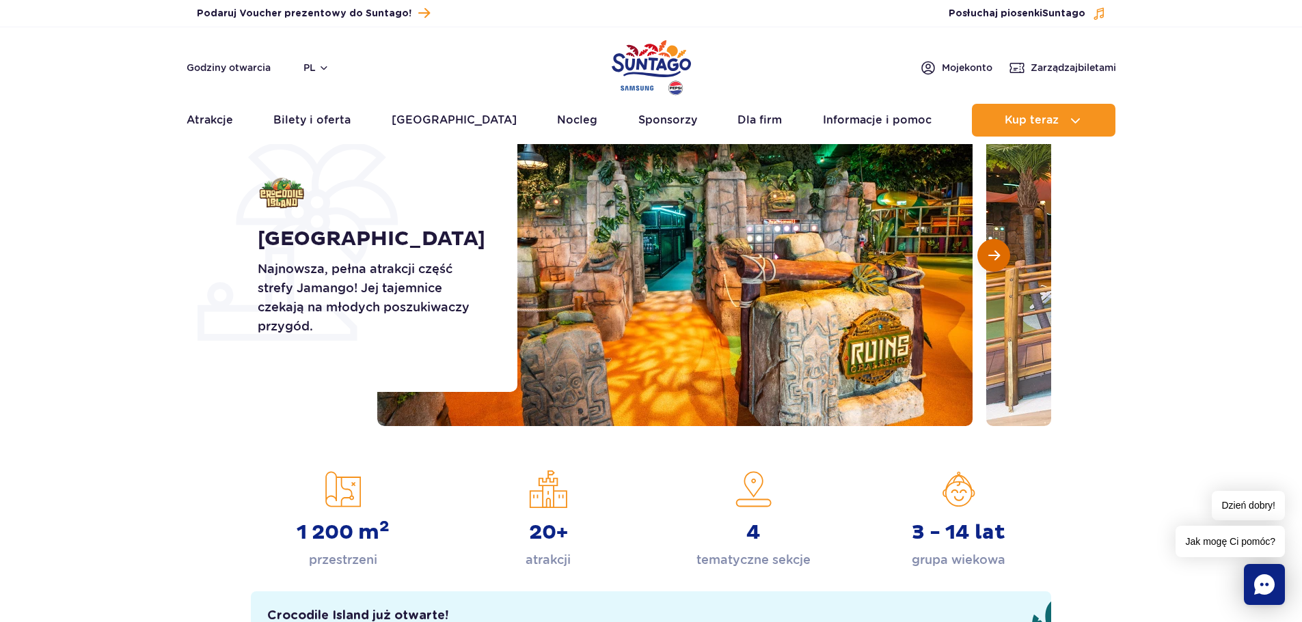
click at [996, 258] on span "Następny slajd" at bounding box center [994, 255] width 12 height 12
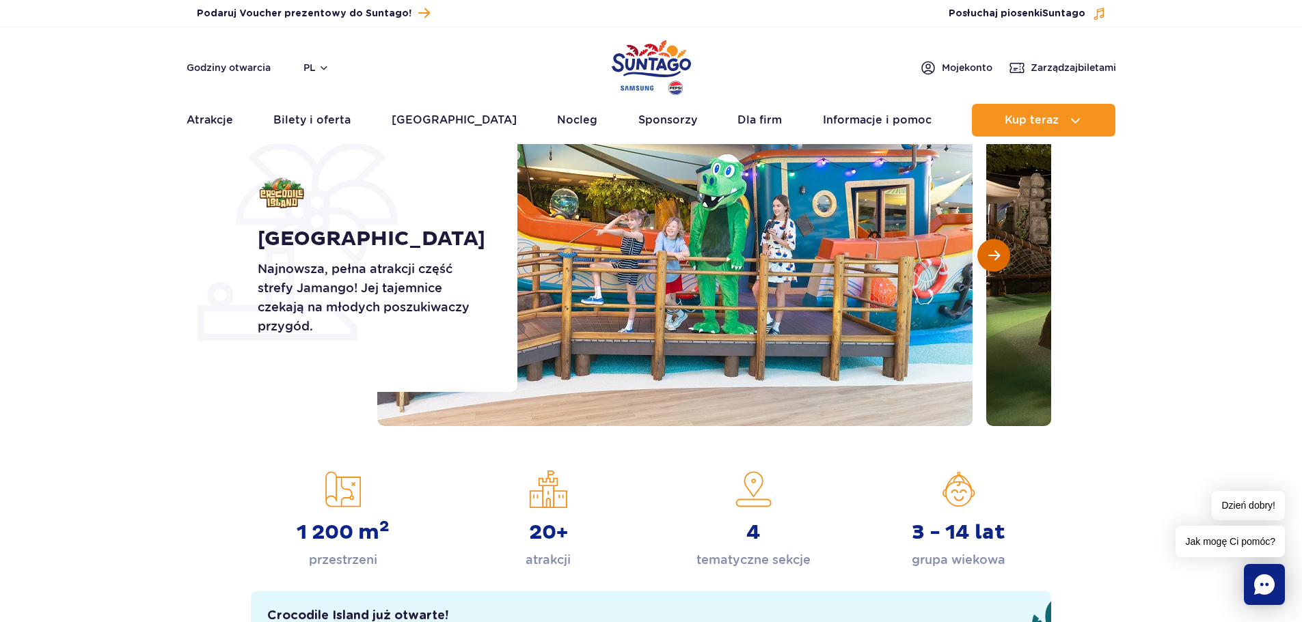
click at [996, 258] on span "Następny slajd" at bounding box center [994, 255] width 12 height 12
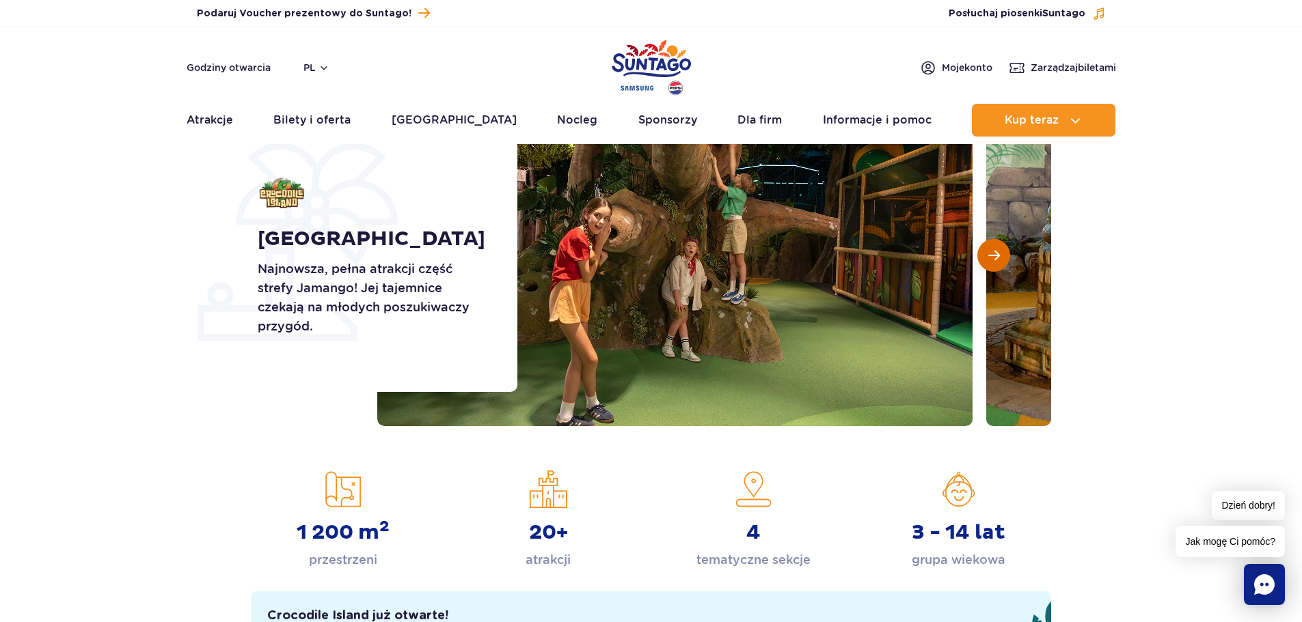
click at [996, 256] on span "Następny slajd" at bounding box center [994, 255] width 12 height 12
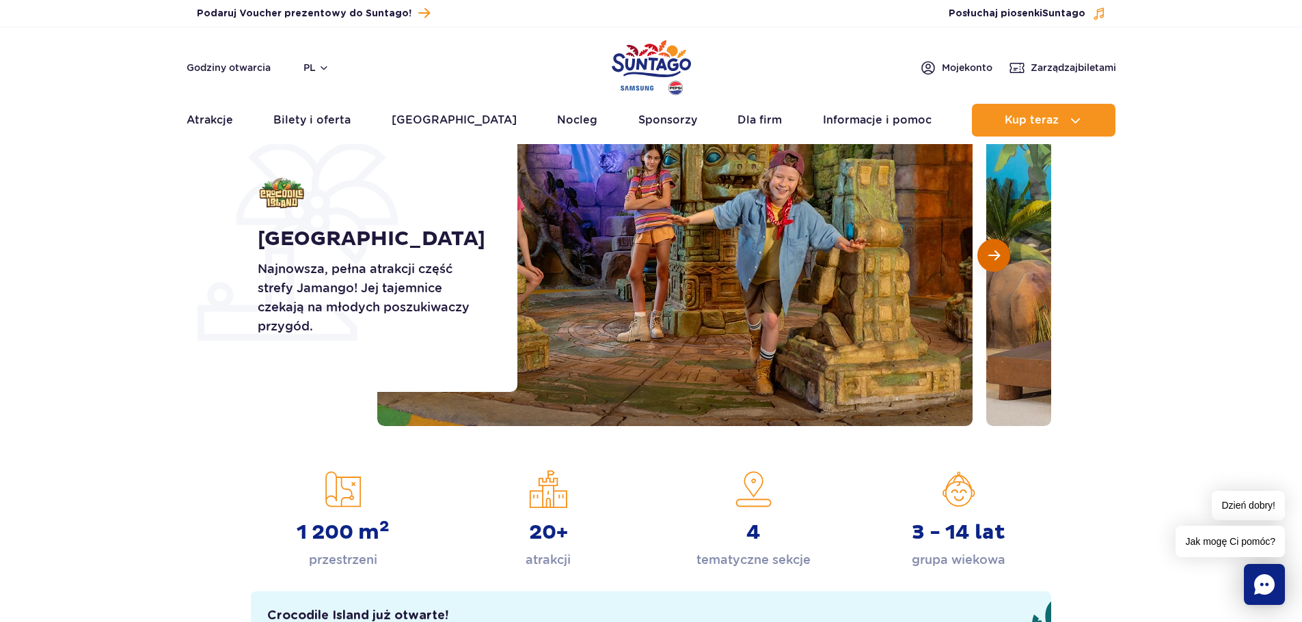
click at [996, 256] on span "Następny slajd" at bounding box center [994, 255] width 12 height 12
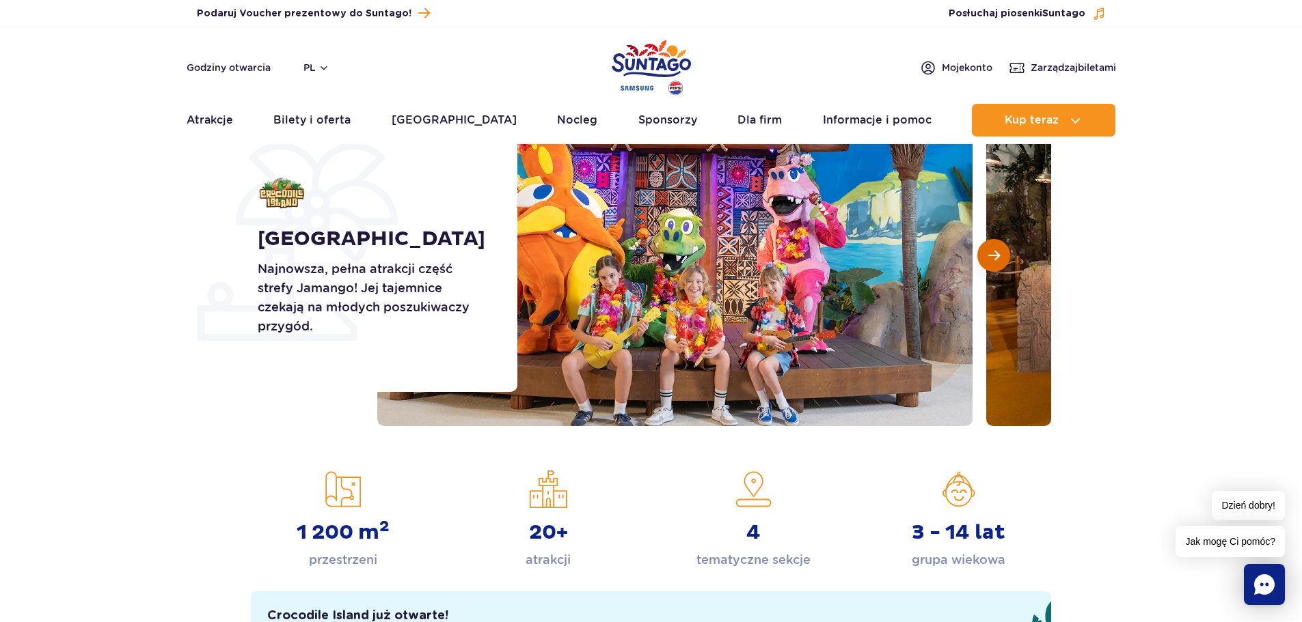
click at [996, 256] on span "Następny slajd" at bounding box center [994, 255] width 12 height 12
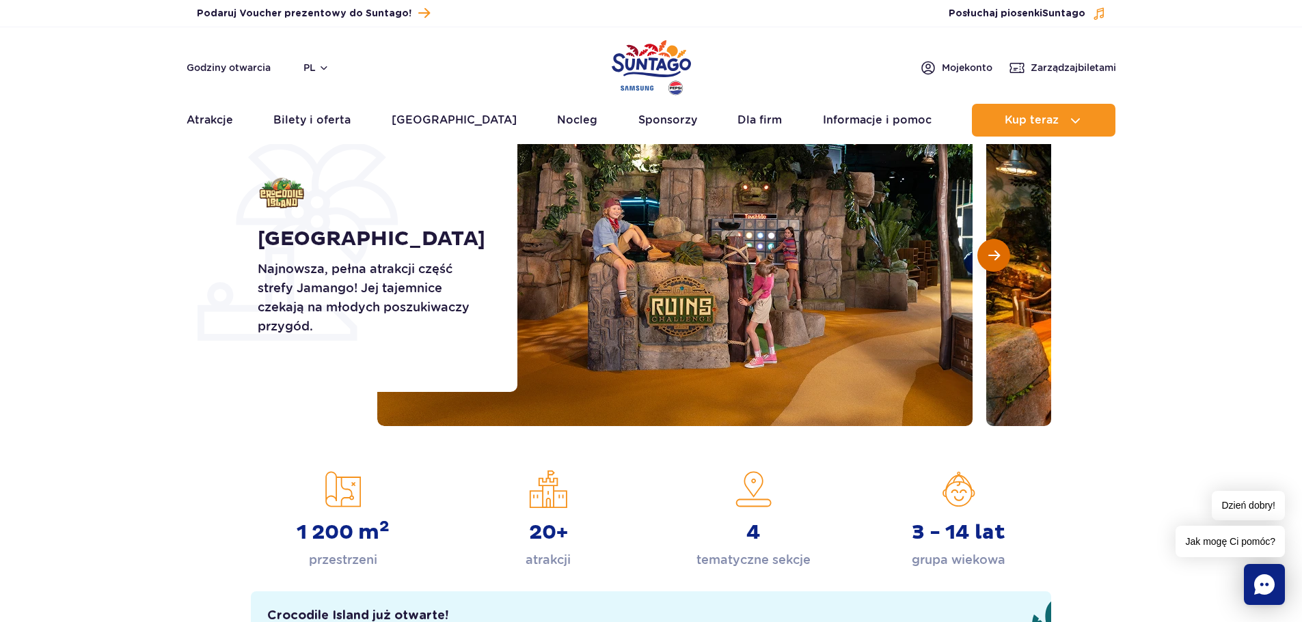
click at [996, 256] on span "Następny slajd" at bounding box center [994, 255] width 12 height 12
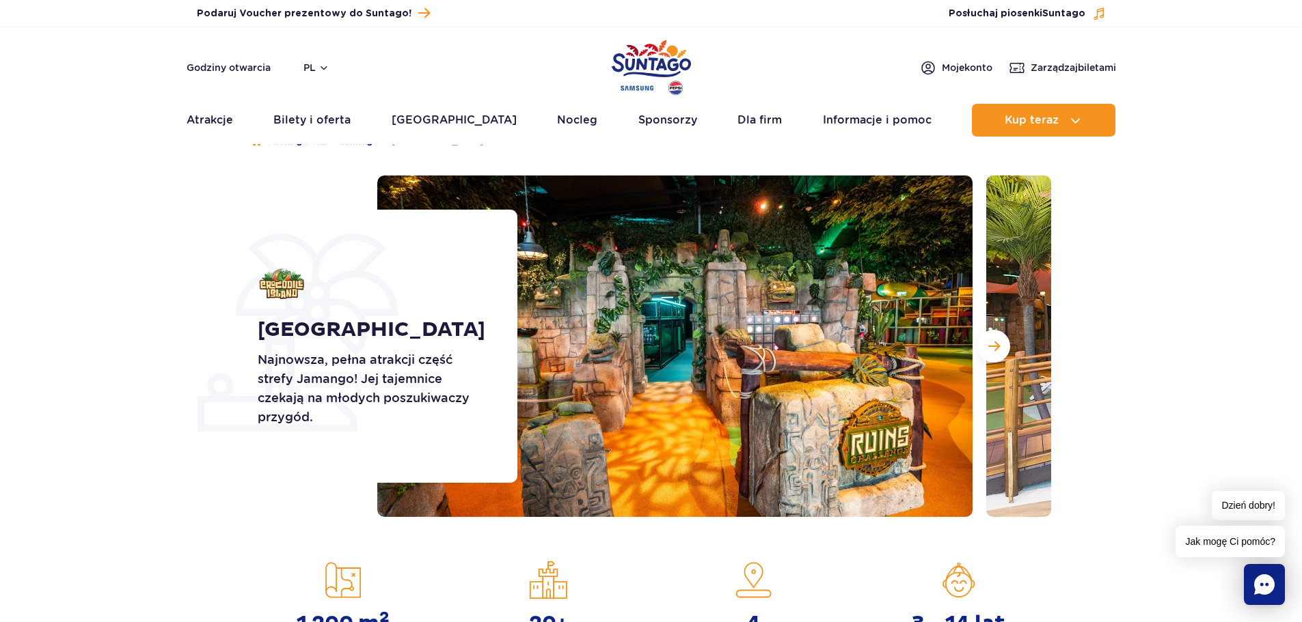
scroll to position [0, 0]
